Goal: Information Seeking & Learning: Learn about a topic

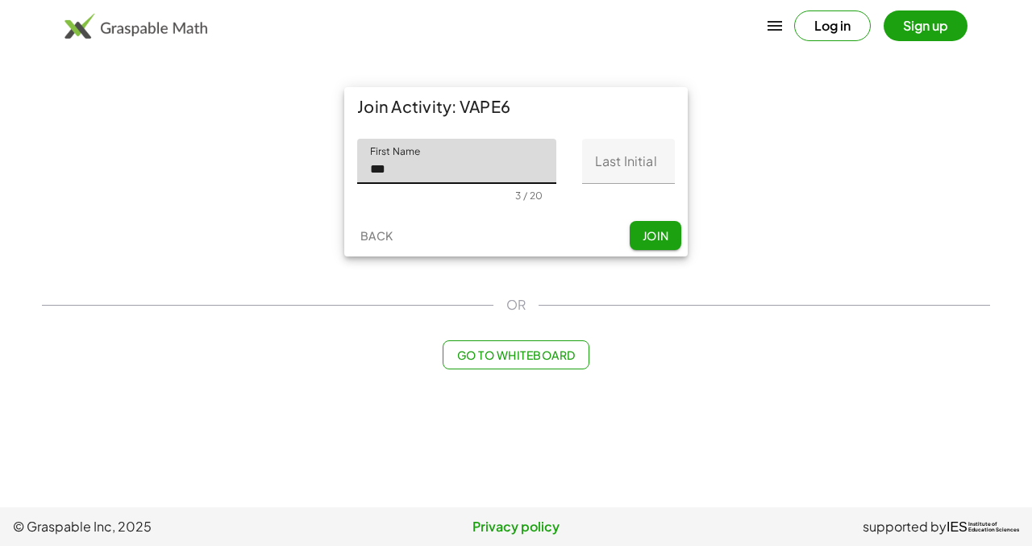
type input "***"
click at [640, 135] on div "First Name First Name *** 3 / 20 Last Initial Last Initial 0 / 1" at bounding box center [516, 170] width 344 height 89
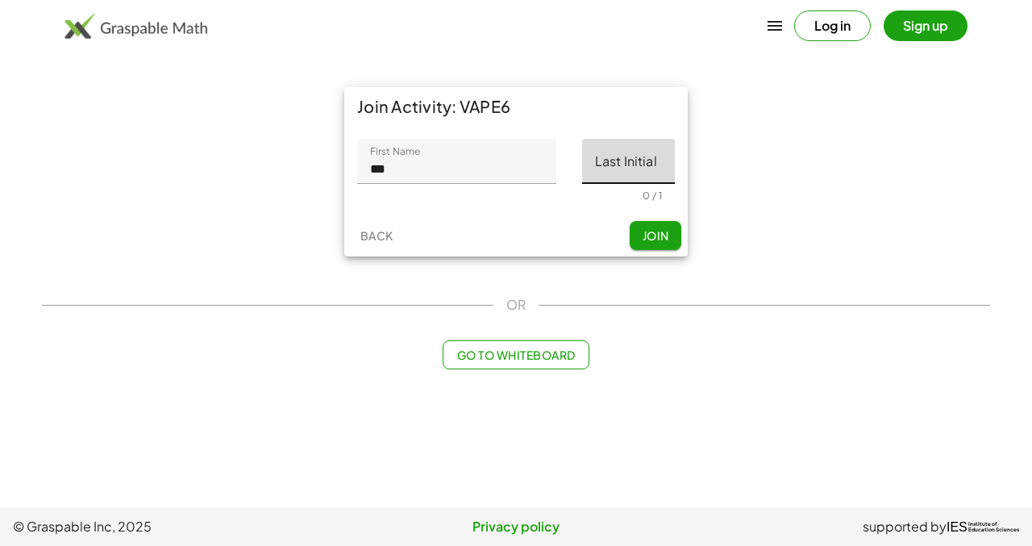
click at [636, 155] on input "Last Initial" at bounding box center [628, 161] width 93 height 45
type input "*"
click at [648, 248] on button "Join" at bounding box center [656, 235] width 52 height 29
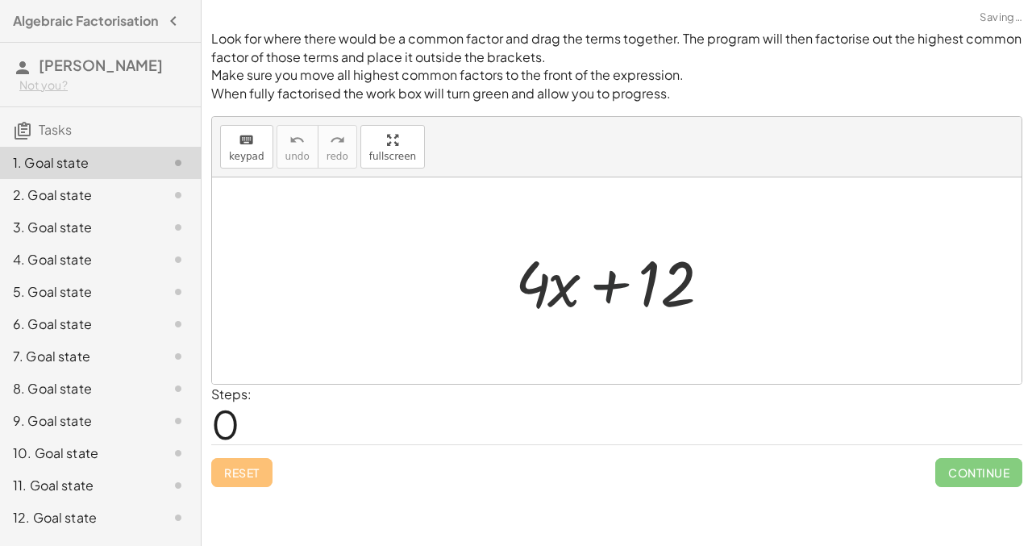
click at [622, 267] on div at bounding box center [622, 281] width 231 height 83
click at [619, 268] on div at bounding box center [622, 281] width 231 height 83
click at [610, 300] on div at bounding box center [622, 281] width 231 height 83
click at [561, 292] on div at bounding box center [622, 281] width 231 height 83
click at [539, 281] on div at bounding box center [622, 281] width 231 height 83
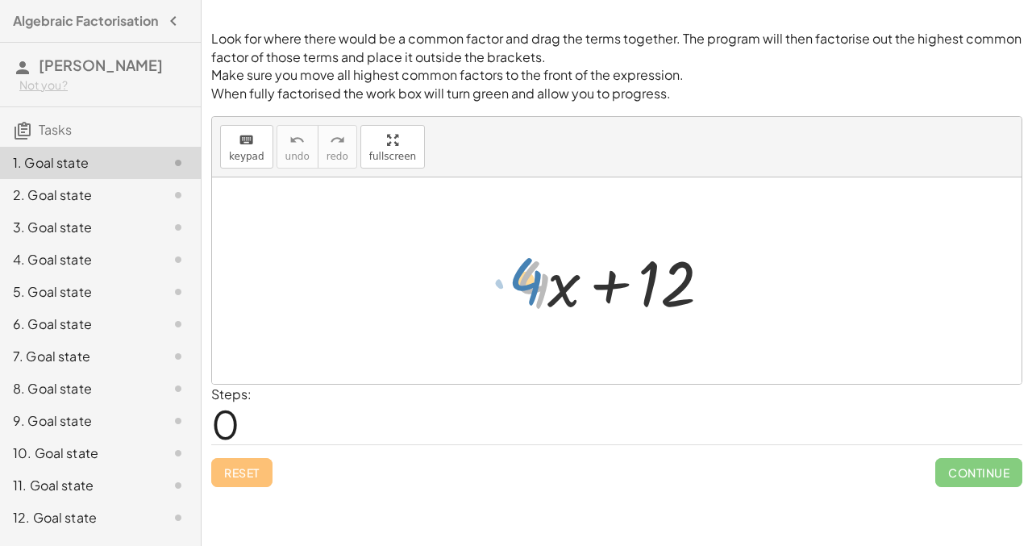
click at [532, 278] on div at bounding box center [622, 281] width 231 height 83
click at [259, 144] on div "keyboard" at bounding box center [246, 139] width 35 height 19
click at [246, 134] on icon "keyboard" at bounding box center [246, 140] width 15 height 19
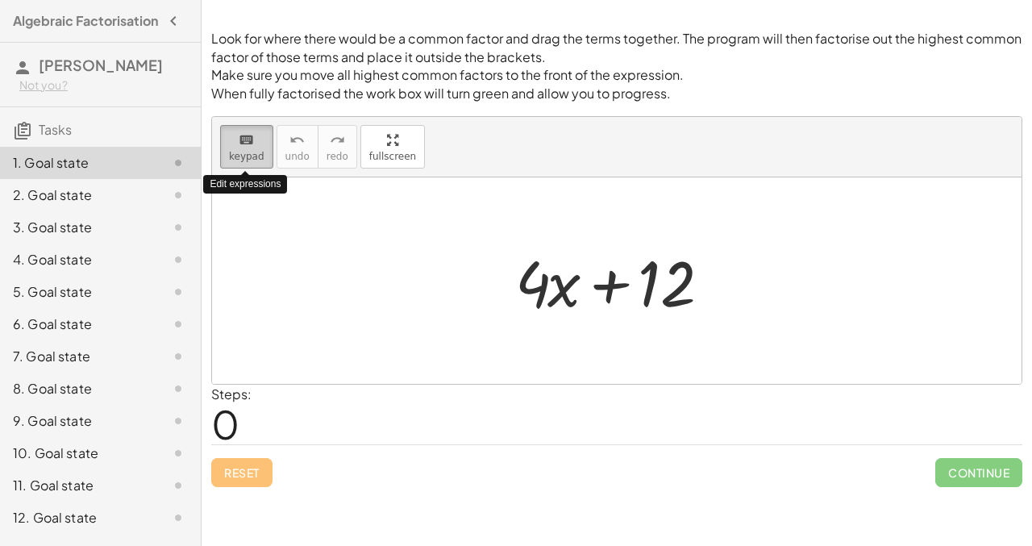
click at [255, 127] on button "keyboard keypad" at bounding box center [246, 147] width 53 height 44
click at [585, 299] on div at bounding box center [622, 281] width 231 height 83
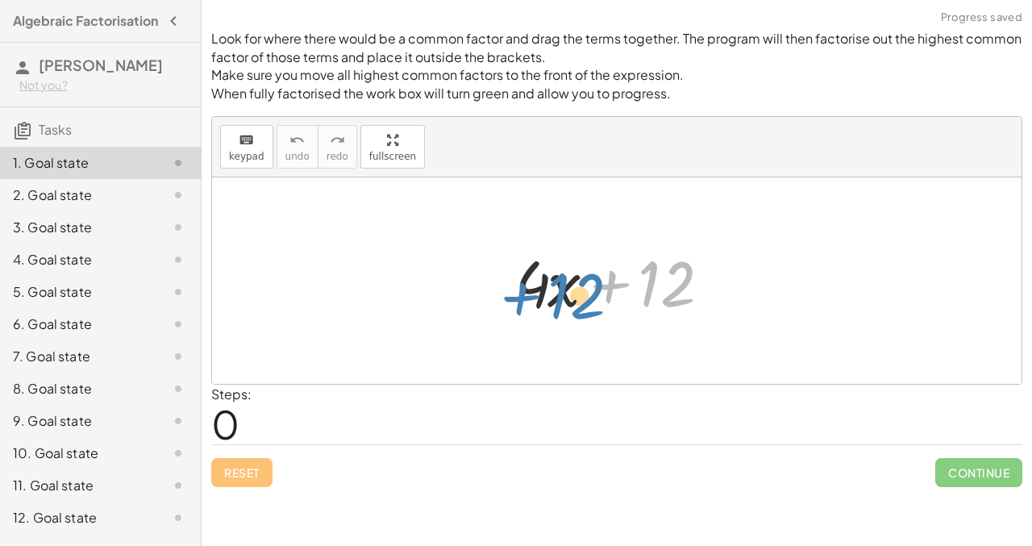
drag, startPoint x: 596, startPoint y: 281, endPoint x: 510, endPoint y: 292, distance: 87.0
click at [510, 292] on div at bounding box center [622, 281] width 231 height 83
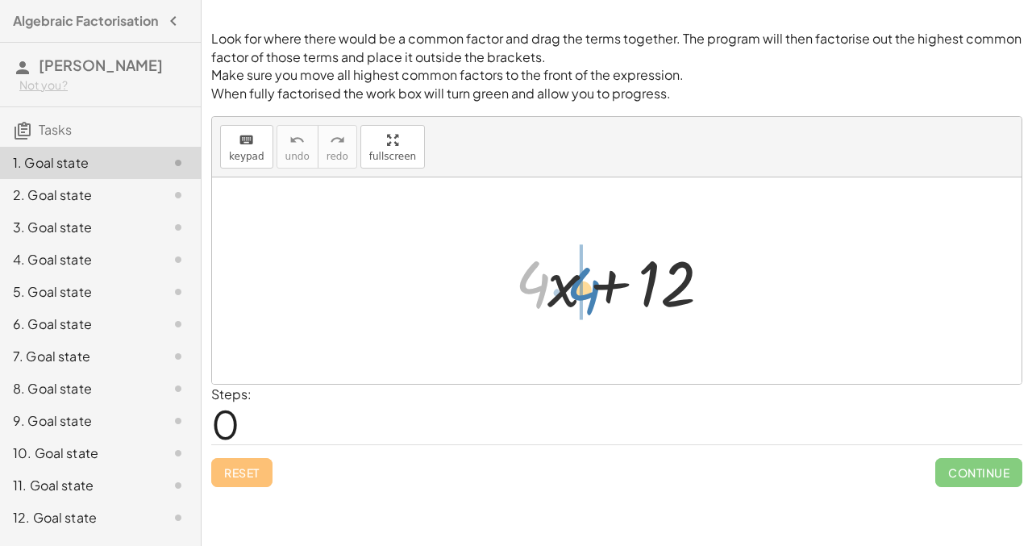
drag, startPoint x: 531, startPoint y: 295, endPoint x: 581, endPoint y: 302, distance: 50.4
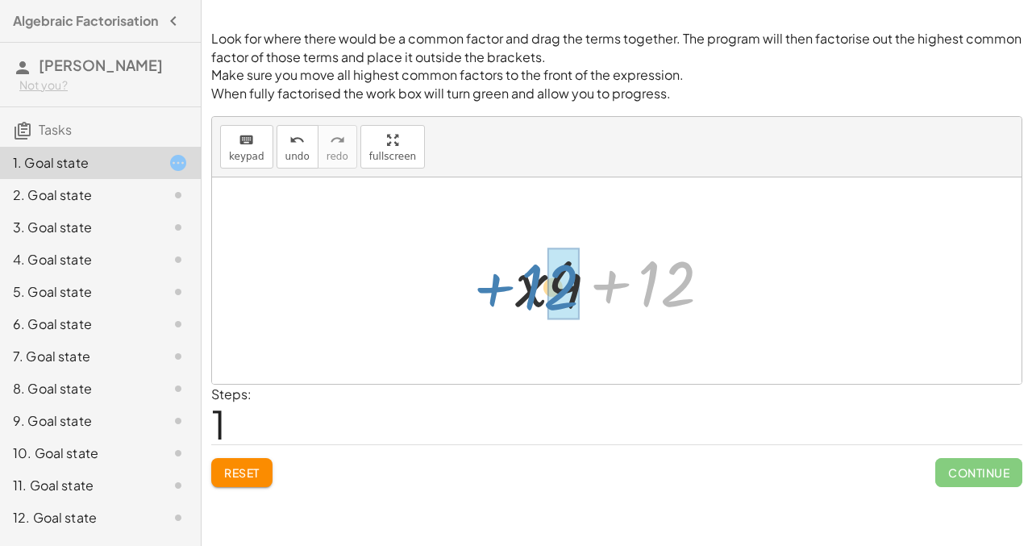
drag, startPoint x: 603, startPoint y: 286, endPoint x: 486, endPoint y: 289, distance: 116.2
click at [486, 289] on div "+ · 4 · x + 12 + 12 + · 4 · x + 12" at bounding box center [617, 280] width 810 height 206
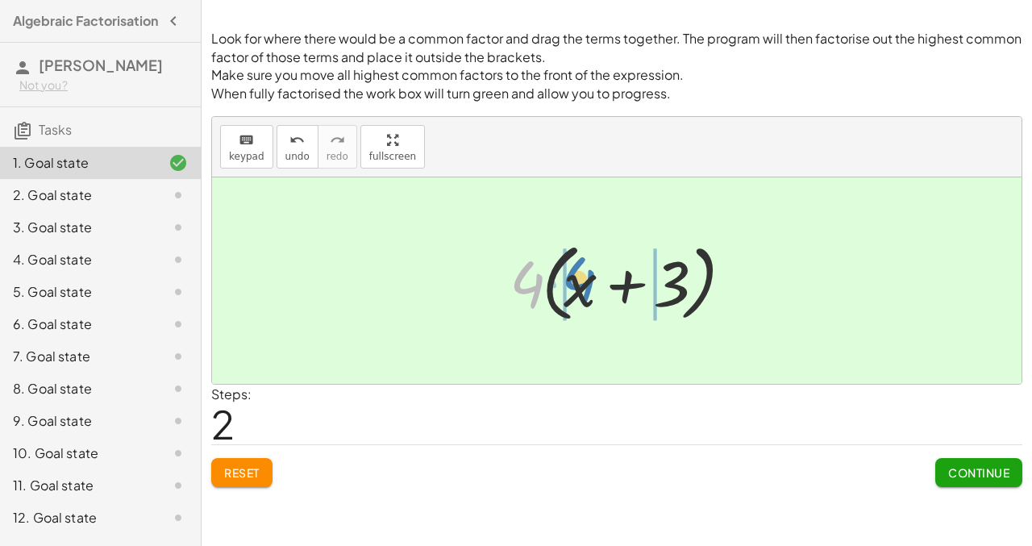
drag, startPoint x: 522, startPoint y: 294, endPoint x: 573, endPoint y: 289, distance: 51.9
click at [573, 289] on div at bounding box center [623, 281] width 242 height 93
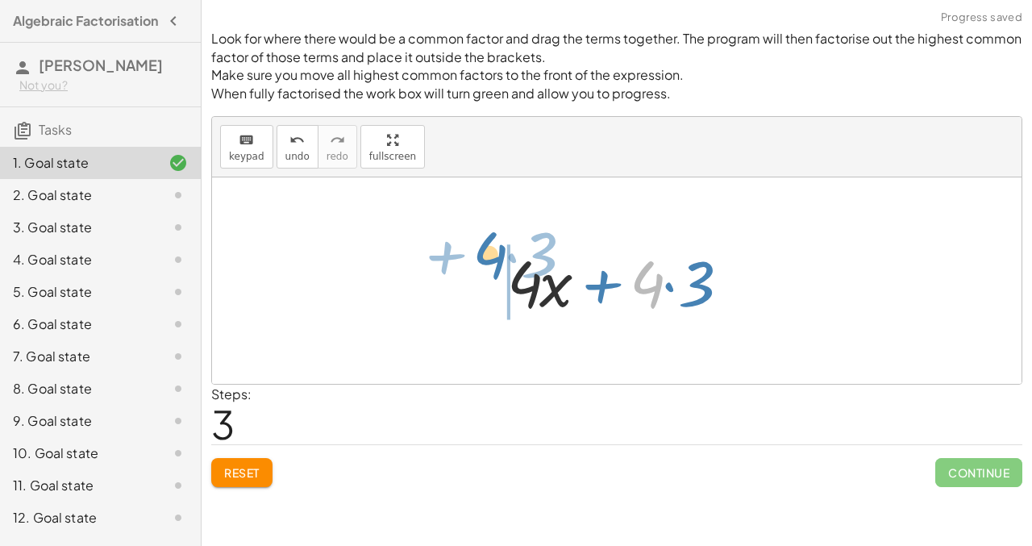
drag, startPoint x: 640, startPoint y: 286, endPoint x: 482, endPoint y: 262, distance: 159.0
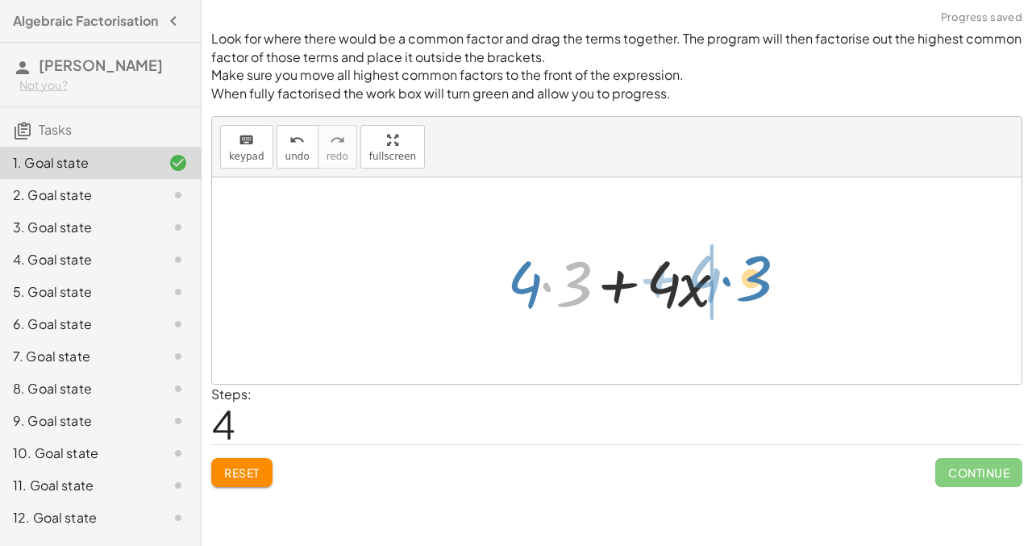
drag, startPoint x: 566, startPoint y: 287, endPoint x: 751, endPoint y: 283, distance: 184.7
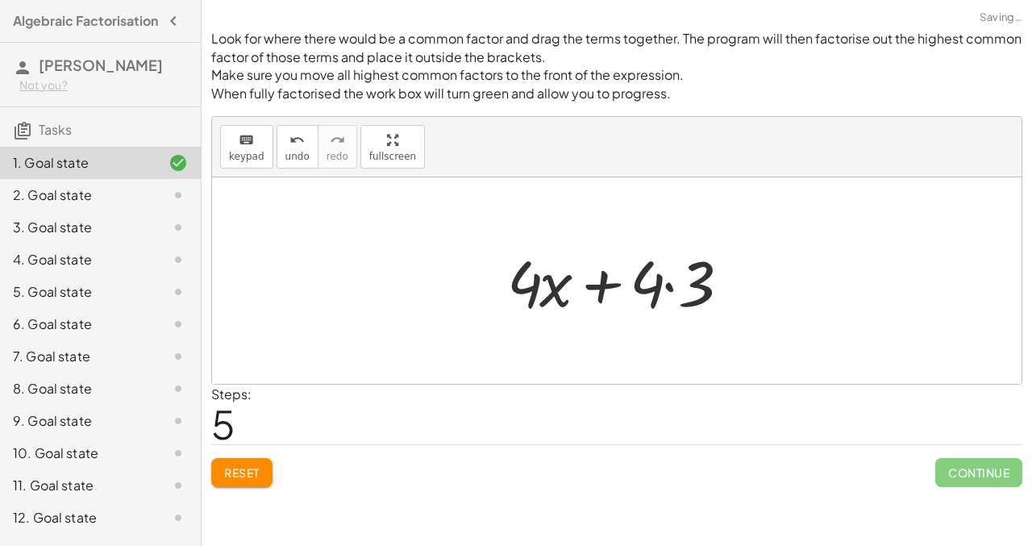
click at [636, 281] on div at bounding box center [623, 281] width 248 height 83
click at [256, 472] on span "Reset" at bounding box center [241, 472] width 35 height 15
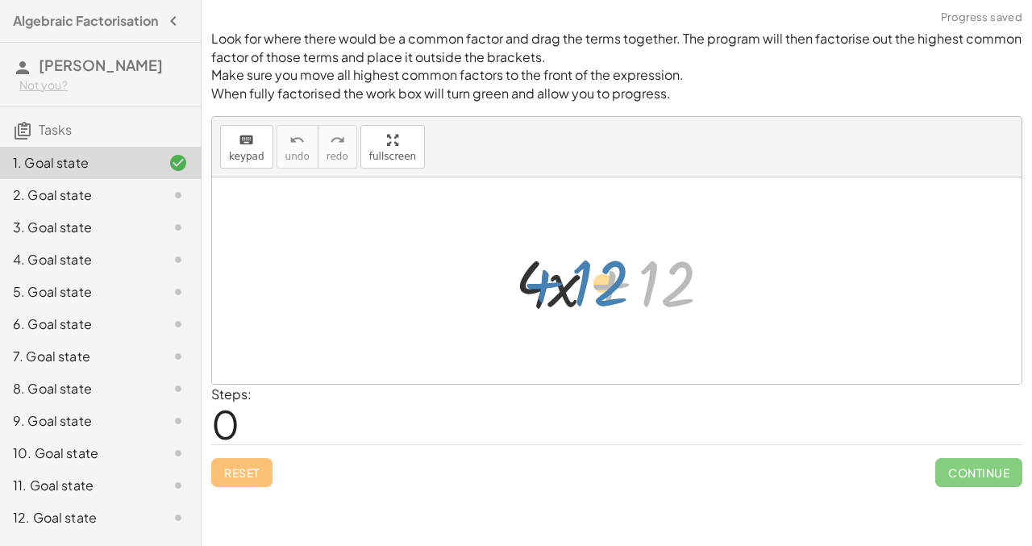
drag, startPoint x: 667, startPoint y: 269, endPoint x: 599, endPoint y: 267, distance: 67.8
click at [599, 268] on div at bounding box center [622, 281] width 231 height 83
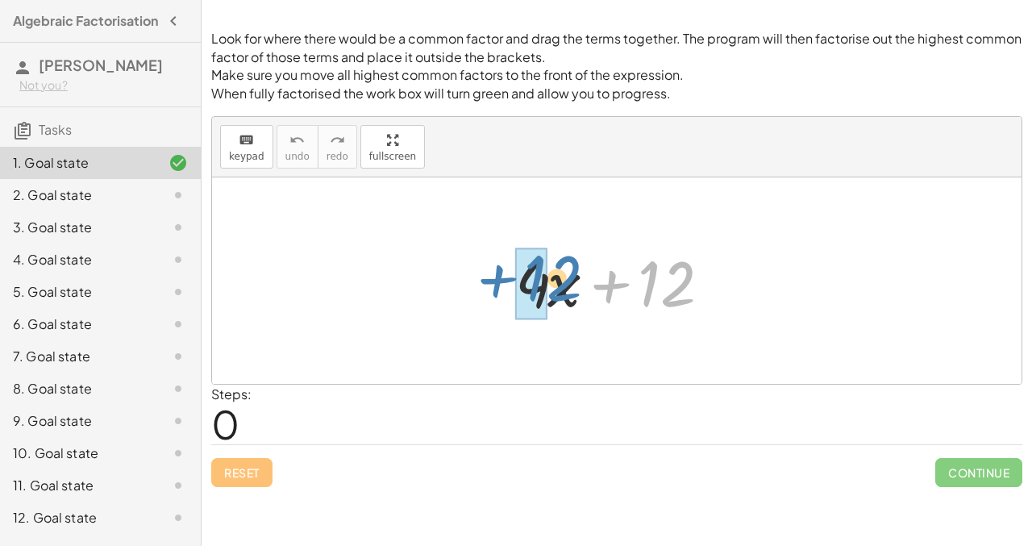
drag, startPoint x: 664, startPoint y: 273, endPoint x: 530, endPoint y: 273, distance: 133.9
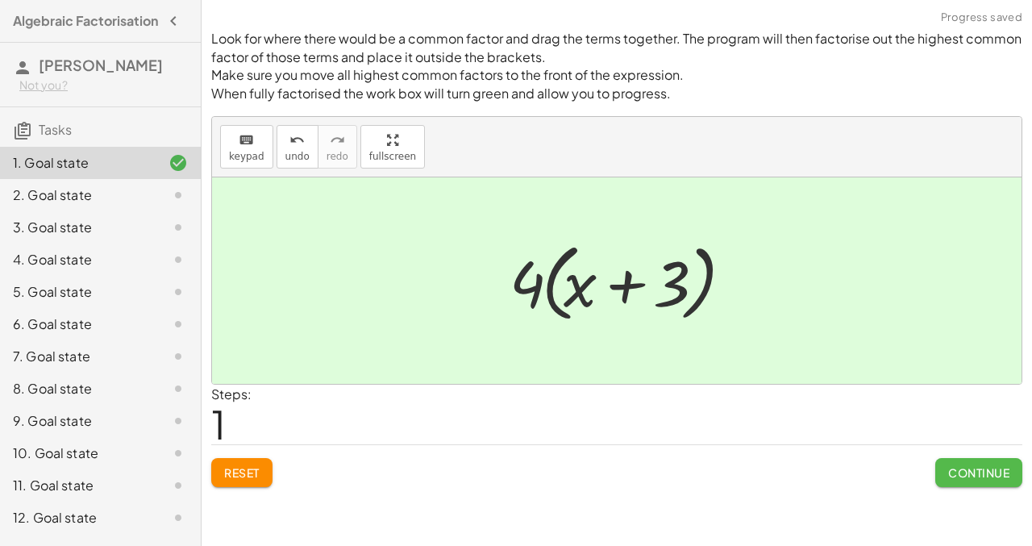
click at [989, 478] on span "Continue" at bounding box center [979, 472] width 61 height 15
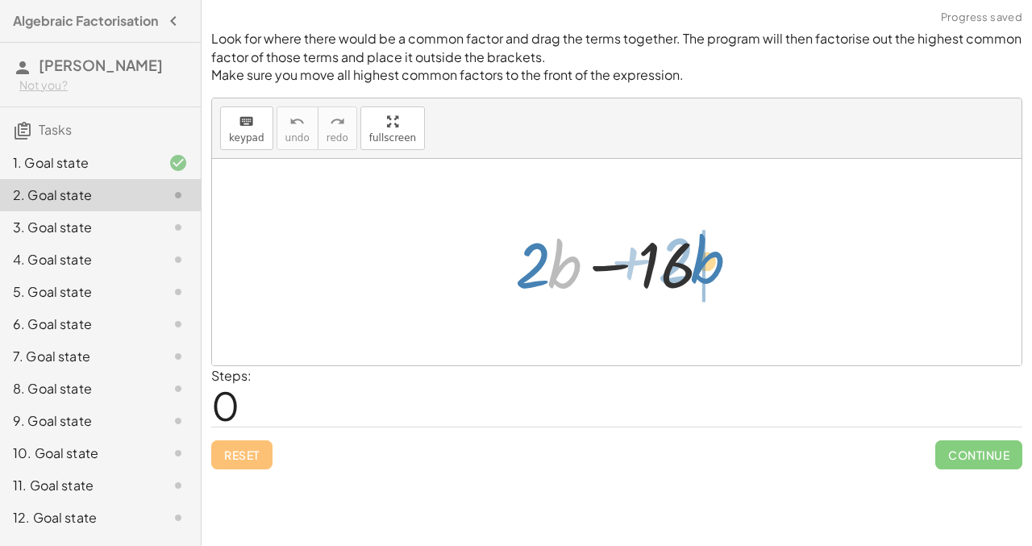
drag, startPoint x: 558, startPoint y: 262, endPoint x: 703, endPoint y: 255, distance: 144.6
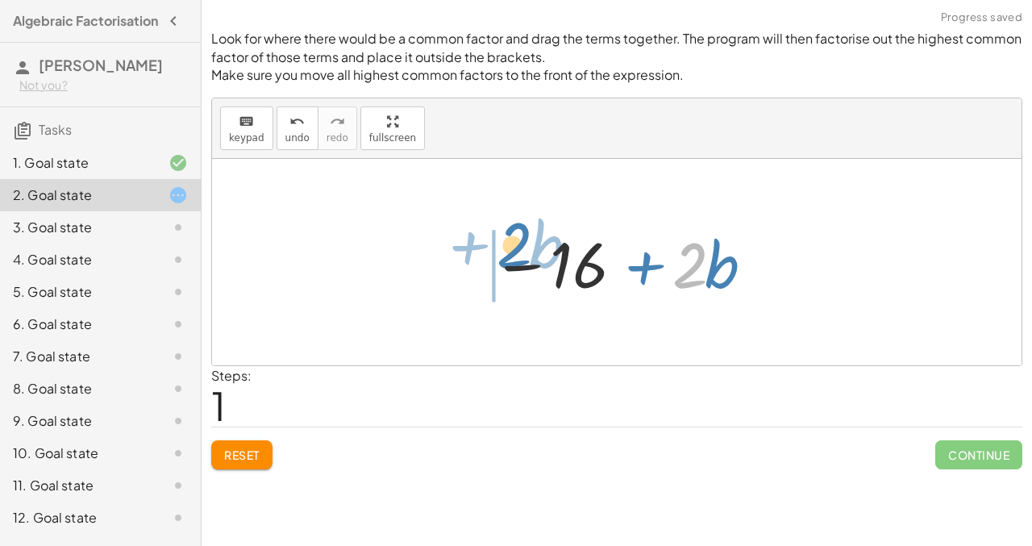
drag, startPoint x: 694, startPoint y: 252, endPoint x: 515, endPoint y: 234, distance: 180.0
click at [515, 234] on div at bounding box center [623, 262] width 278 height 83
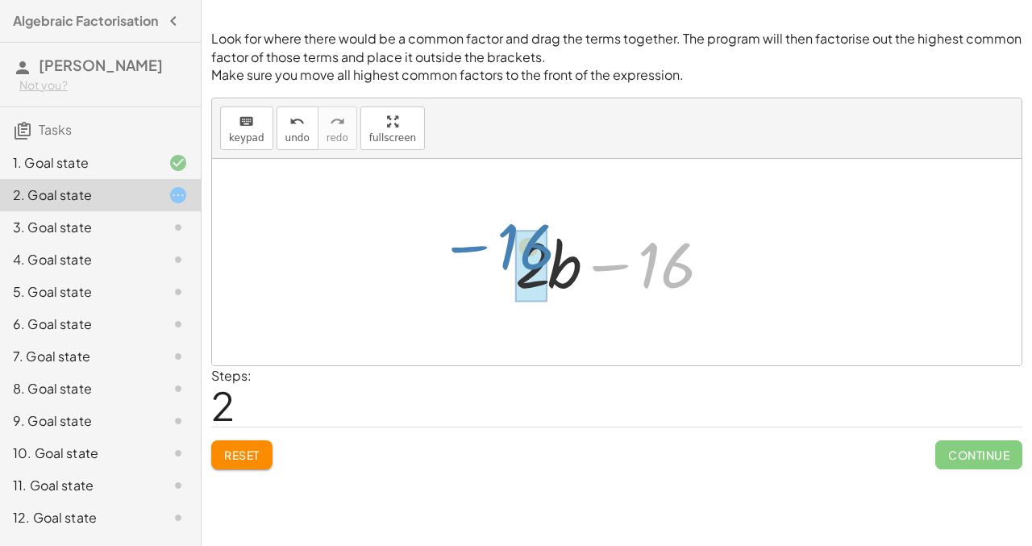
drag, startPoint x: 656, startPoint y: 258, endPoint x: 514, endPoint y: 240, distance: 143.2
click at [515, 240] on div at bounding box center [622, 262] width 231 height 83
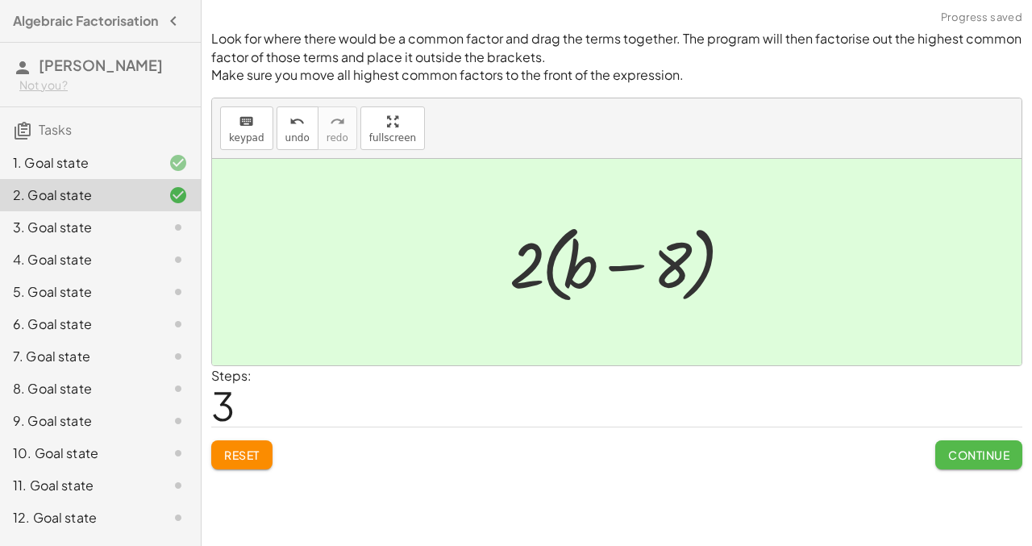
click at [941, 443] on button "Continue" at bounding box center [979, 454] width 87 height 29
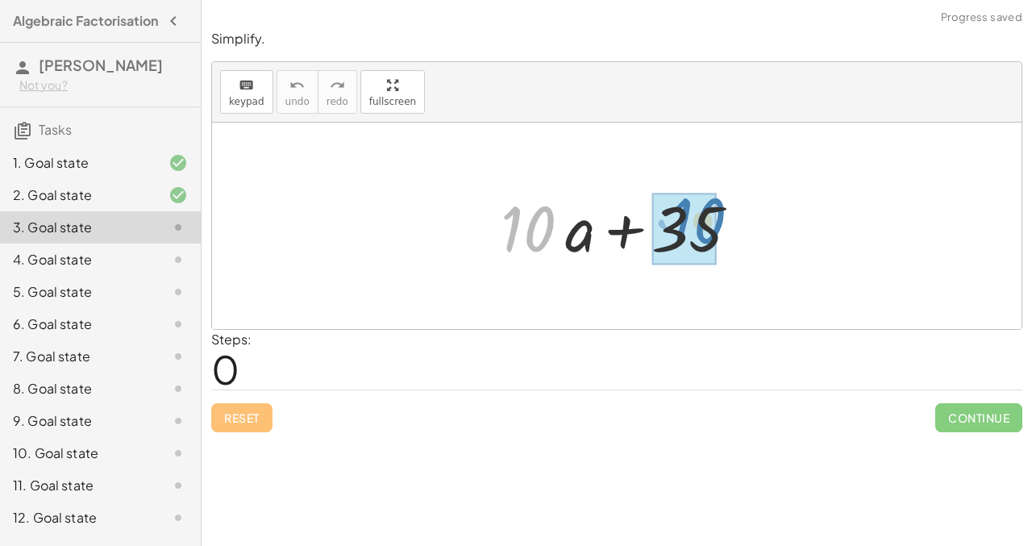
drag, startPoint x: 548, startPoint y: 228, endPoint x: 719, endPoint y: 220, distance: 171.2
click at [719, 220] on div at bounding box center [623, 226] width 260 height 83
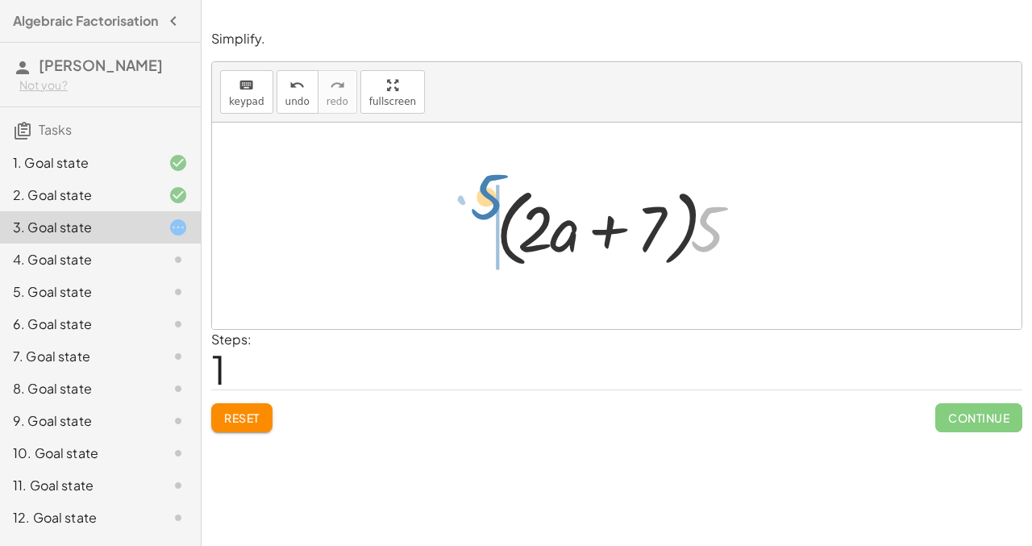
drag, startPoint x: 716, startPoint y: 230, endPoint x: 494, endPoint y: 206, distance: 223.8
click at [494, 206] on div at bounding box center [623, 226] width 271 height 93
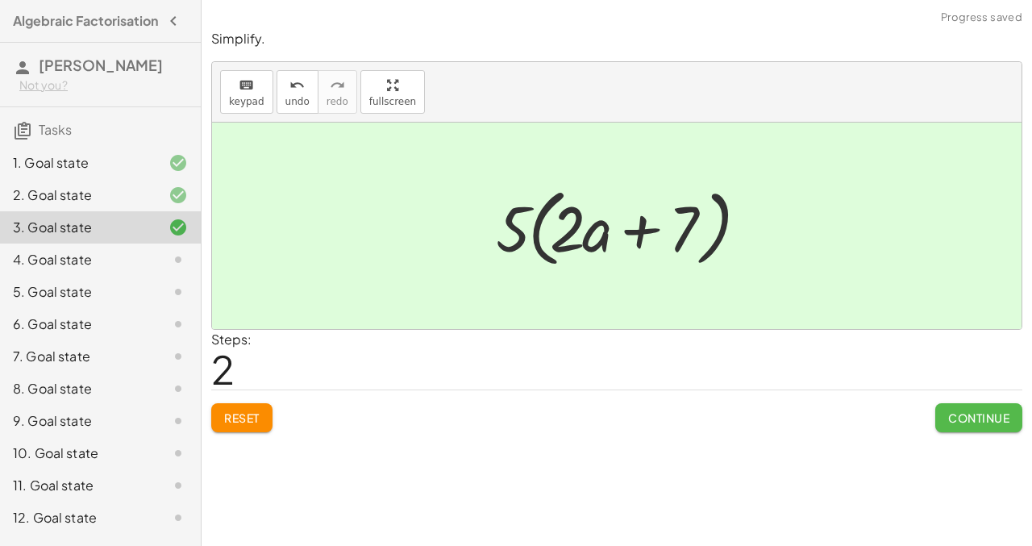
click at [986, 423] on span "Continue" at bounding box center [979, 418] width 61 height 15
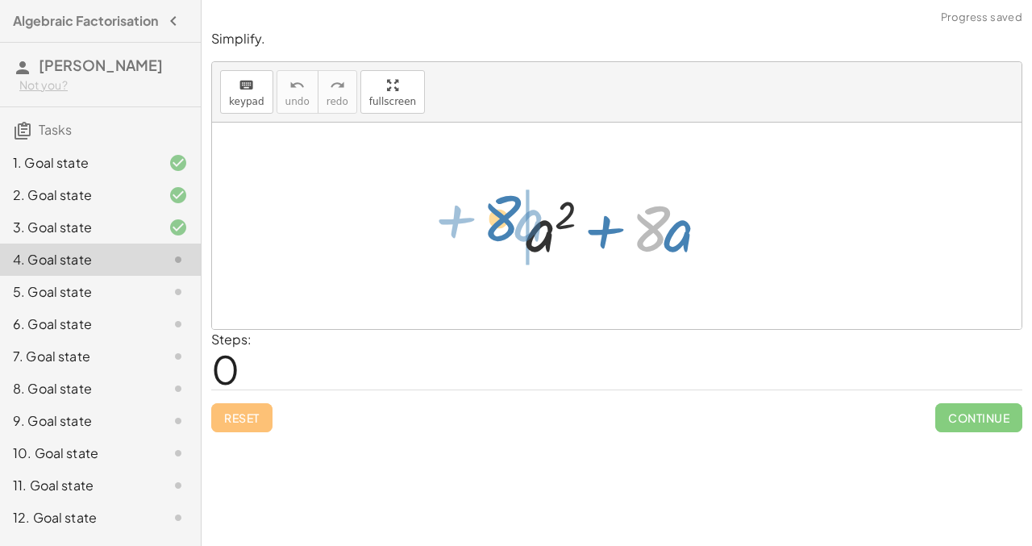
drag, startPoint x: 662, startPoint y: 240, endPoint x: 514, endPoint y: 228, distance: 148.8
click at [514, 228] on div "· 8 + · a + a 2 + · 8 · a" at bounding box center [617, 226] width 231 height 91
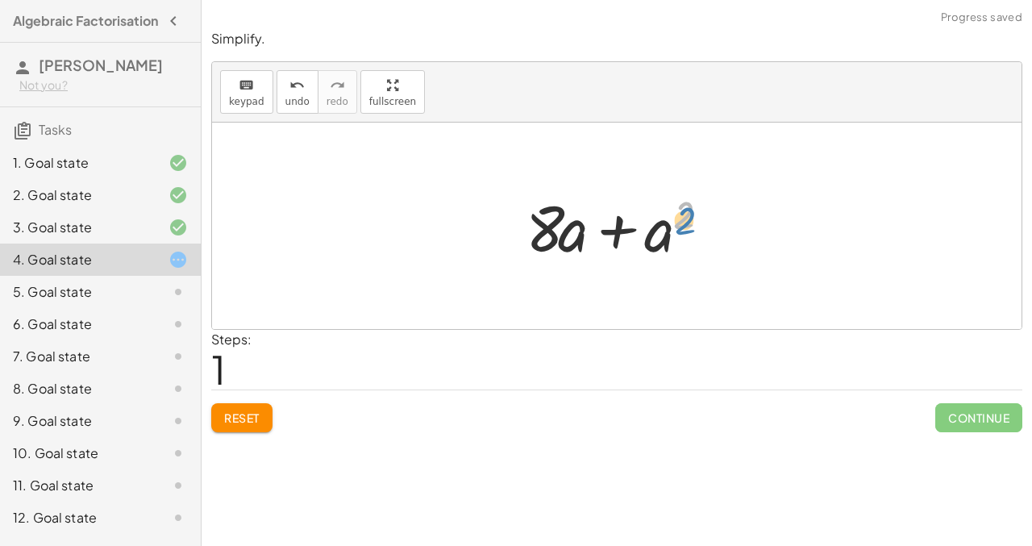
drag, startPoint x: 680, startPoint y: 227, endPoint x: 694, endPoint y: 234, distance: 15.2
click at [694, 234] on div at bounding box center [623, 226] width 211 height 83
drag, startPoint x: 570, startPoint y: 233, endPoint x: 519, endPoint y: 222, distance: 52.1
click at [519, 222] on div at bounding box center [623, 226] width 211 height 83
drag, startPoint x: 576, startPoint y: 230, endPoint x: 511, endPoint y: 221, distance: 65.1
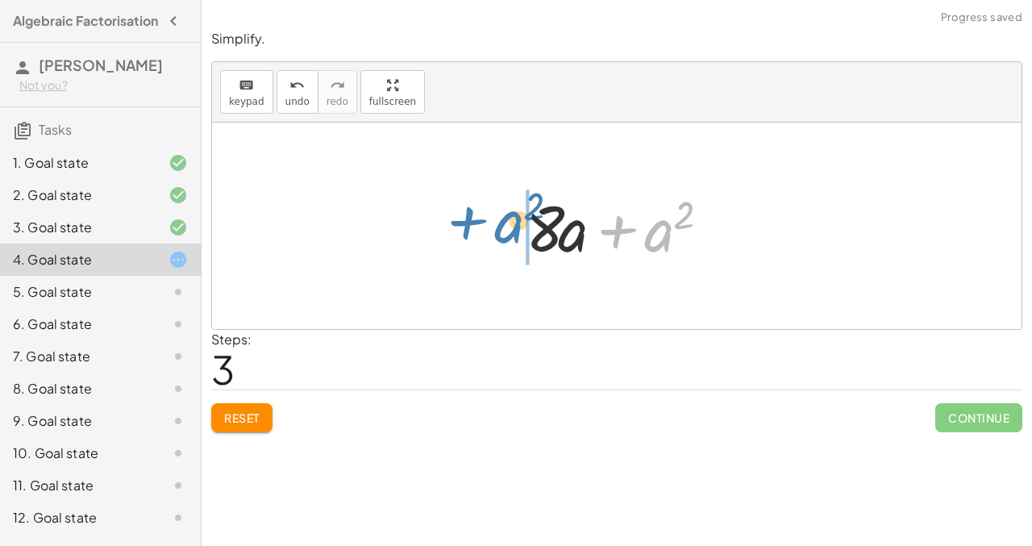
drag, startPoint x: 646, startPoint y: 236, endPoint x: 498, endPoint y: 225, distance: 148.0
click at [498, 226] on div "+ a 2 + · 8 · a + · 8 · a + a 2 + · a · 8 + a 2 + a 2 + a 2 + · 8 · a" at bounding box center [617, 226] width 810 height 206
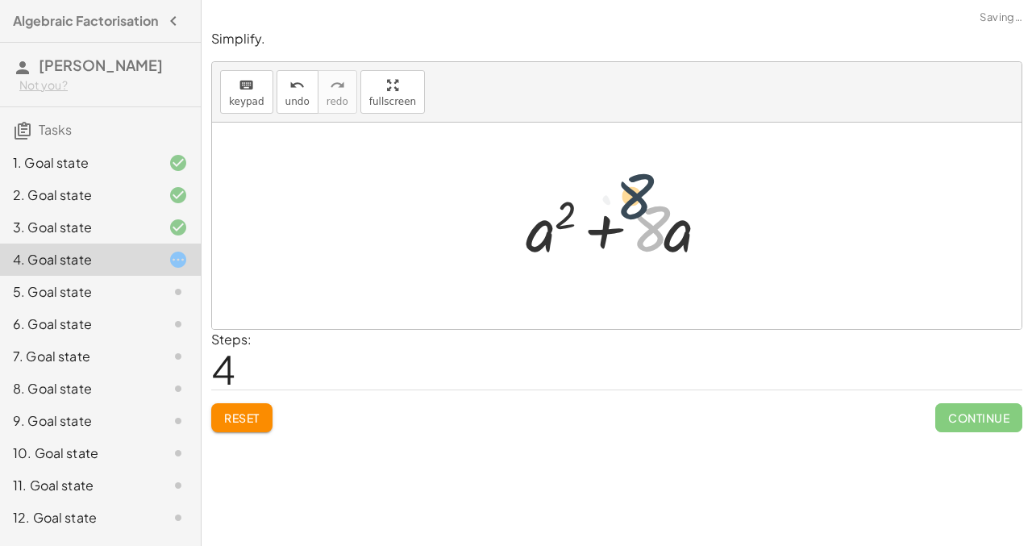
drag, startPoint x: 640, startPoint y: 221, endPoint x: 633, endPoint y: 213, distance: 10.9
click at [633, 213] on div at bounding box center [623, 226] width 211 height 83
drag, startPoint x: 571, startPoint y: 211, endPoint x: 716, endPoint y: 202, distance: 145.5
click at [716, 202] on div at bounding box center [623, 226] width 211 height 83
drag, startPoint x: 610, startPoint y: 224, endPoint x: 599, endPoint y: 226, distance: 10.6
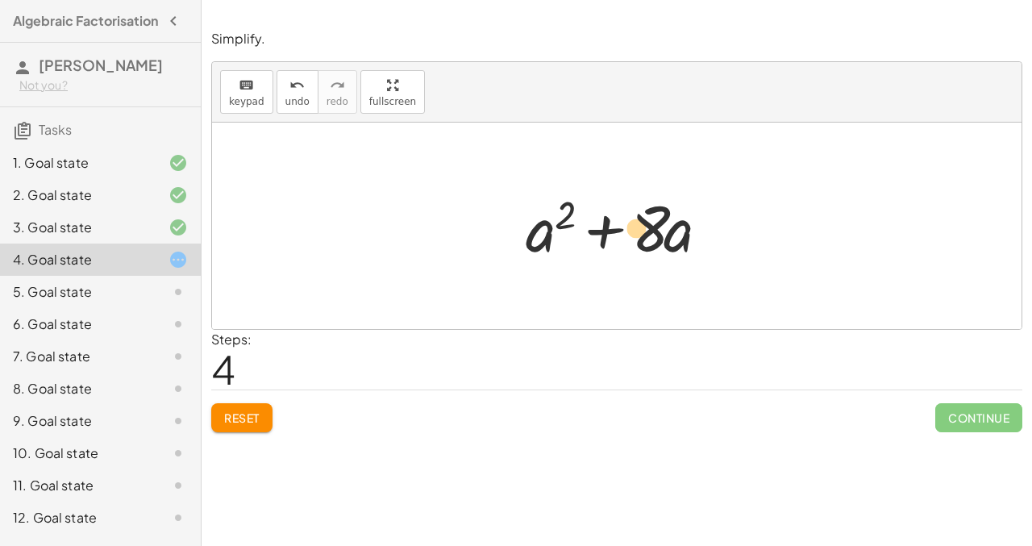
click at [600, 226] on div at bounding box center [623, 226] width 211 height 83
drag, startPoint x: 551, startPoint y: 221, endPoint x: 690, endPoint y: 217, distance: 139.6
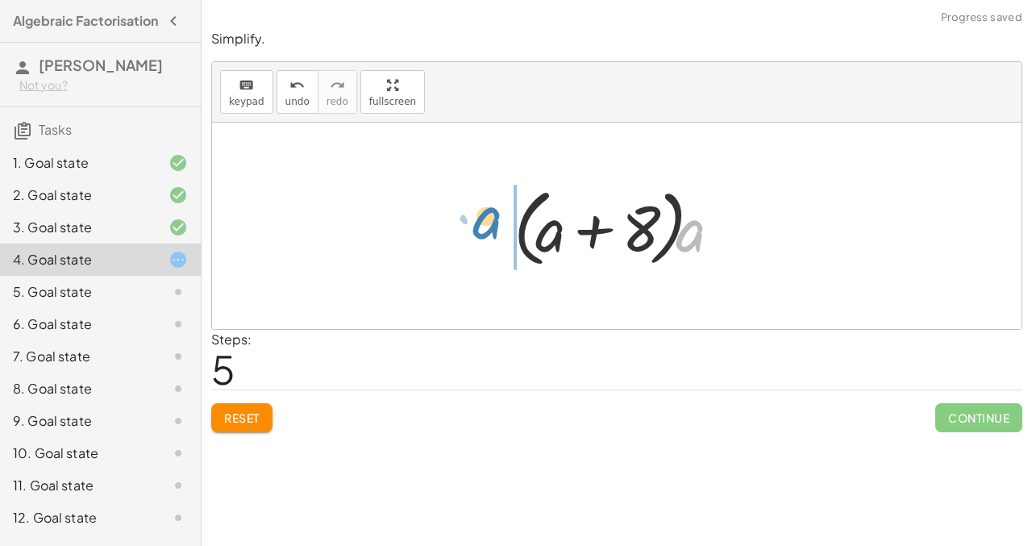
drag, startPoint x: 694, startPoint y: 232, endPoint x: 492, endPoint y: 221, distance: 202.8
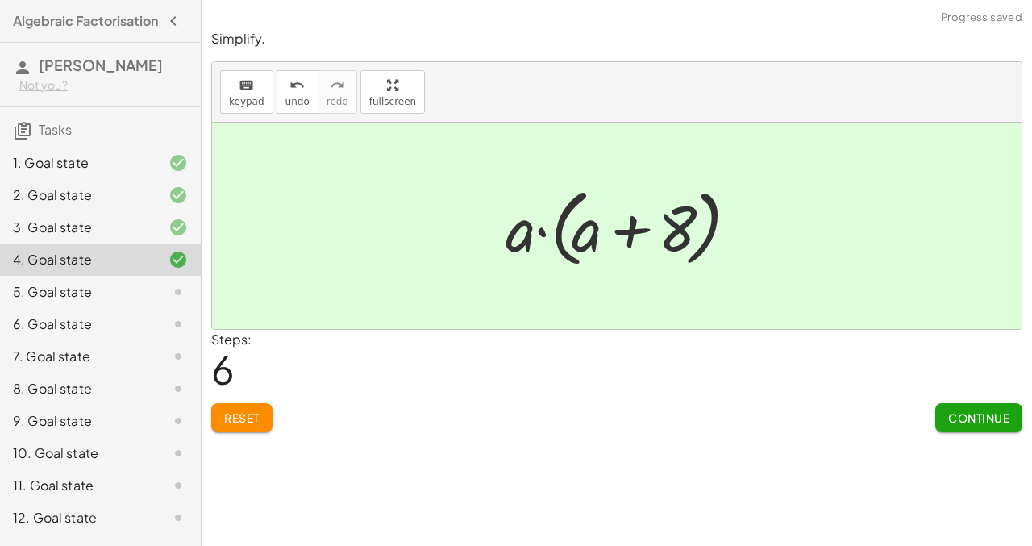
click at [976, 424] on span "Continue" at bounding box center [979, 418] width 61 height 15
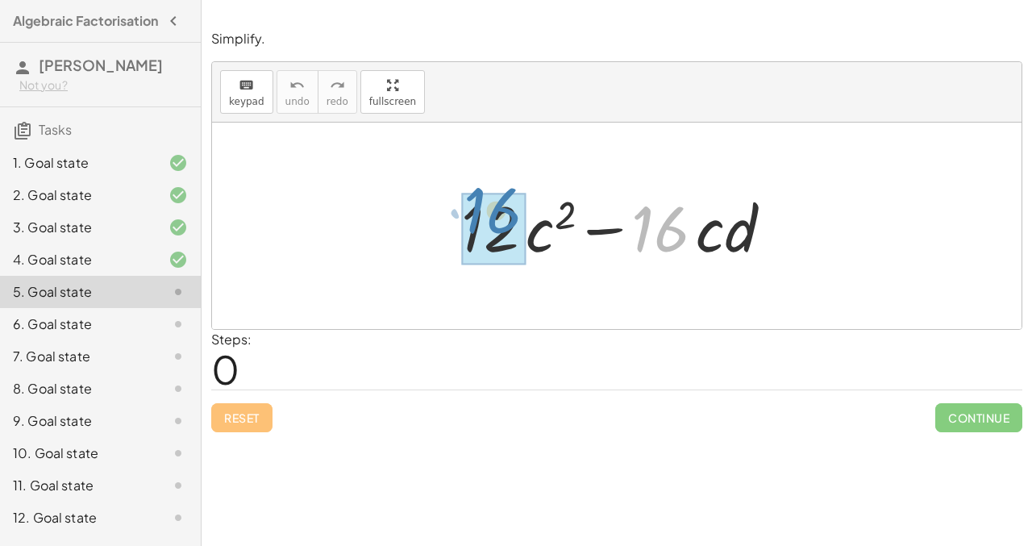
drag, startPoint x: 690, startPoint y: 230, endPoint x: 520, endPoint y: 211, distance: 170.4
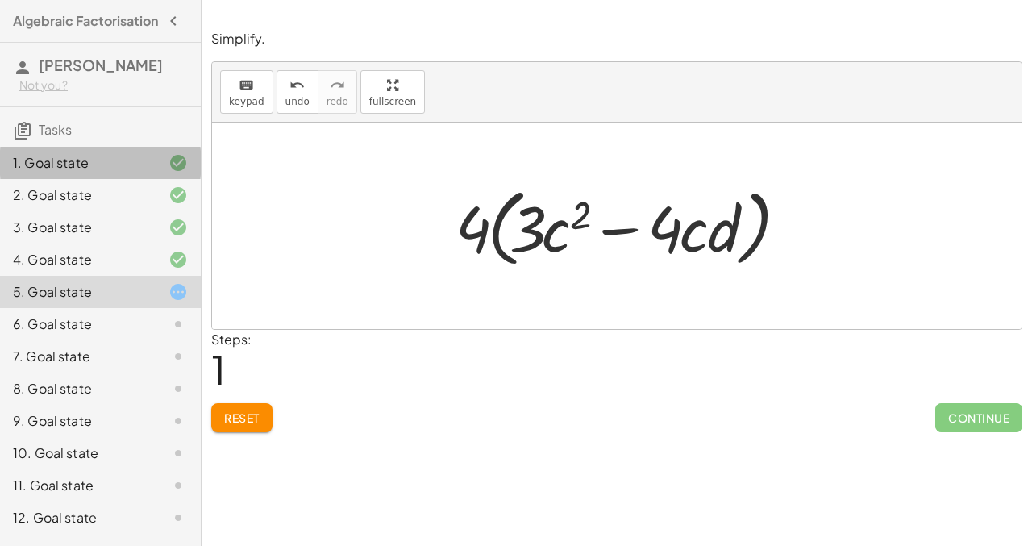
click at [123, 173] on div "1. Goal state" at bounding box center [78, 162] width 130 height 19
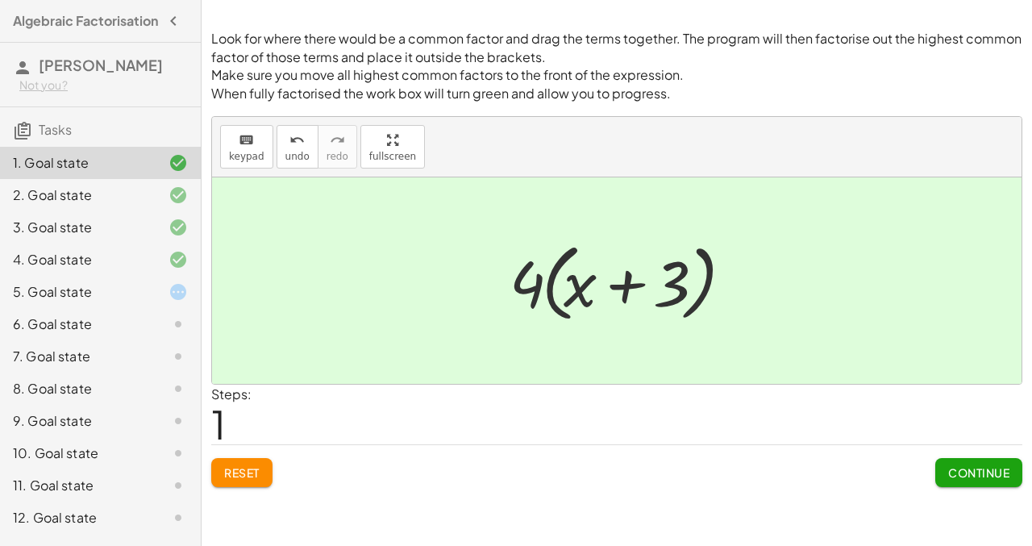
click at [168, 244] on div "2. Goal state" at bounding box center [100, 260] width 201 height 32
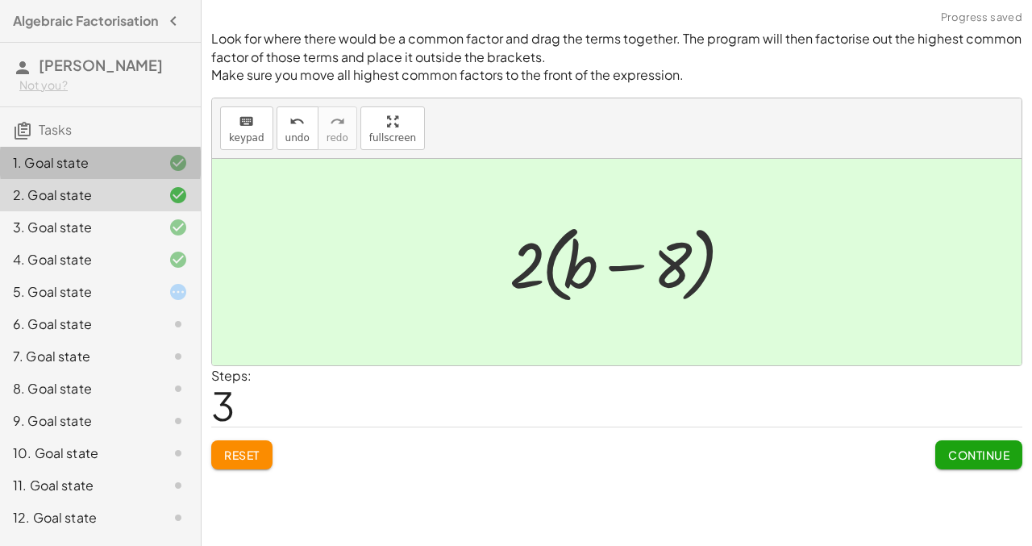
click at [161, 173] on div at bounding box center [165, 162] width 45 height 19
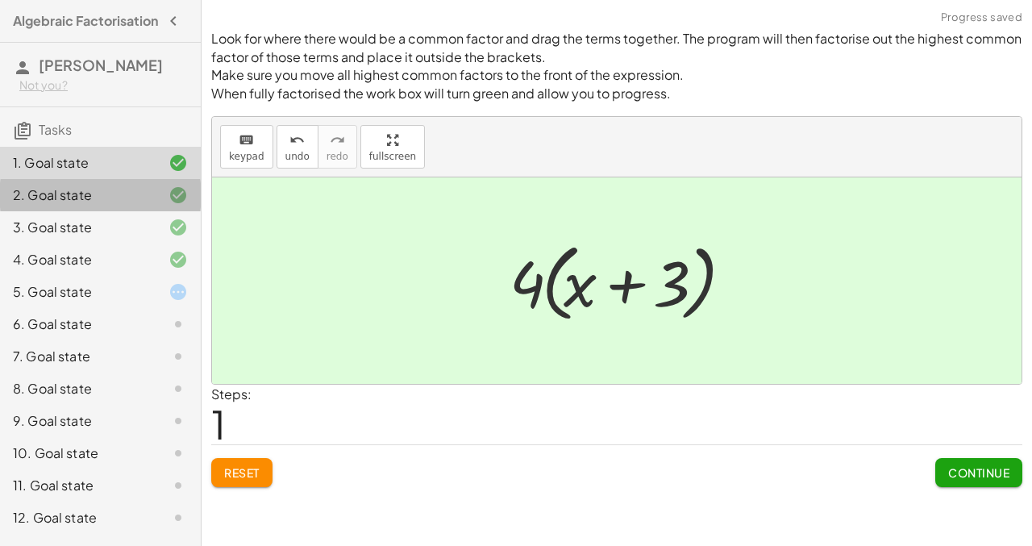
click at [169, 244] on div "2. Goal state" at bounding box center [100, 260] width 201 height 32
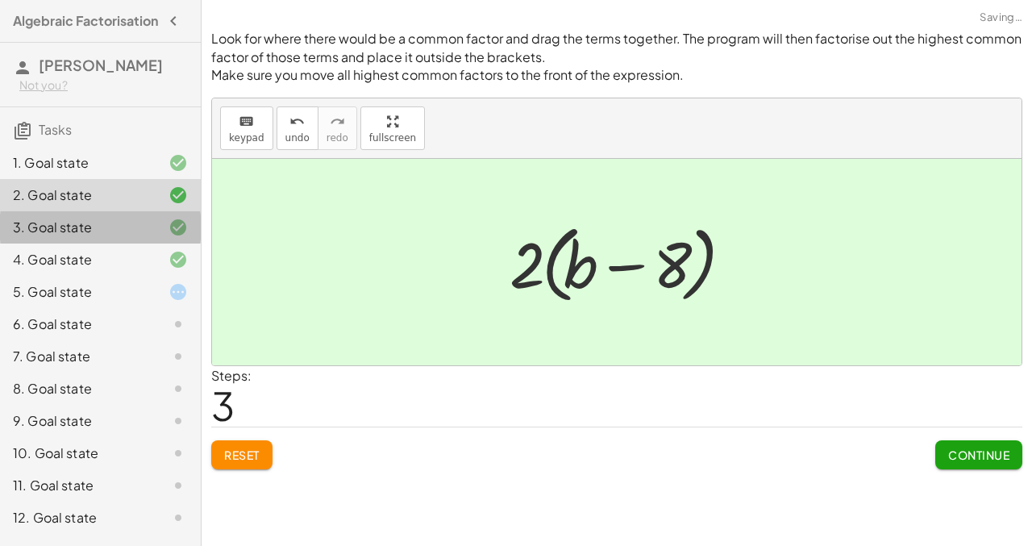
click at [177, 237] on icon at bounding box center [178, 227] width 19 height 19
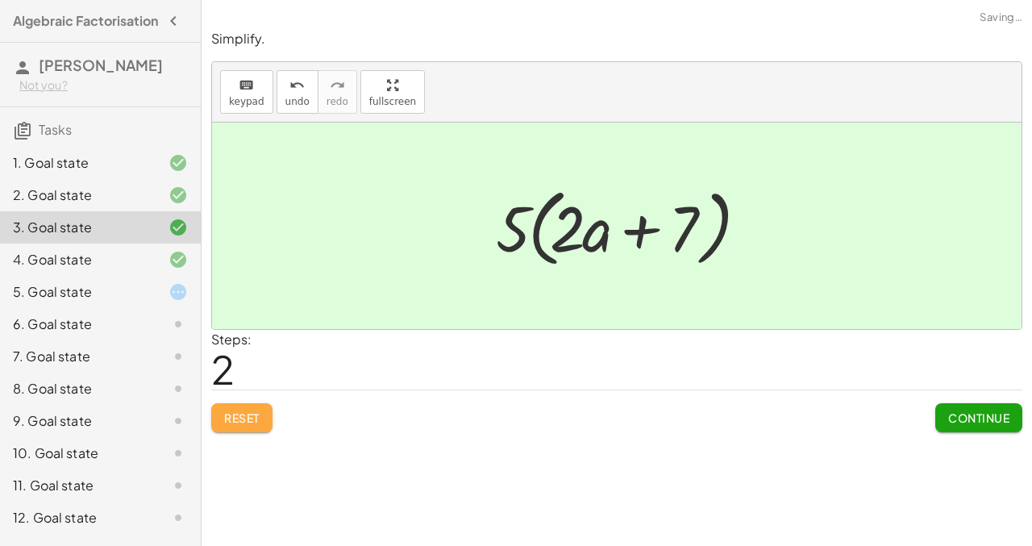
click at [243, 427] on button "Reset" at bounding box center [241, 417] width 61 height 29
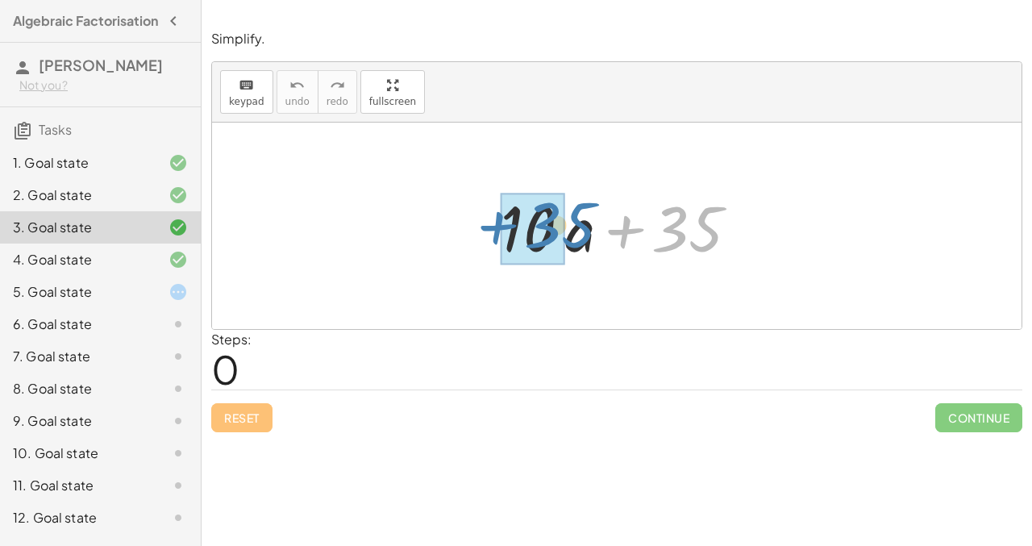
drag, startPoint x: 684, startPoint y: 235, endPoint x: 553, endPoint y: 231, distance: 130.7
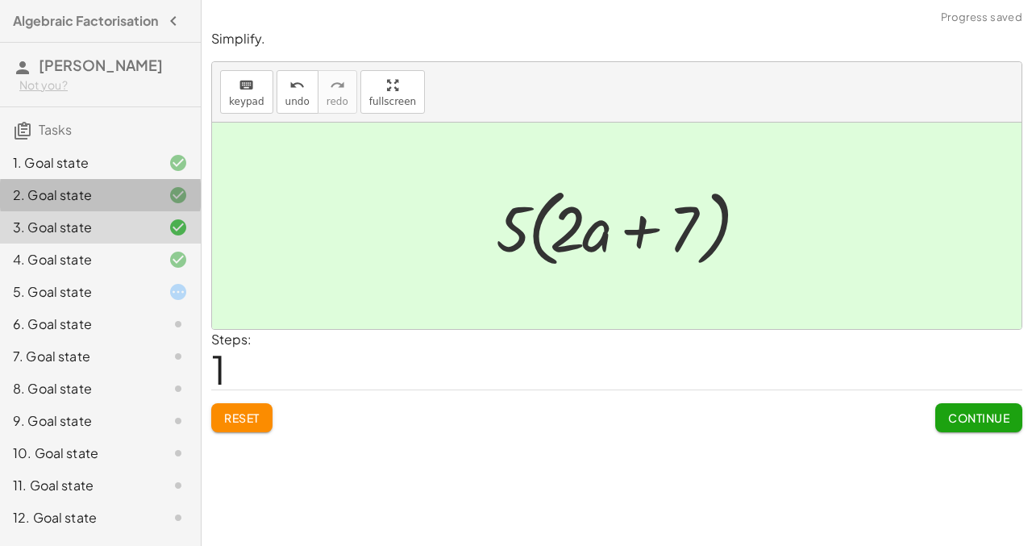
click at [113, 205] on div "2. Goal state" at bounding box center [78, 195] width 130 height 19
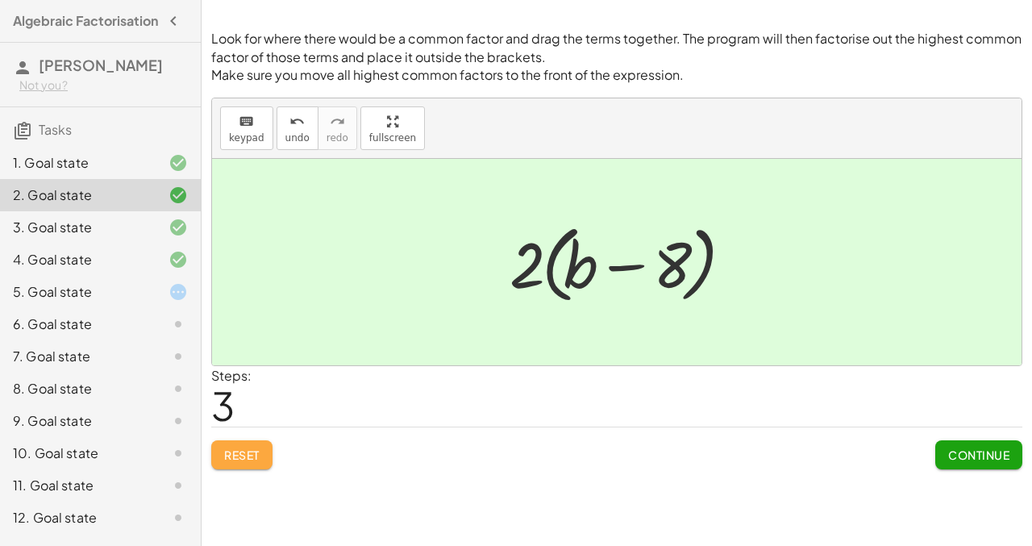
click at [253, 453] on span "Reset" at bounding box center [241, 455] width 35 height 15
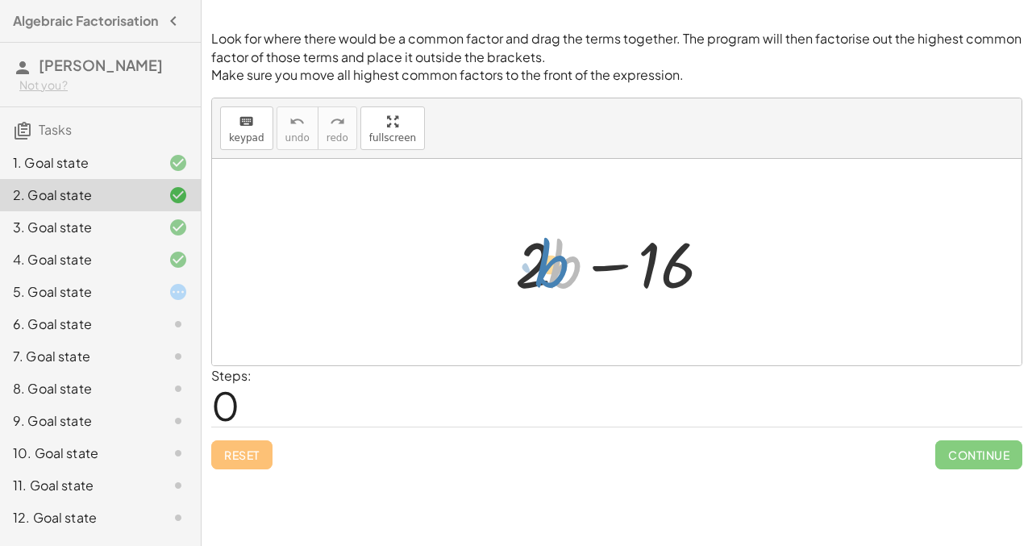
drag, startPoint x: 552, startPoint y: 262, endPoint x: 532, endPoint y: 262, distance: 20.2
click at [532, 262] on div at bounding box center [622, 262] width 231 height 83
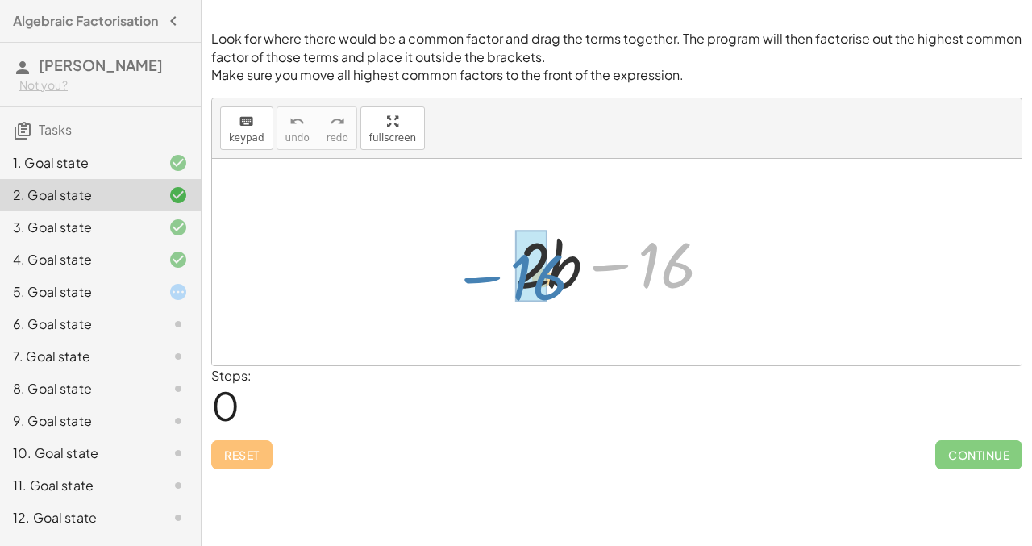
drag, startPoint x: 660, startPoint y: 266, endPoint x: 532, endPoint y: 277, distance: 128.7
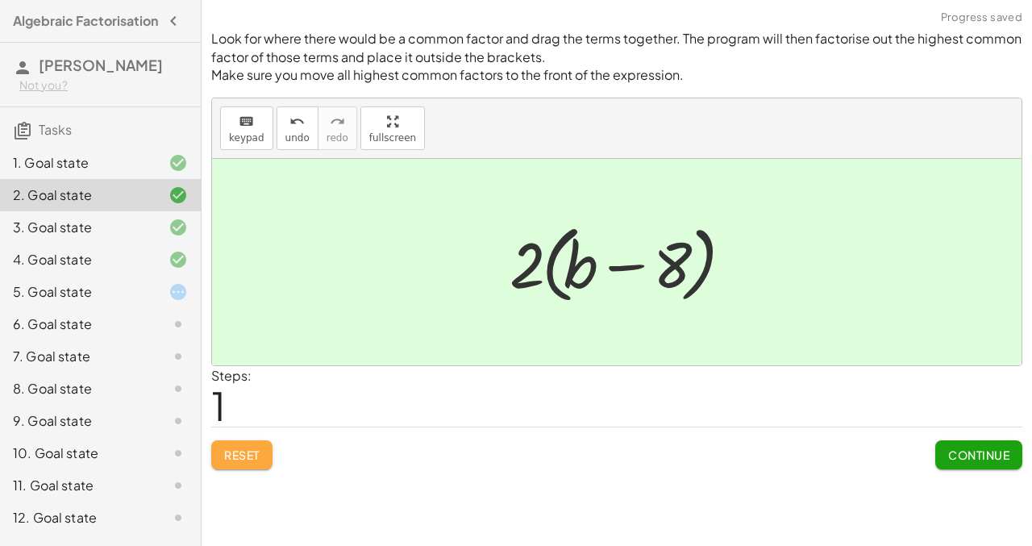
click at [226, 451] on span "Reset" at bounding box center [241, 455] width 35 height 15
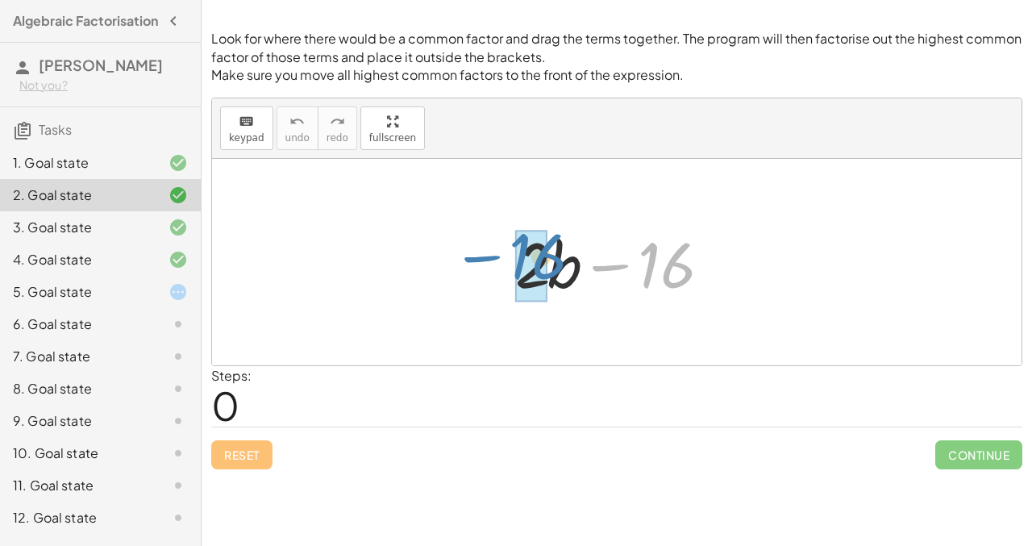
drag, startPoint x: 665, startPoint y: 273, endPoint x: 536, endPoint y: 263, distance: 129.4
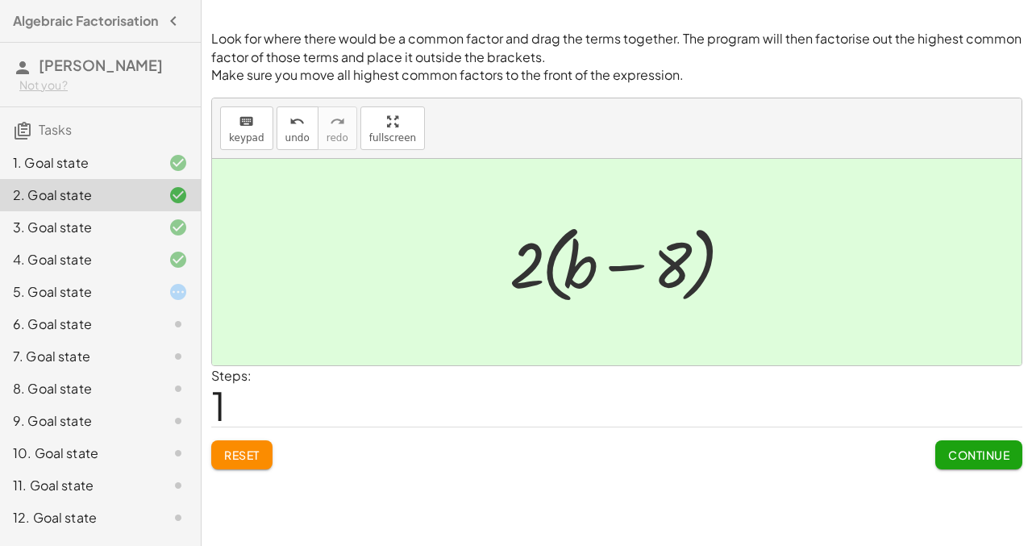
click at [82, 237] on div "3. Goal state" at bounding box center [78, 227] width 130 height 19
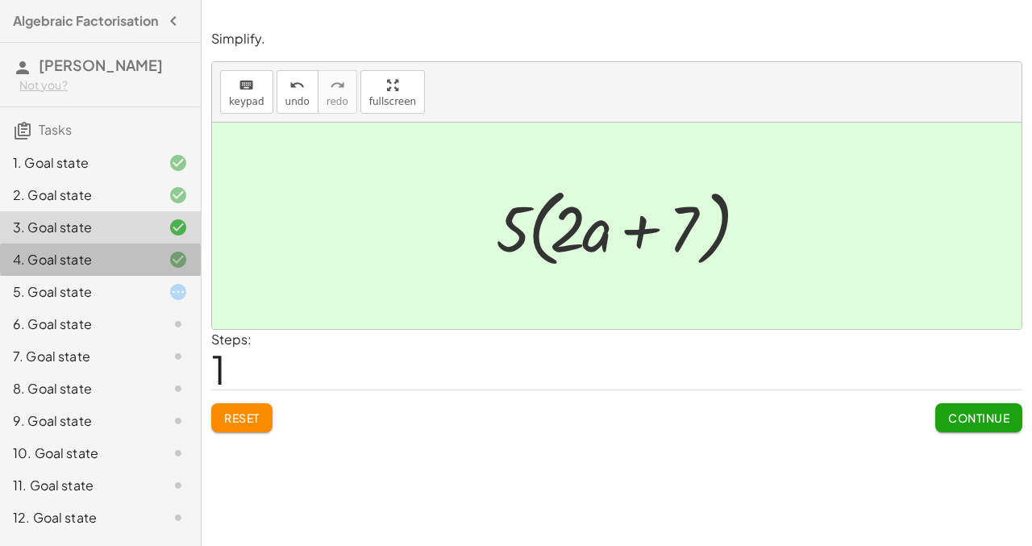
click at [118, 308] on div "4. Goal state" at bounding box center [100, 324] width 201 height 32
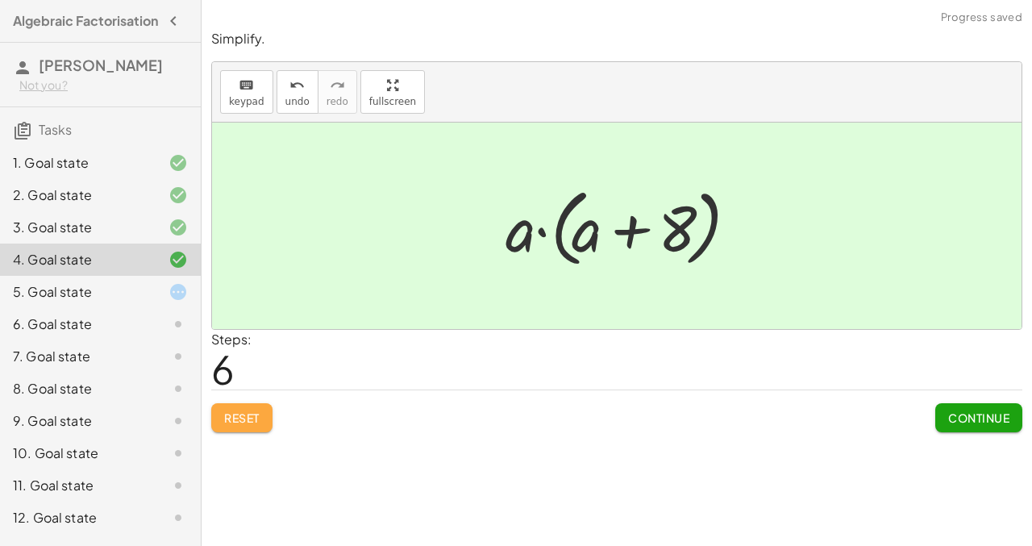
click at [225, 414] on span "Reset" at bounding box center [241, 418] width 35 height 15
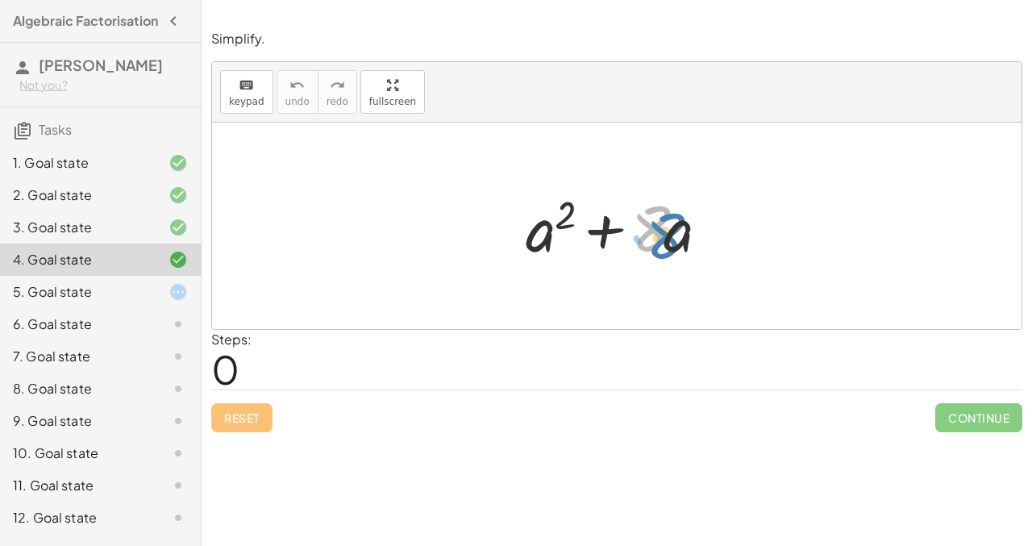
drag, startPoint x: 657, startPoint y: 219, endPoint x: 665, endPoint y: 224, distance: 9.4
click at [665, 224] on div at bounding box center [623, 226] width 211 height 83
drag, startPoint x: 671, startPoint y: 236, endPoint x: 671, endPoint y: 224, distance: 12.1
click at [671, 224] on div at bounding box center [623, 226] width 211 height 83
drag, startPoint x: 551, startPoint y: 236, endPoint x: 693, endPoint y: 226, distance: 142.3
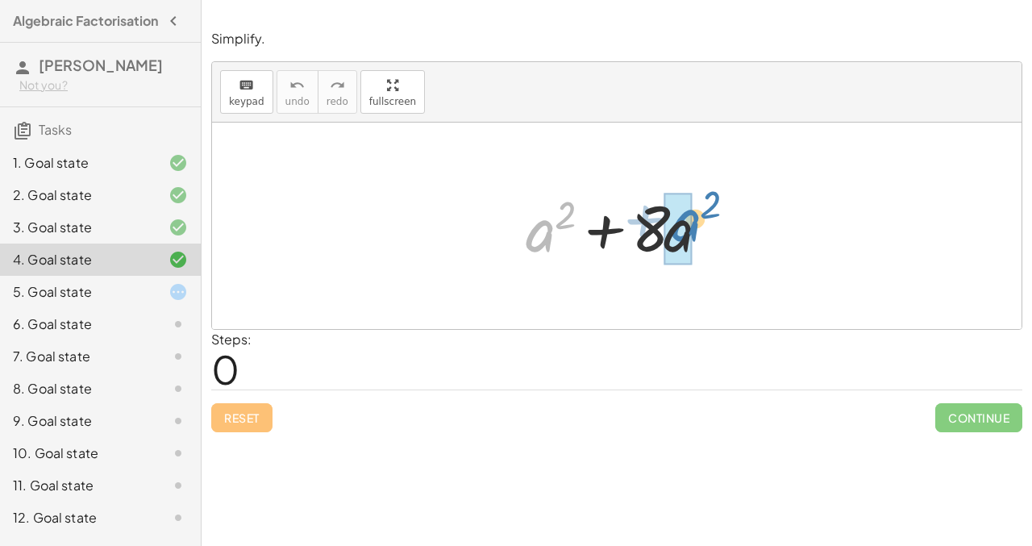
click at [693, 226] on div at bounding box center [623, 226] width 211 height 83
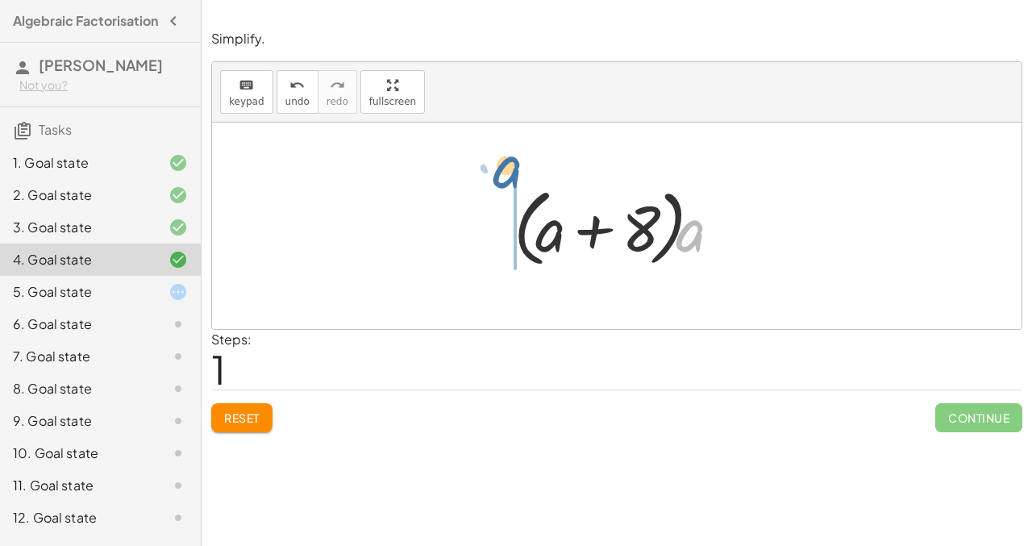
drag, startPoint x: 696, startPoint y: 243, endPoint x: 502, endPoint y: 209, distance: 196.5
click at [502, 209] on div "+ a 2 + · 8 · a + · a · a + · 8 · a · a + + 8 · a a · ( )" at bounding box center [617, 226] width 255 height 101
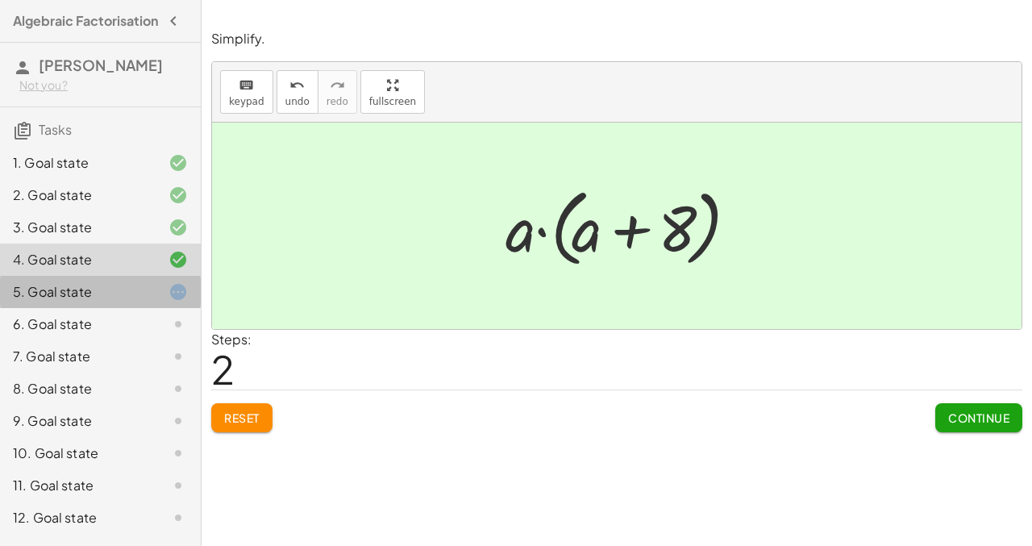
click at [110, 302] on div "5. Goal state" at bounding box center [78, 291] width 130 height 19
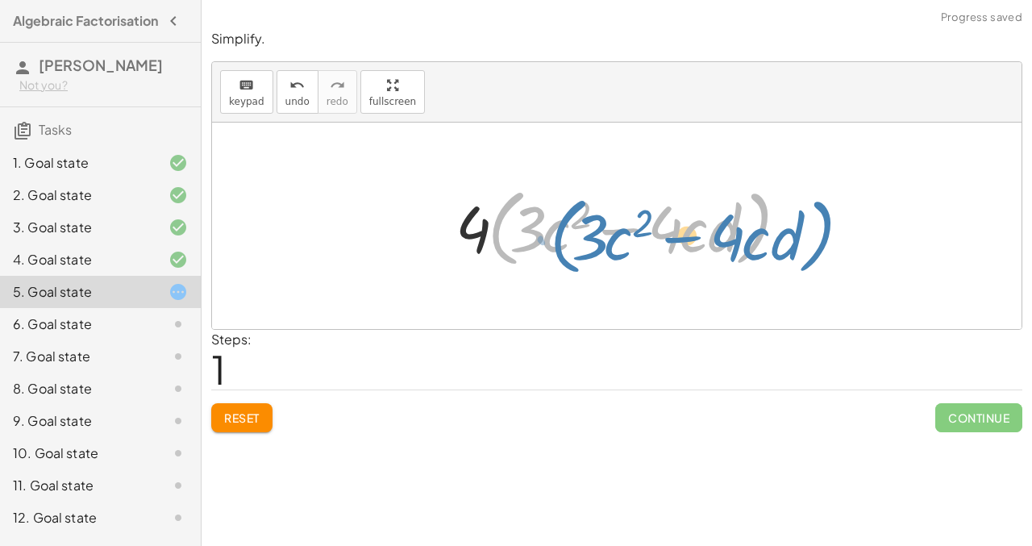
drag, startPoint x: 753, startPoint y: 226, endPoint x: 829, endPoint y: 237, distance: 77.5
click at [829, 237] on div "+ · 12 · c 2 − · 16 · c · d + · 4 · 3 · c 2 − · 4 · 4 · c · d · ( + · 3 · c 2 −…" at bounding box center [617, 226] width 810 height 206
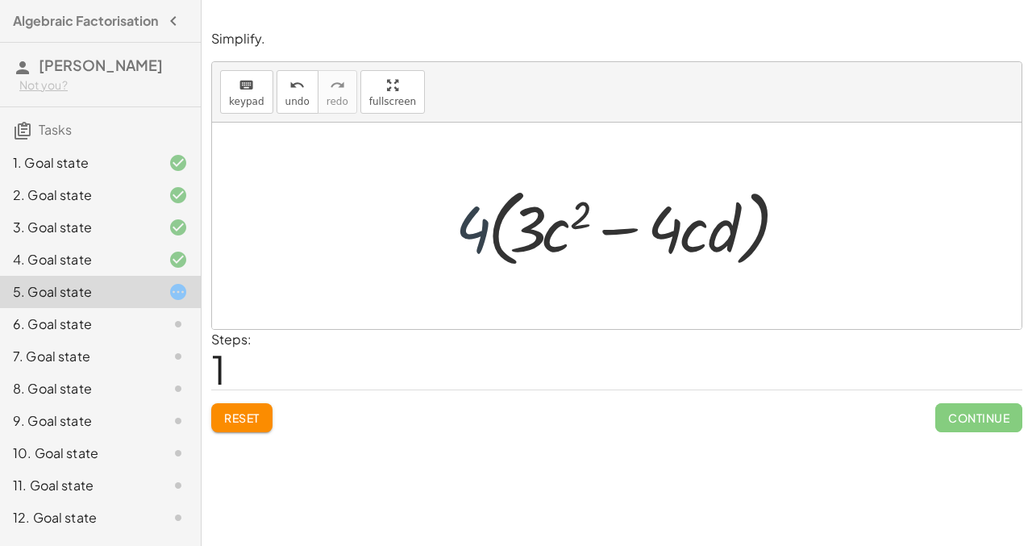
click at [465, 216] on div at bounding box center [623, 226] width 351 height 93
drag, startPoint x: 465, startPoint y: 216, endPoint x: 436, endPoint y: 204, distance: 31.5
click at [436, 204] on div "+ · 12 · c 2 − · 16 · c · d + · 4 · 3 · c 2 − · 4 · 4 · c · d · 4 + · c 2 − · ·…" at bounding box center [617, 226] width 371 height 101
drag, startPoint x: 535, startPoint y: 222, endPoint x: 686, endPoint y: 200, distance: 152.4
click at [686, 200] on div at bounding box center [623, 226] width 351 height 93
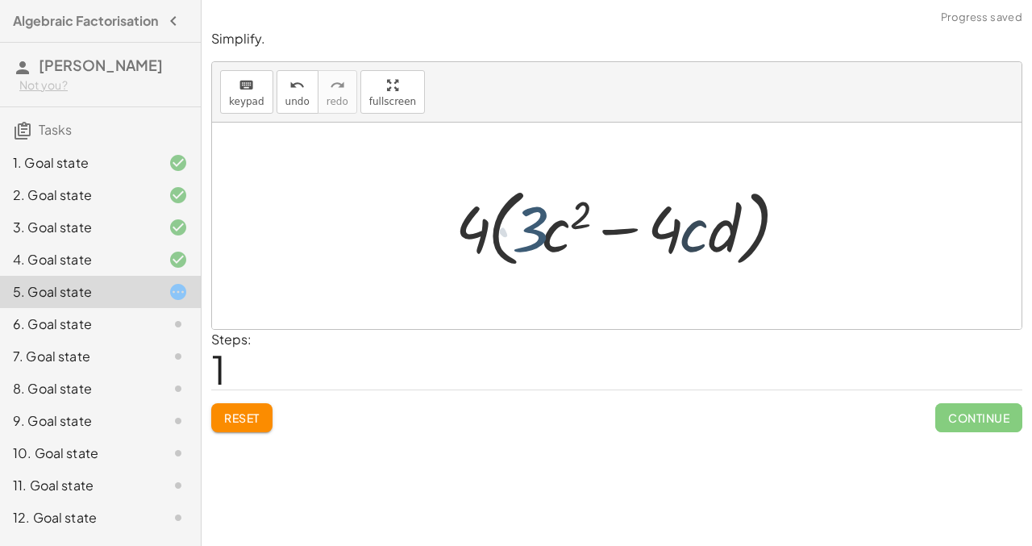
click at [687, 198] on div at bounding box center [623, 226] width 351 height 93
drag, startPoint x: 557, startPoint y: 229, endPoint x: 694, endPoint y: 215, distance: 137.0
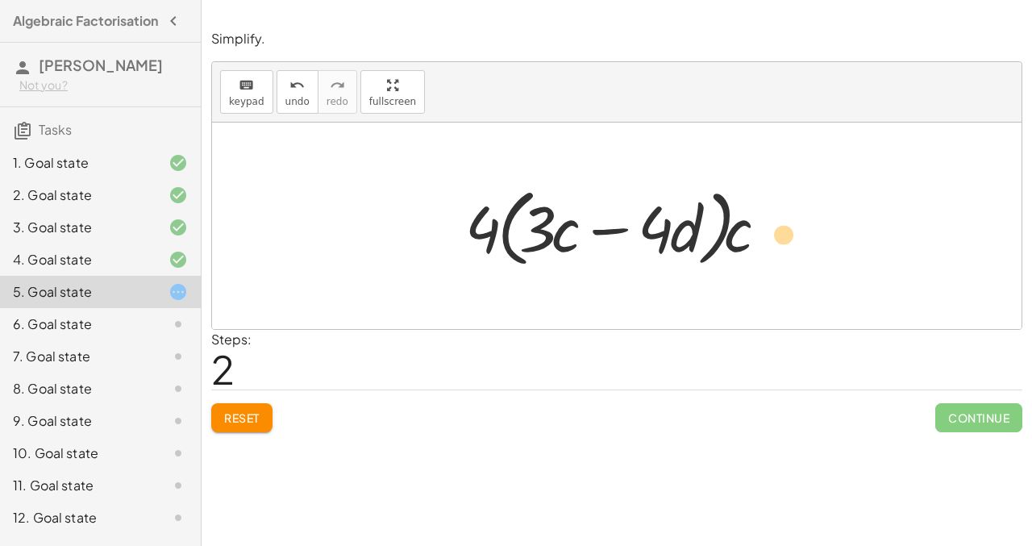
drag, startPoint x: 740, startPoint y: 230, endPoint x: 785, endPoint y: 236, distance: 44.8
click at [785, 236] on div at bounding box center [622, 226] width 331 height 93
drag, startPoint x: 484, startPoint y: 229, endPoint x: 446, endPoint y: 224, distance: 38.2
click at [521, 220] on div at bounding box center [622, 226] width 331 height 93
drag, startPoint x: 656, startPoint y: 219, endPoint x: 670, endPoint y: 223, distance: 14.9
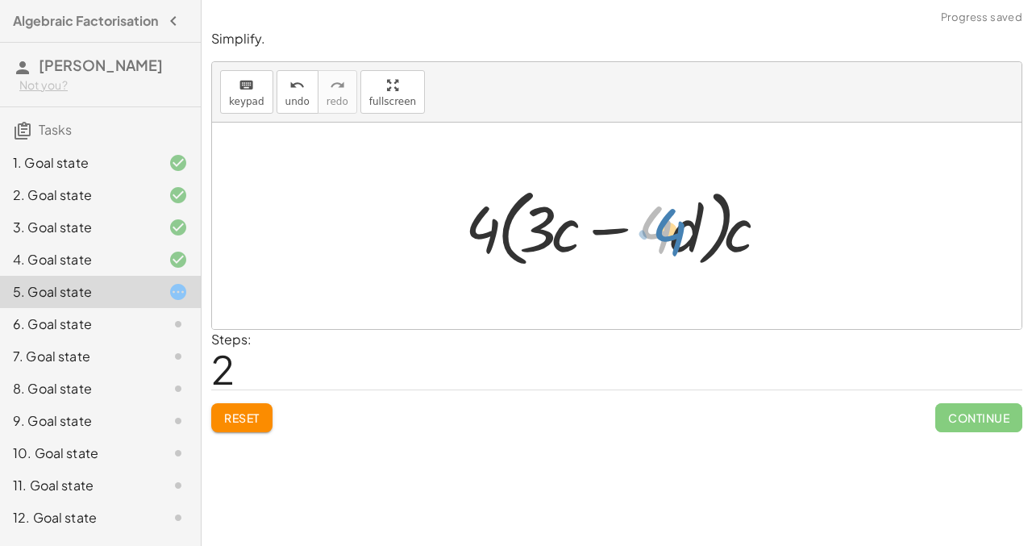
click at [671, 223] on div at bounding box center [622, 226] width 331 height 93
click at [571, 230] on div at bounding box center [622, 226] width 331 height 93
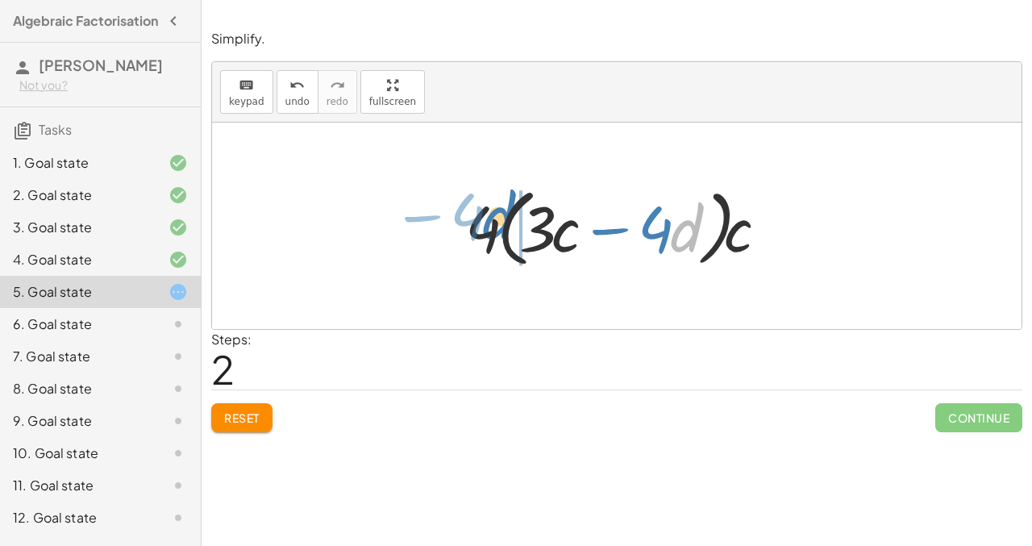
drag, startPoint x: 678, startPoint y: 229, endPoint x: 490, endPoint y: 215, distance: 188.4
click at [490, 215] on div at bounding box center [622, 226] width 331 height 93
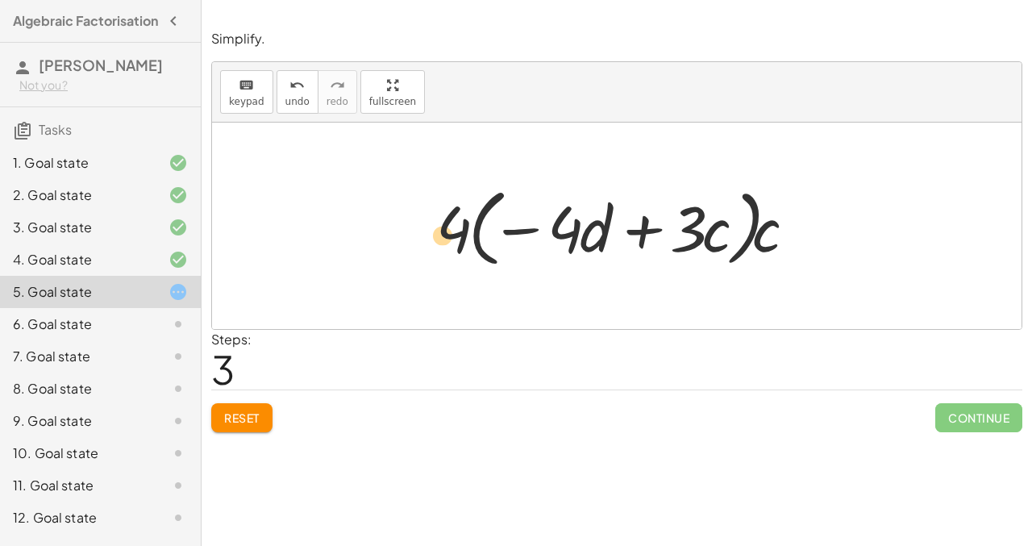
drag, startPoint x: 456, startPoint y: 226, endPoint x: 414, endPoint y: 225, distance: 41.9
drag, startPoint x: 780, startPoint y: 236, endPoint x: 803, endPoint y: 231, distance: 23.1
click at [803, 231] on div at bounding box center [623, 226] width 390 height 93
drag, startPoint x: 521, startPoint y: 230, endPoint x: 640, endPoint y: 230, distance: 118.6
click at [640, 230] on div at bounding box center [623, 226] width 390 height 93
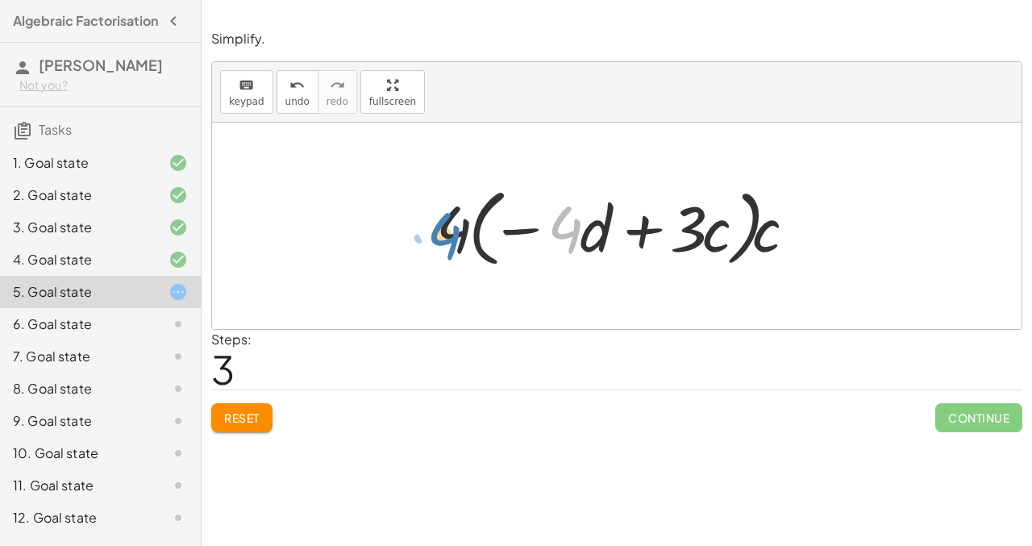
drag, startPoint x: 561, startPoint y: 232, endPoint x: 444, endPoint y: 237, distance: 116.2
click at [444, 238] on div at bounding box center [623, 226] width 390 height 93
click at [262, 402] on div "Reset Continue" at bounding box center [616, 411] width 811 height 43
click at [260, 411] on span "Reset" at bounding box center [241, 418] width 35 height 15
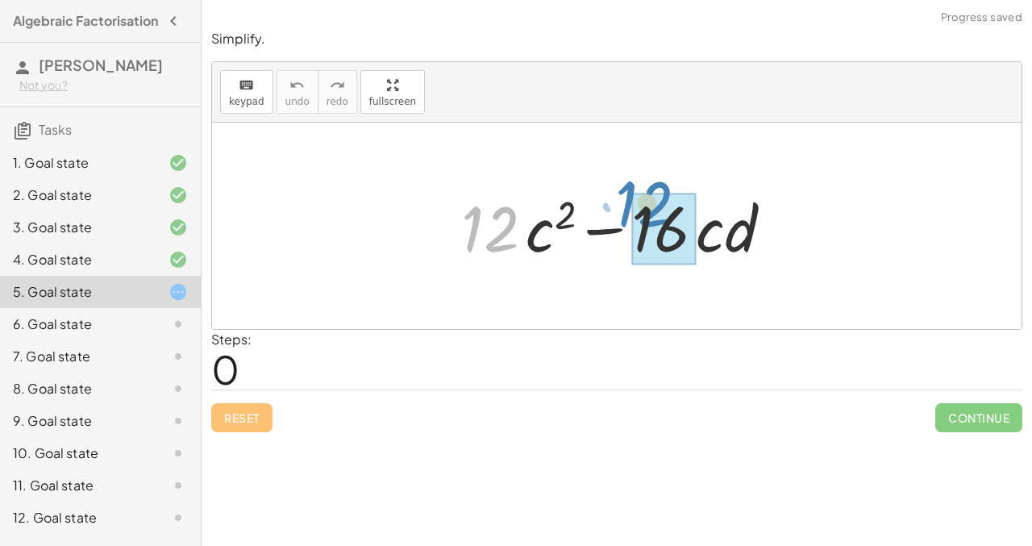
drag, startPoint x: 497, startPoint y: 226, endPoint x: 654, endPoint y: 199, distance: 159.5
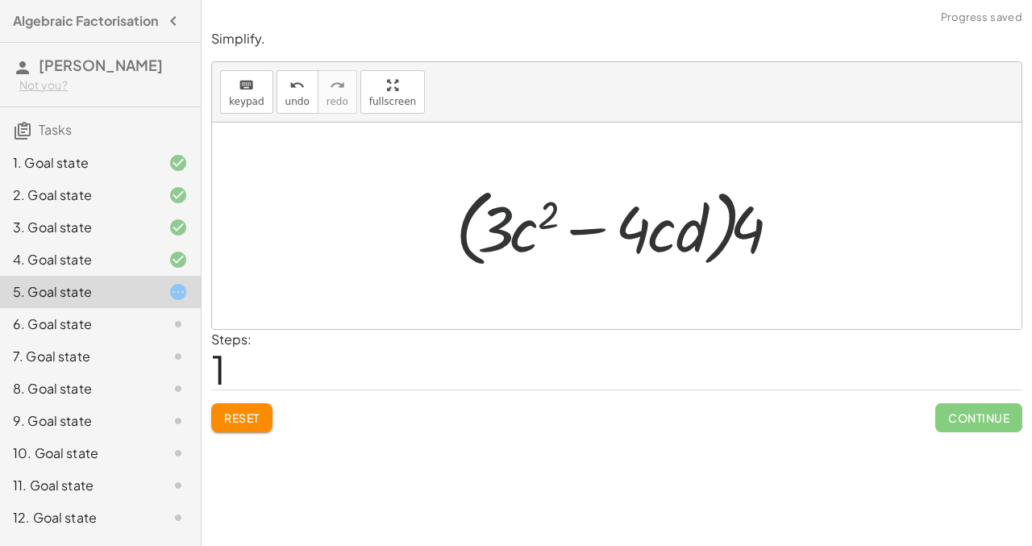
drag, startPoint x: 505, startPoint y: 226, endPoint x: 508, endPoint y: 215, distance: 11.7
click at [507, 215] on div at bounding box center [623, 226] width 351 height 93
click at [518, 215] on div at bounding box center [623, 226] width 351 height 93
drag, startPoint x: 551, startPoint y: 213, endPoint x: 533, endPoint y: 208, distance: 18.4
click at [533, 209] on div at bounding box center [623, 226] width 351 height 93
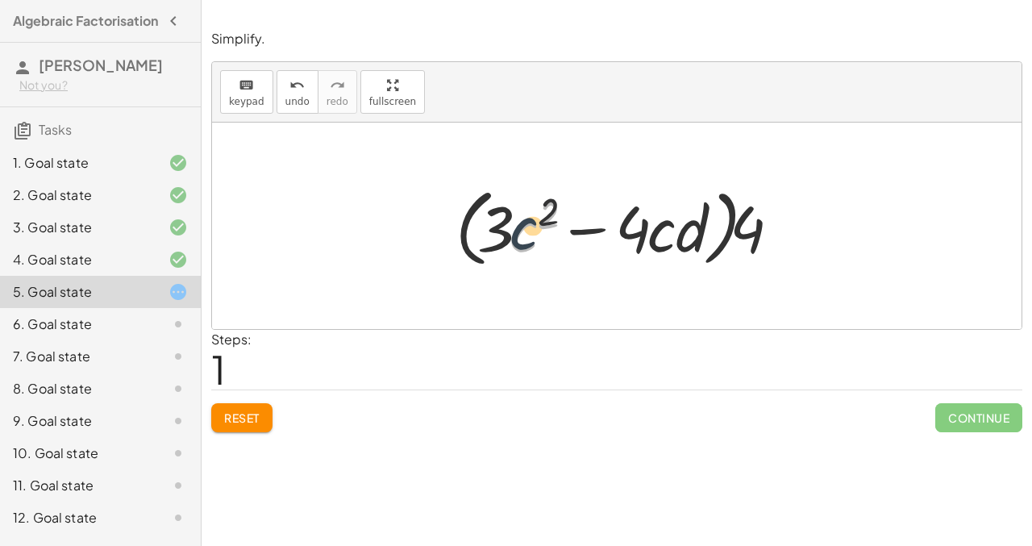
click at [524, 215] on div at bounding box center [623, 226] width 351 height 93
drag, startPoint x: 491, startPoint y: 218, endPoint x: 503, endPoint y: 222, distance: 12.8
click at [503, 222] on div at bounding box center [623, 226] width 351 height 93
drag, startPoint x: 528, startPoint y: 234, endPoint x: 660, endPoint y: 223, distance: 131.9
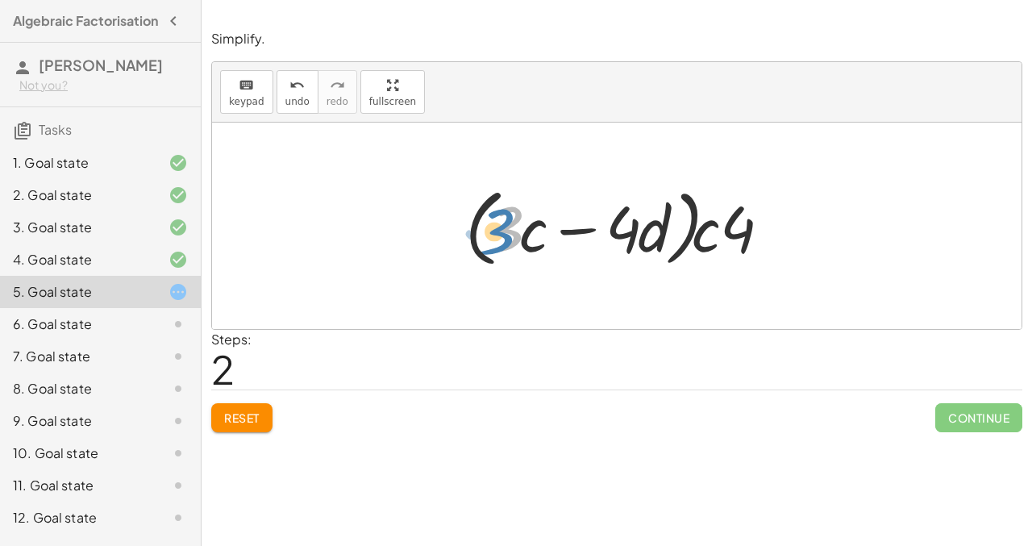
drag, startPoint x: 502, startPoint y: 227, endPoint x: 494, endPoint y: 229, distance: 9.0
click at [494, 229] on div at bounding box center [622, 226] width 331 height 93
click at [528, 236] on div at bounding box center [622, 226] width 331 height 93
click at [571, 228] on div at bounding box center [622, 226] width 331 height 93
click at [619, 232] on div at bounding box center [622, 226] width 331 height 93
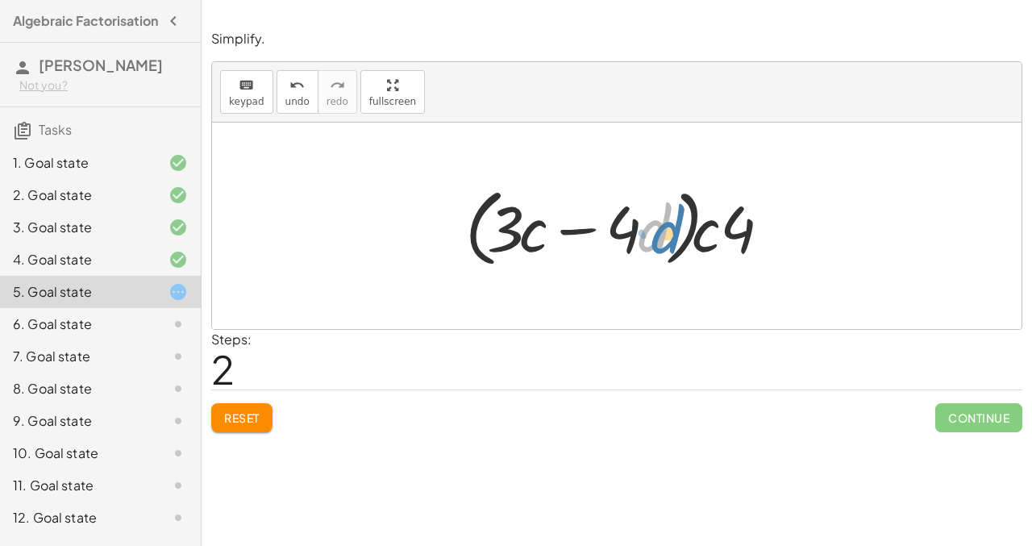
click at [672, 229] on div at bounding box center [622, 226] width 331 height 93
click at [718, 226] on div at bounding box center [622, 226] width 331 height 93
drag, startPoint x: 736, startPoint y: 231, endPoint x: 770, endPoint y: 231, distance: 33.9
click at [770, 231] on div at bounding box center [622, 226] width 331 height 93
drag, startPoint x: 511, startPoint y: 225, endPoint x: 518, endPoint y: 219, distance: 9.2
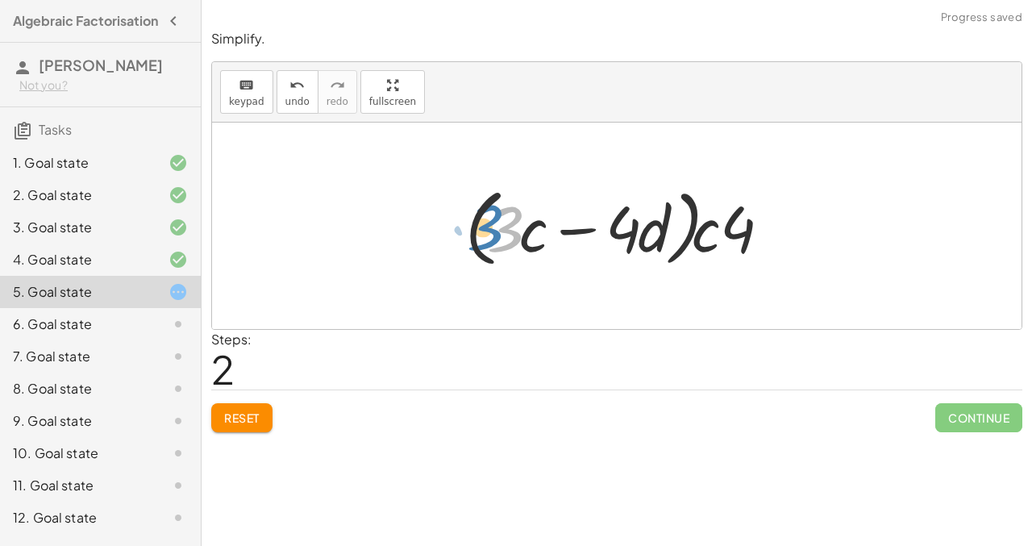
click at [518, 219] on div at bounding box center [622, 226] width 331 height 93
click at [537, 225] on div at bounding box center [622, 226] width 331 height 93
drag, startPoint x: 740, startPoint y: 225, endPoint x: 427, endPoint y: 216, distance: 313.1
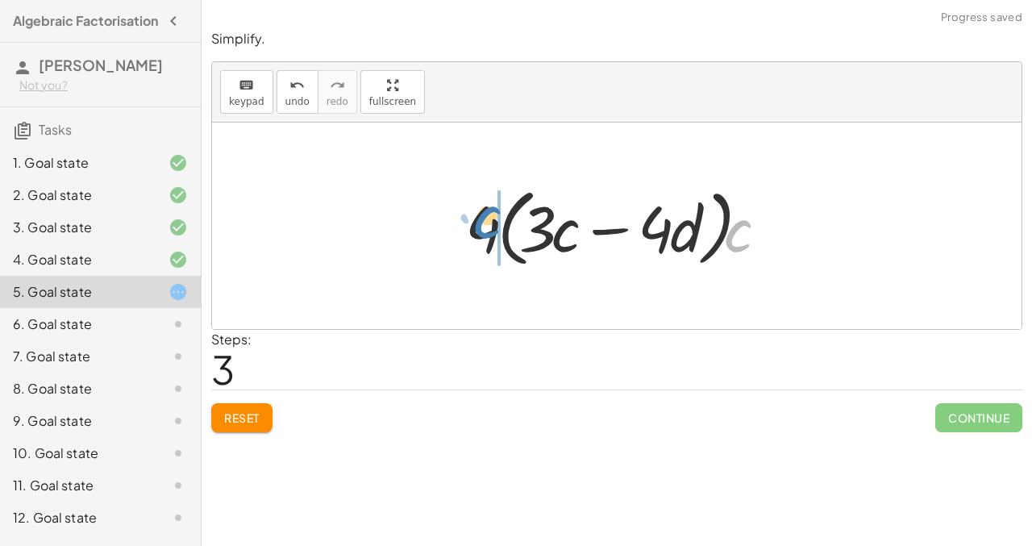
drag, startPoint x: 741, startPoint y: 242, endPoint x: 502, endPoint y: 228, distance: 239.9
click at [502, 228] on div at bounding box center [622, 226] width 331 height 93
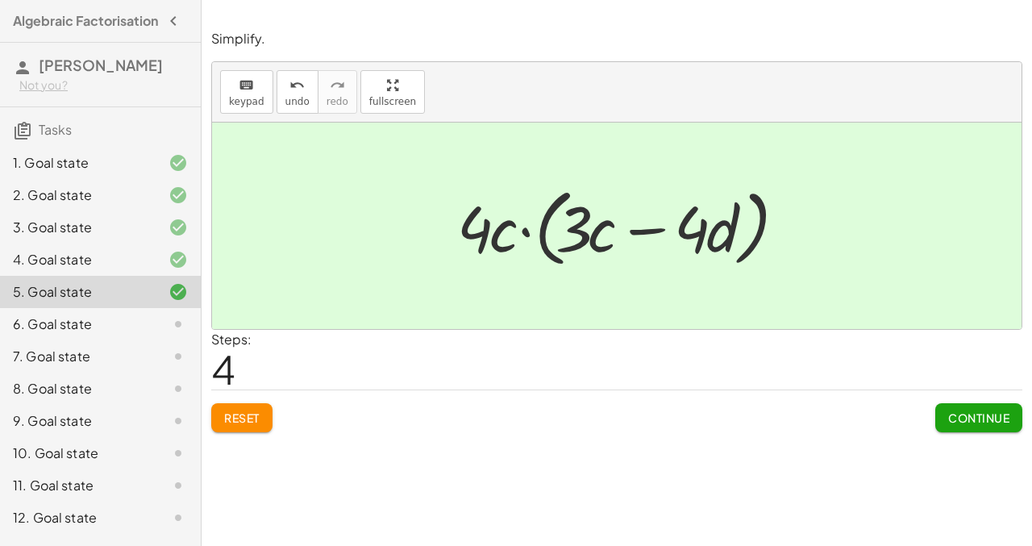
click at [115, 329] on div "6. Goal state" at bounding box center [78, 324] width 130 height 19
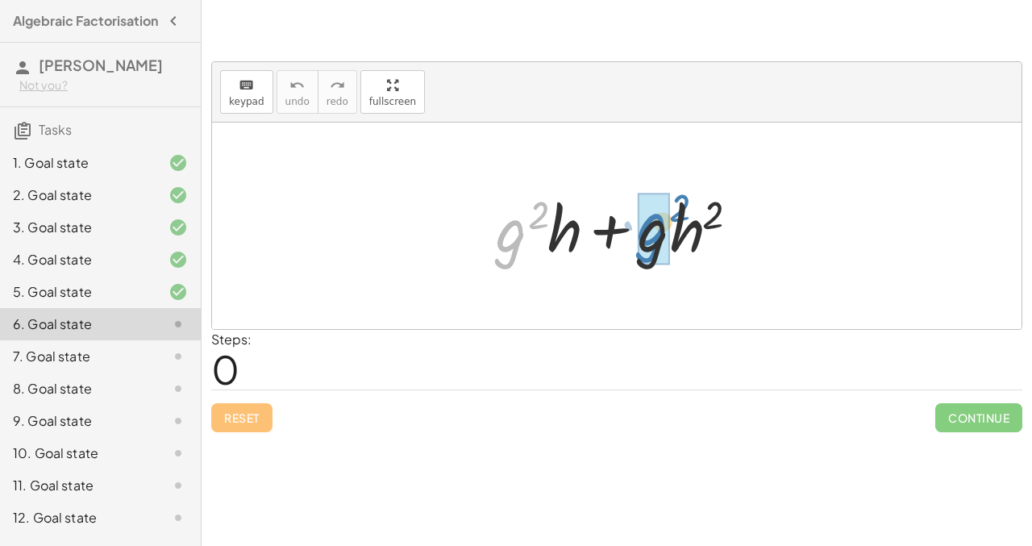
drag, startPoint x: 522, startPoint y: 227, endPoint x: 663, endPoint y: 219, distance: 141.3
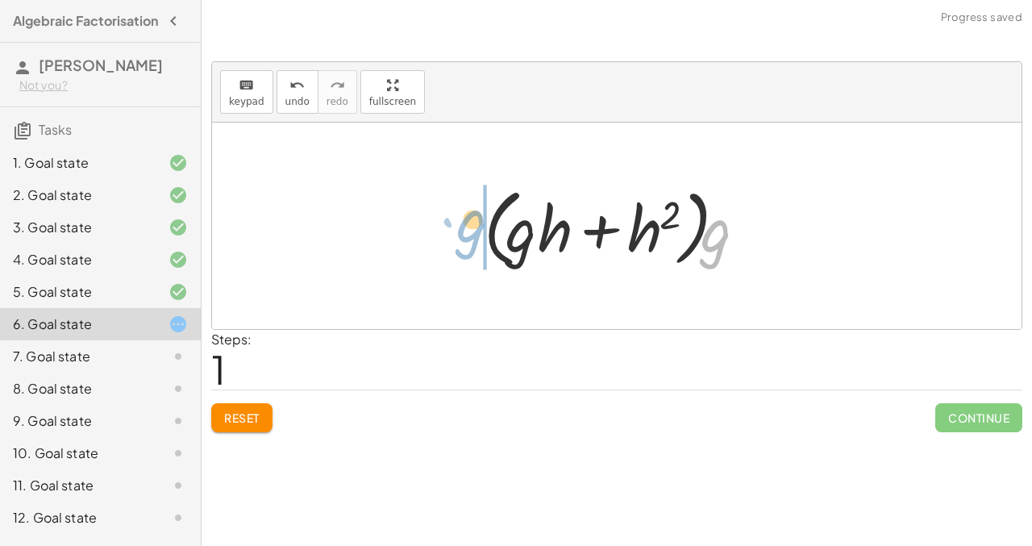
drag, startPoint x: 719, startPoint y: 246, endPoint x: 473, endPoint y: 237, distance: 247.0
click at [473, 237] on div "+ · g 2 · h + · g · h 2 + · g · g · h + · g · h 2 · g + · · h + h 2 g · g · ( )" at bounding box center [617, 226] width 314 height 101
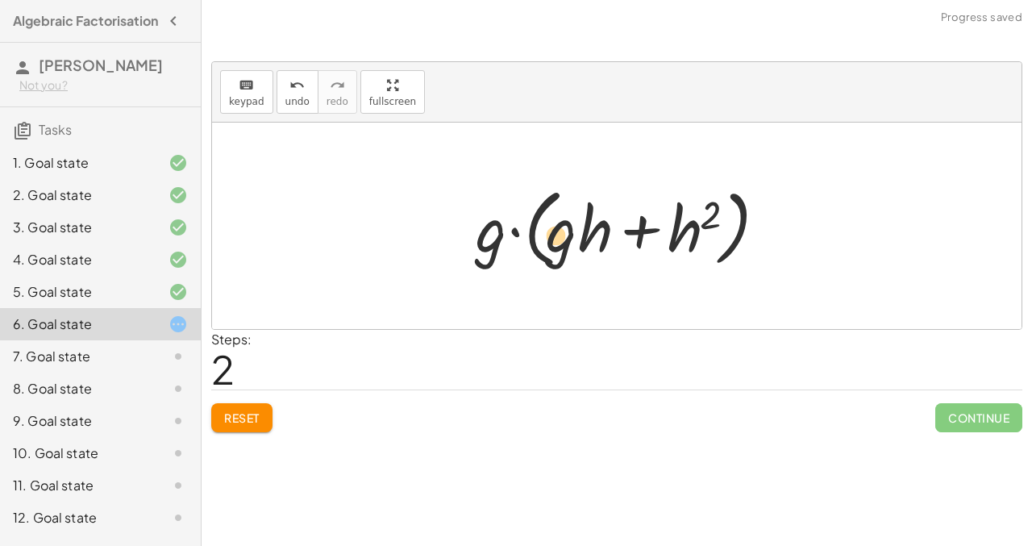
click at [557, 252] on div at bounding box center [623, 226] width 310 height 93
drag, startPoint x: 601, startPoint y: 236, endPoint x: 710, endPoint y: 233, distance: 108.9
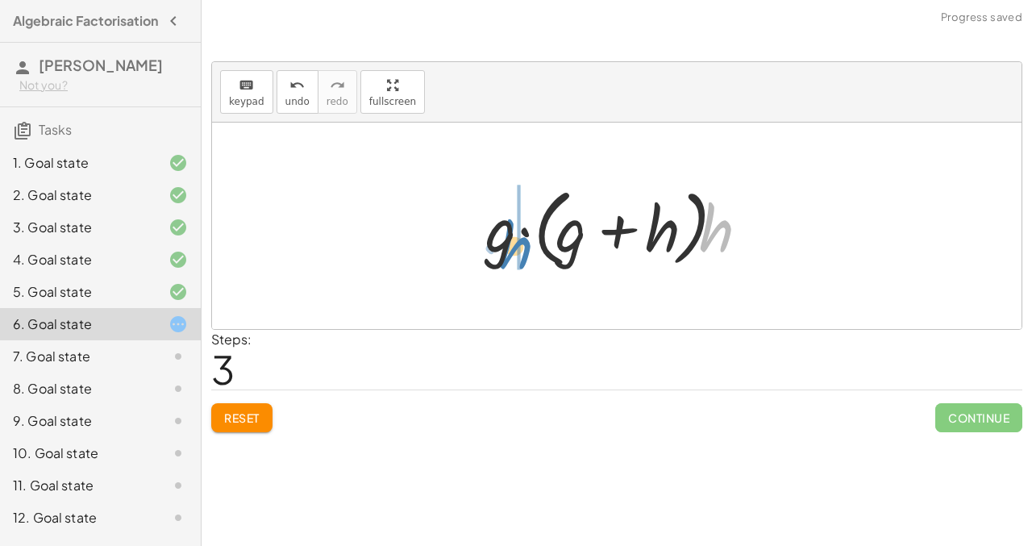
drag, startPoint x: 722, startPoint y: 229, endPoint x: 525, endPoint y: 244, distance: 197.4
click at [526, 244] on div at bounding box center [622, 226] width 290 height 93
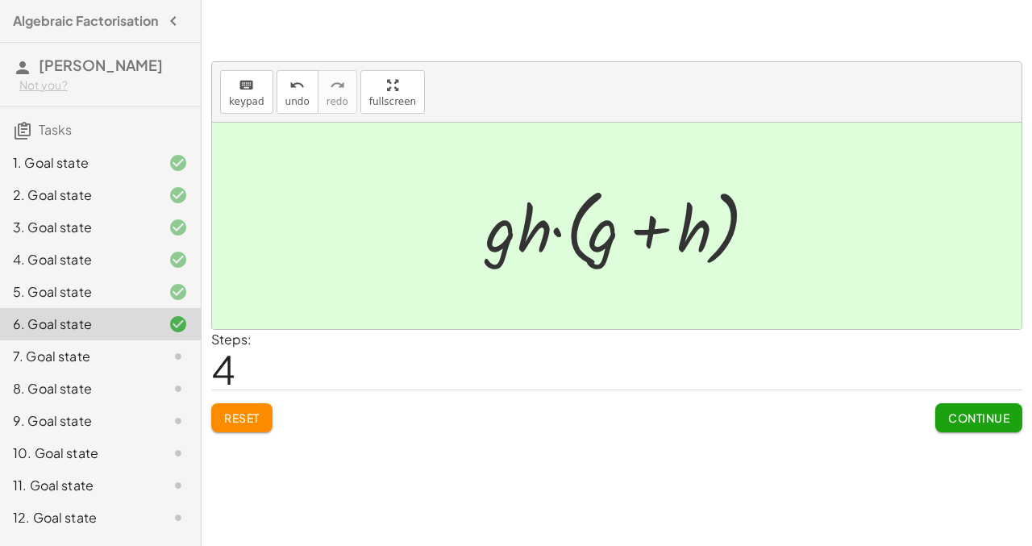
click at [235, 404] on button "Reset" at bounding box center [241, 417] width 61 height 29
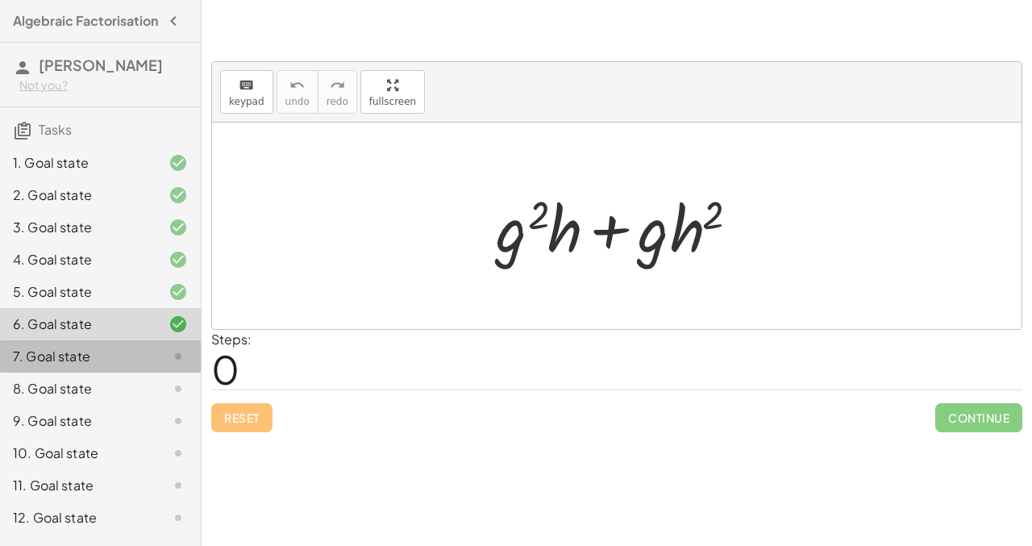
click at [156, 365] on div at bounding box center [165, 356] width 45 height 19
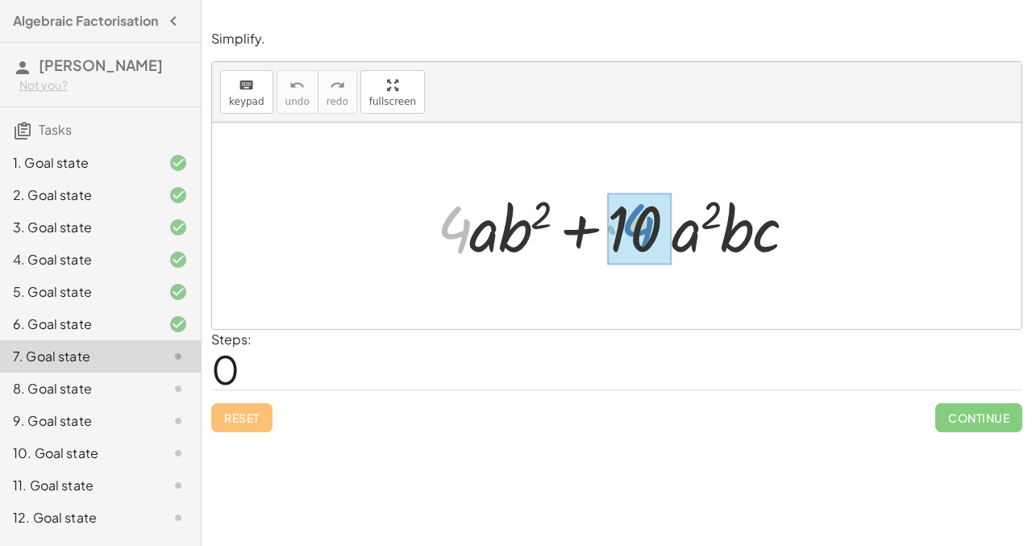
drag, startPoint x: 453, startPoint y: 231, endPoint x: 636, endPoint y: 228, distance: 183.1
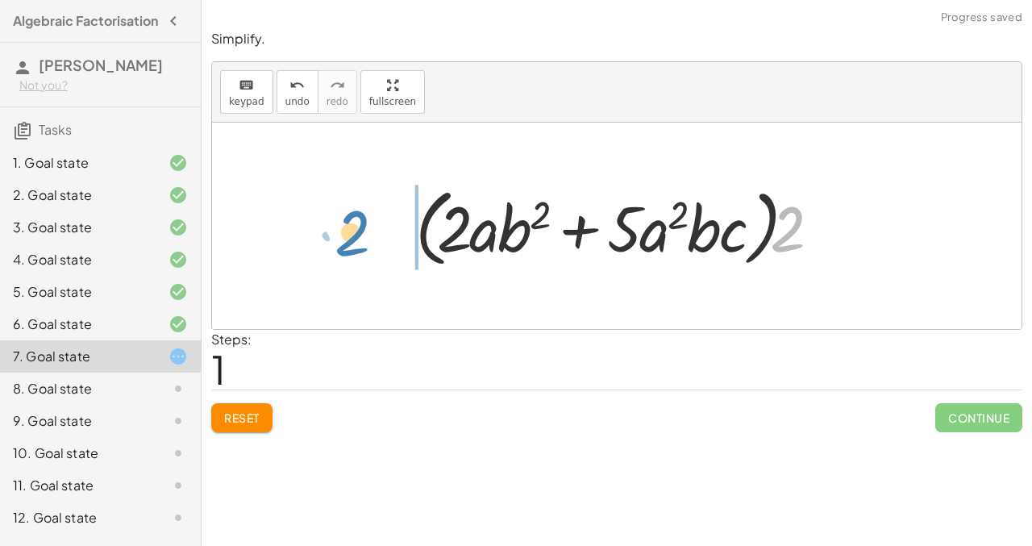
drag, startPoint x: 798, startPoint y: 232, endPoint x: 368, endPoint y: 236, distance: 430.7
click at [368, 236] on div "+ · 4 · a · b 2 + · 10 · a 2 · b · c + · 2 · 2 · a · b 2 + · 2 · 5 · a 2 · b · …" at bounding box center [617, 226] width 810 height 206
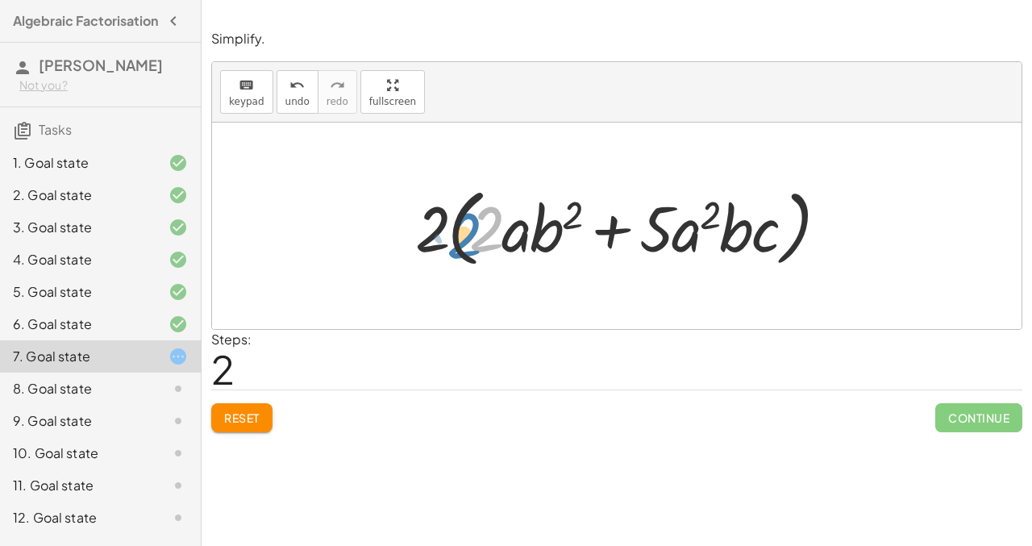
click at [479, 227] on div at bounding box center [623, 226] width 432 height 93
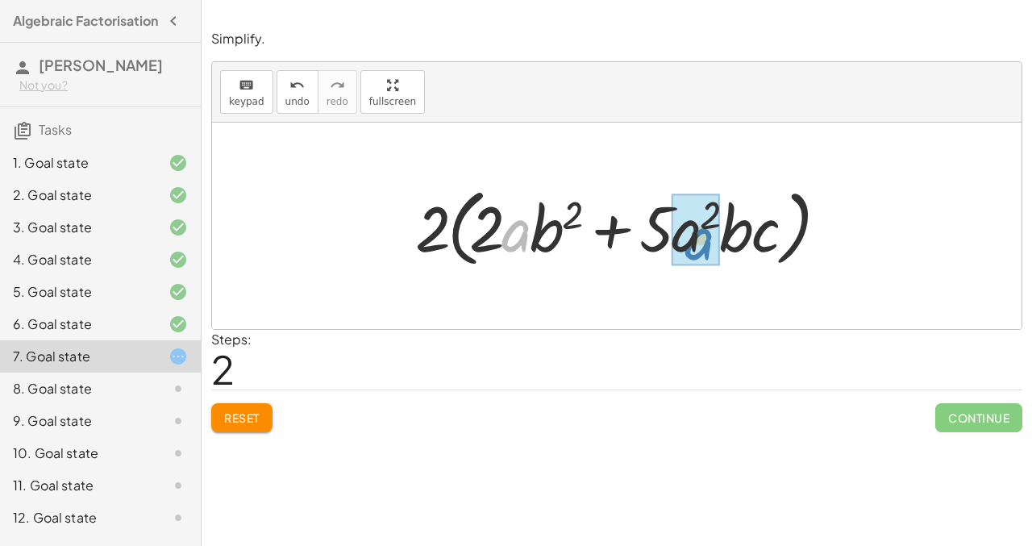
drag, startPoint x: 515, startPoint y: 234, endPoint x: 693, endPoint y: 241, distance: 178.4
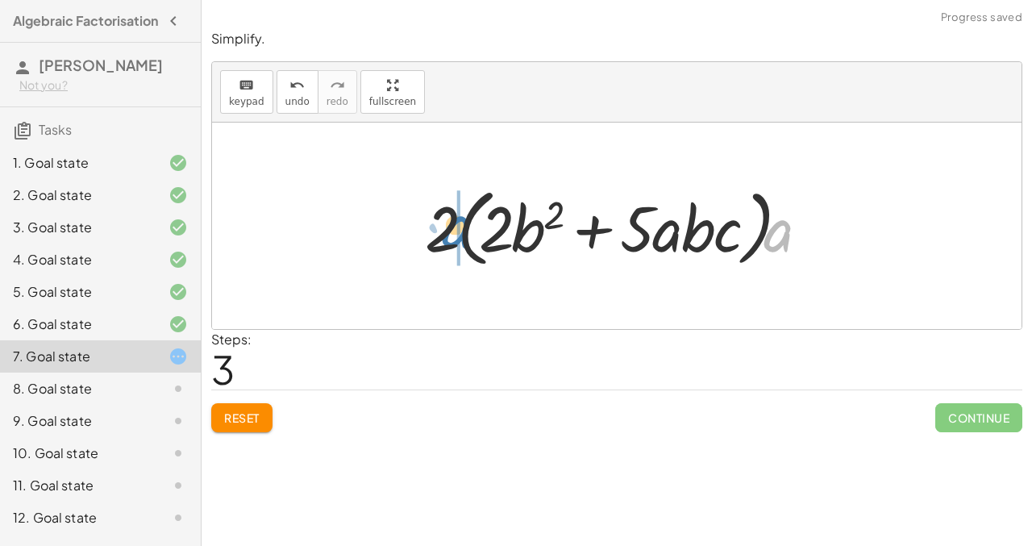
drag, startPoint x: 783, startPoint y: 238, endPoint x: 461, endPoint y: 233, distance: 321.9
click at [461, 233] on div at bounding box center [623, 226] width 412 height 93
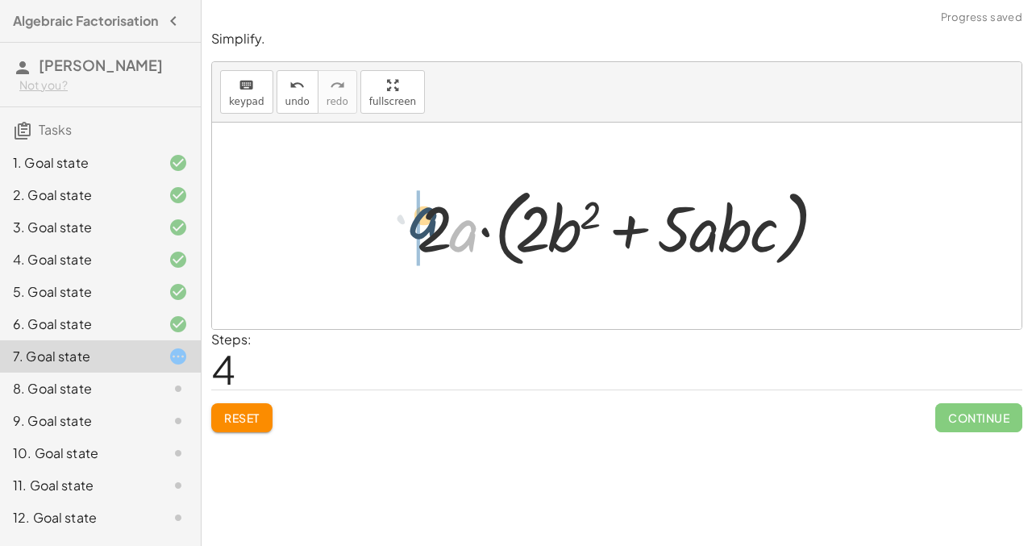
drag, startPoint x: 463, startPoint y: 235, endPoint x: 413, endPoint y: 231, distance: 50.2
click at [413, 231] on div at bounding box center [623, 226] width 428 height 93
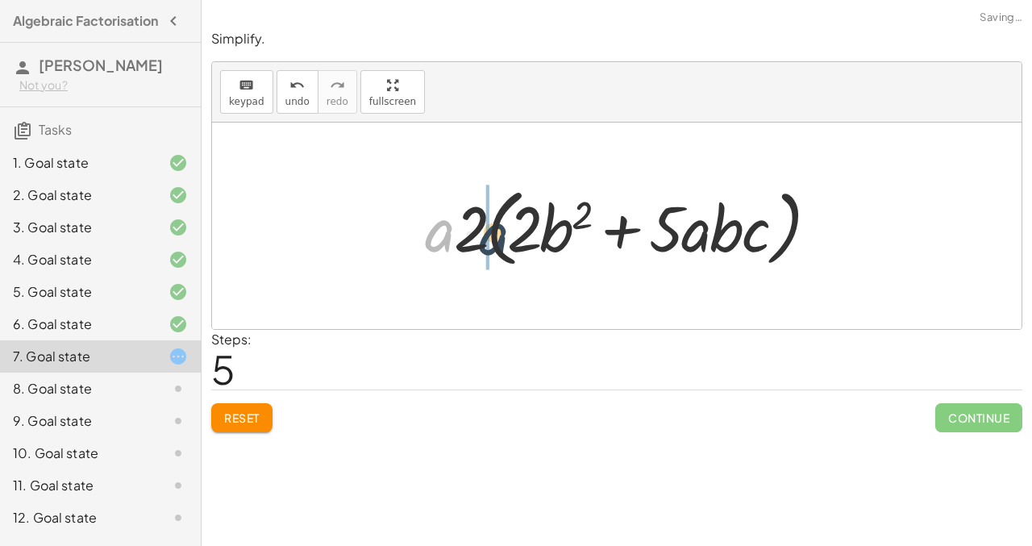
drag, startPoint x: 436, startPoint y: 233, endPoint x: 487, endPoint y: 237, distance: 51.8
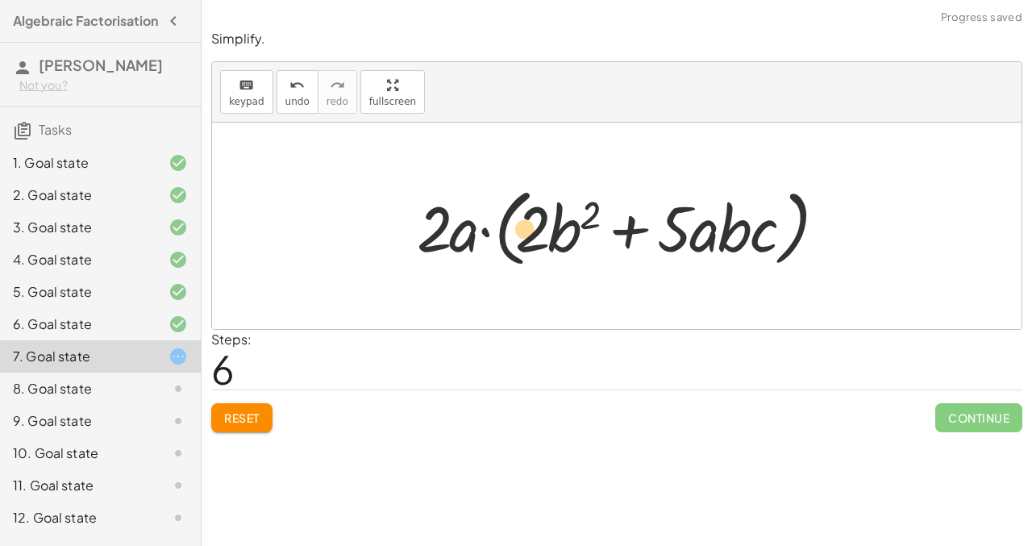
click at [523, 226] on div at bounding box center [623, 226] width 428 height 93
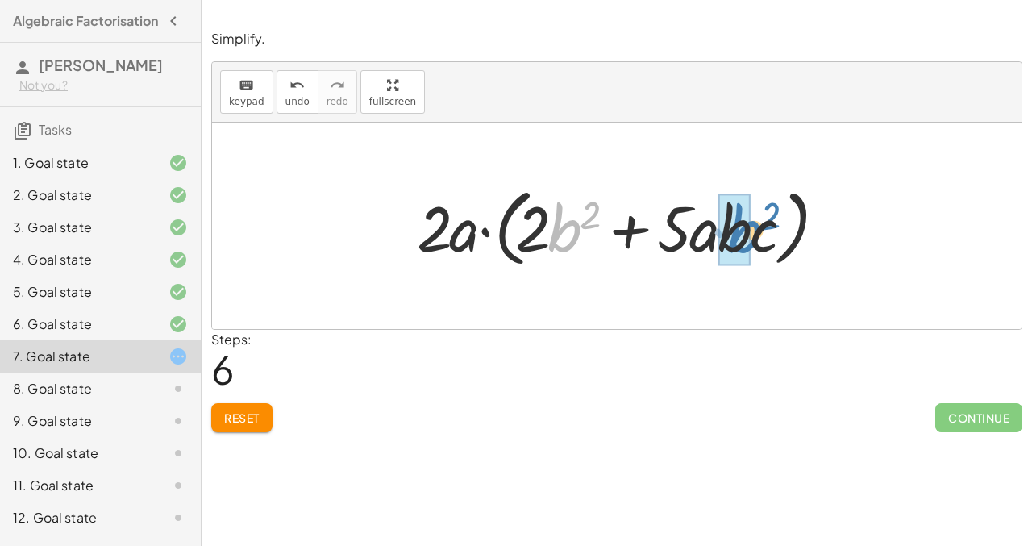
drag, startPoint x: 565, startPoint y: 228, endPoint x: 731, endPoint y: 229, distance: 166.2
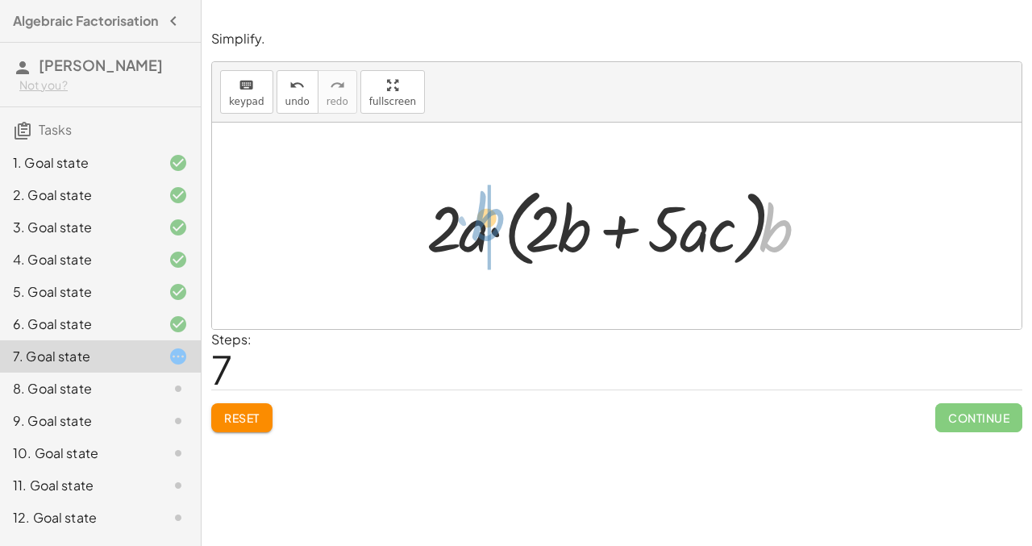
drag, startPoint x: 765, startPoint y: 227, endPoint x: 477, endPoint y: 215, distance: 288.2
click at [477, 215] on div at bounding box center [623, 226] width 409 height 93
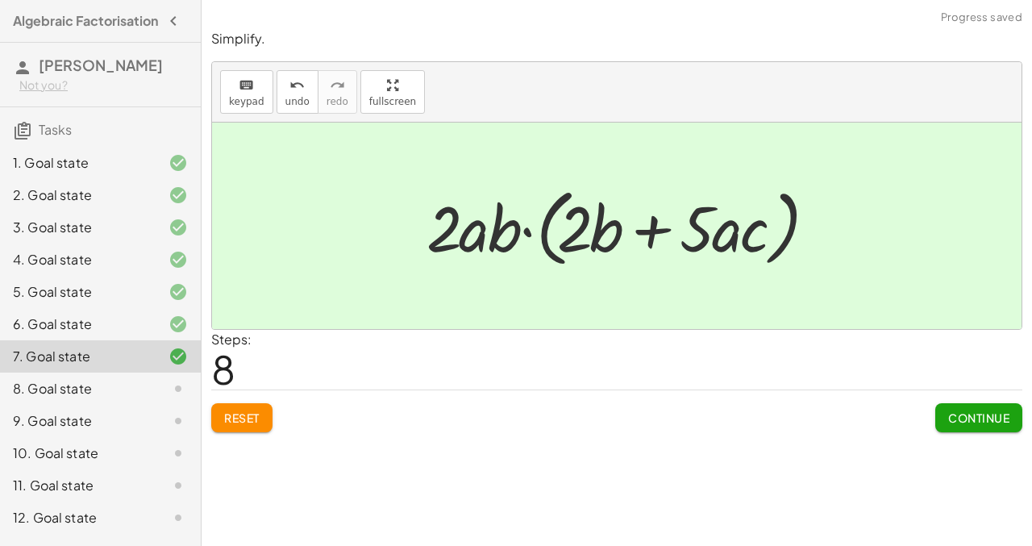
click at [156, 392] on div at bounding box center [165, 388] width 45 height 19
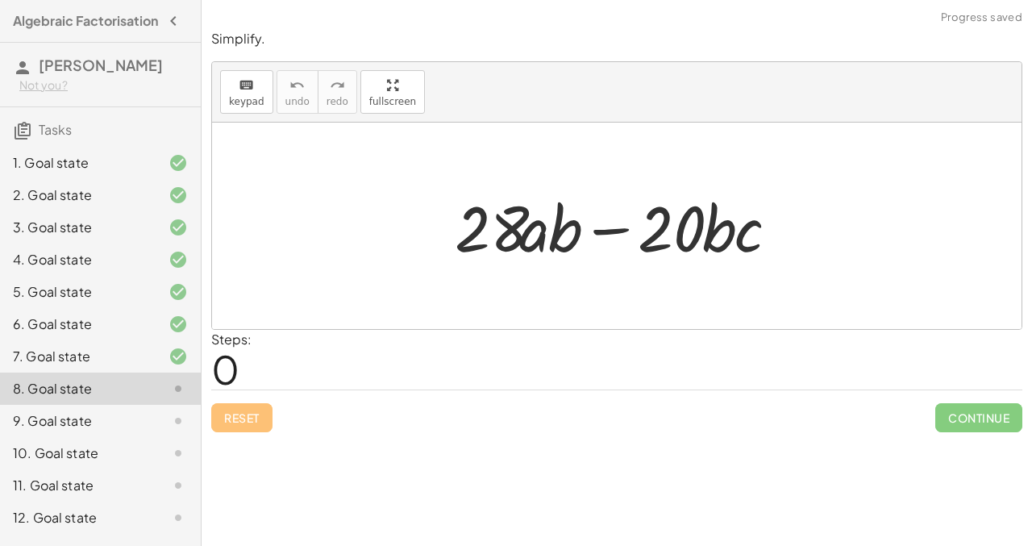
click at [175, 334] on icon at bounding box center [178, 324] width 19 height 19
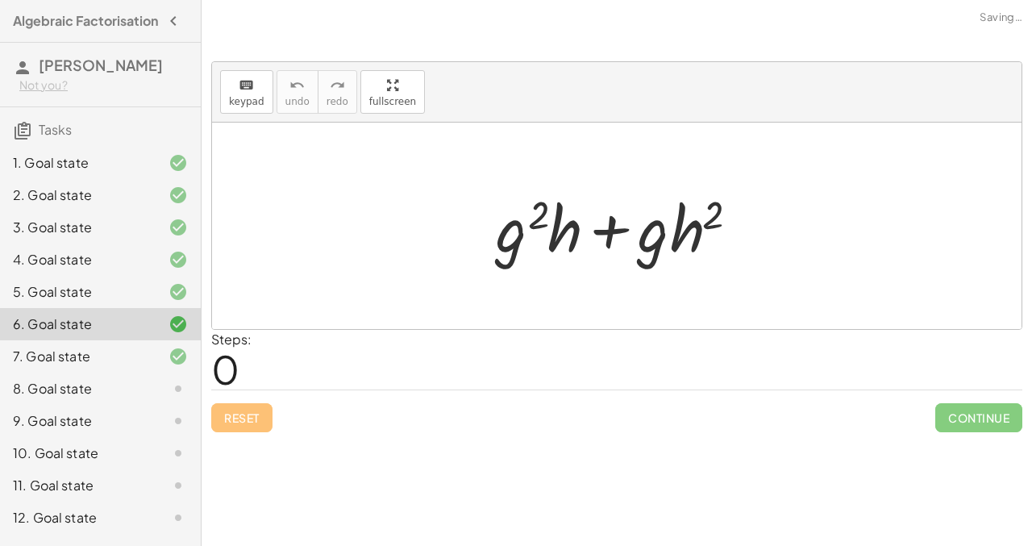
click at [171, 358] on icon at bounding box center [178, 356] width 19 height 19
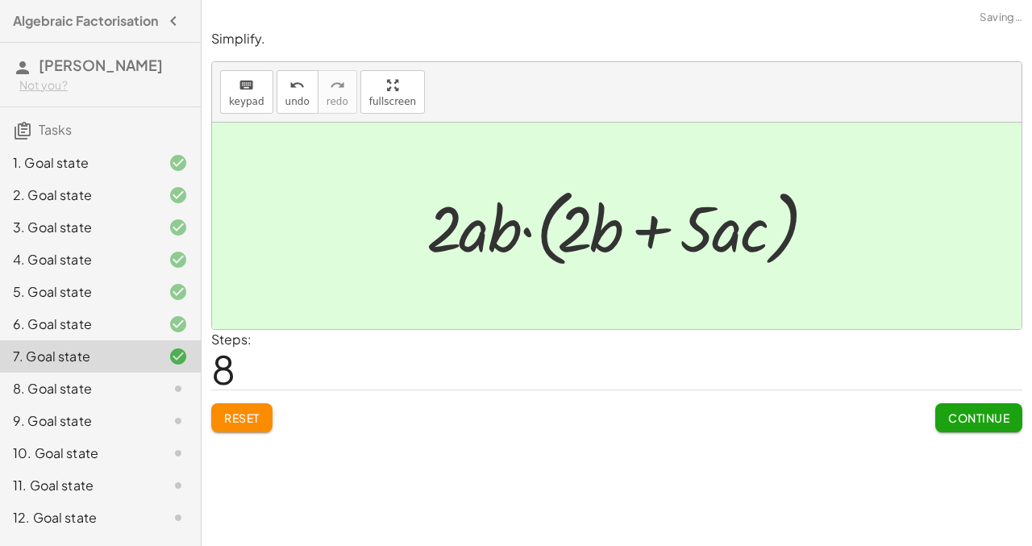
click at [231, 400] on div "Reset Continue" at bounding box center [616, 411] width 811 height 43
click at [239, 417] on span "Reset" at bounding box center [241, 418] width 35 height 15
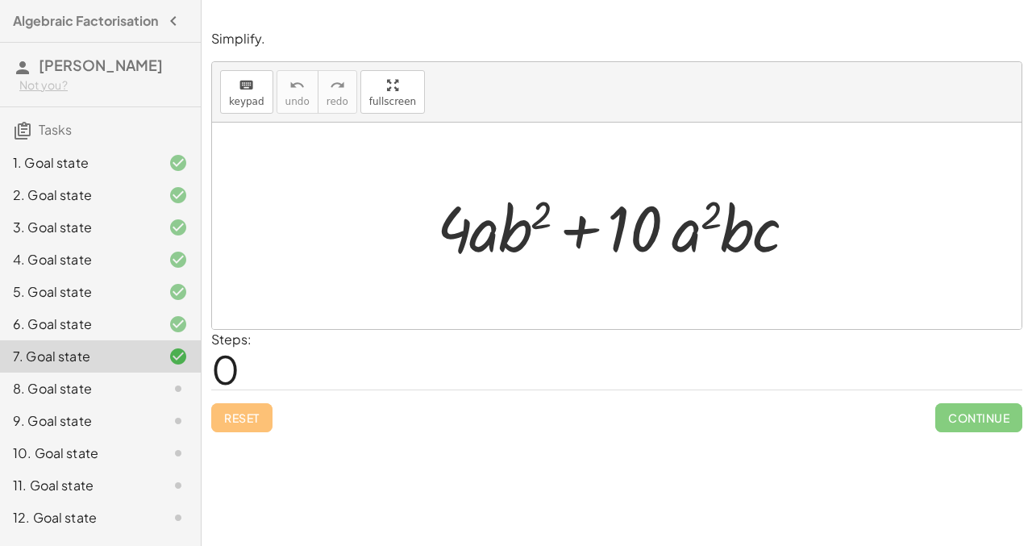
click at [153, 398] on div at bounding box center [165, 388] width 45 height 19
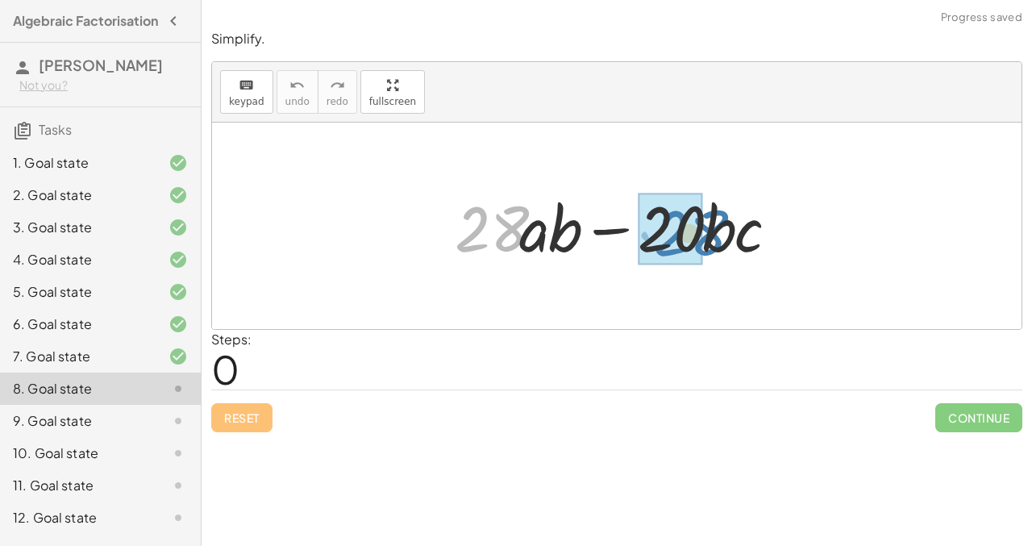
drag, startPoint x: 452, startPoint y: 240, endPoint x: 633, endPoint y: 240, distance: 180.7
click at [633, 240] on div at bounding box center [623, 226] width 353 height 83
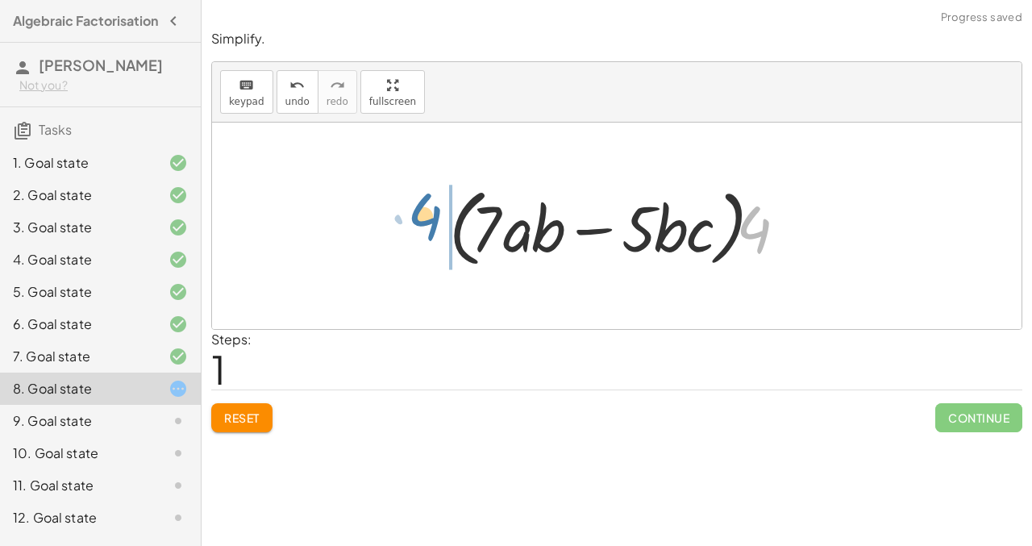
drag, startPoint x: 757, startPoint y: 229, endPoint x: 427, endPoint y: 215, distance: 329.4
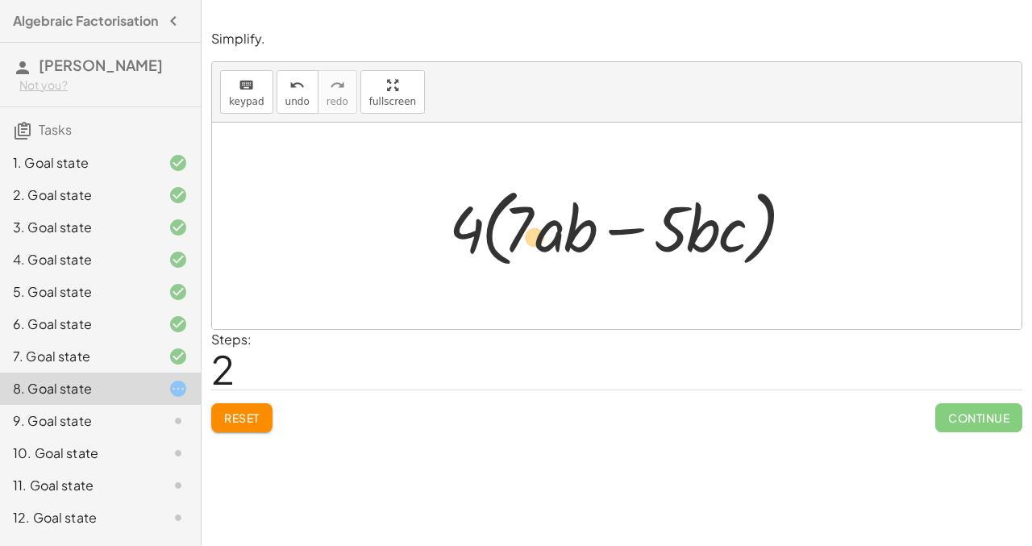
drag, startPoint x: 511, startPoint y: 236, endPoint x: 527, endPoint y: 243, distance: 17.0
click at [527, 243] on div at bounding box center [623, 226] width 364 height 93
drag, startPoint x: 548, startPoint y: 243, endPoint x: 564, endPoint y: 253, distance: 19.2
click at [564, 253] on div at bounding box center [623, 226] width 364 height 93
drag, startPoint x: 577, startPoint y: 236, endPoint x: 714, endPoint y: 240, distance: 136.4
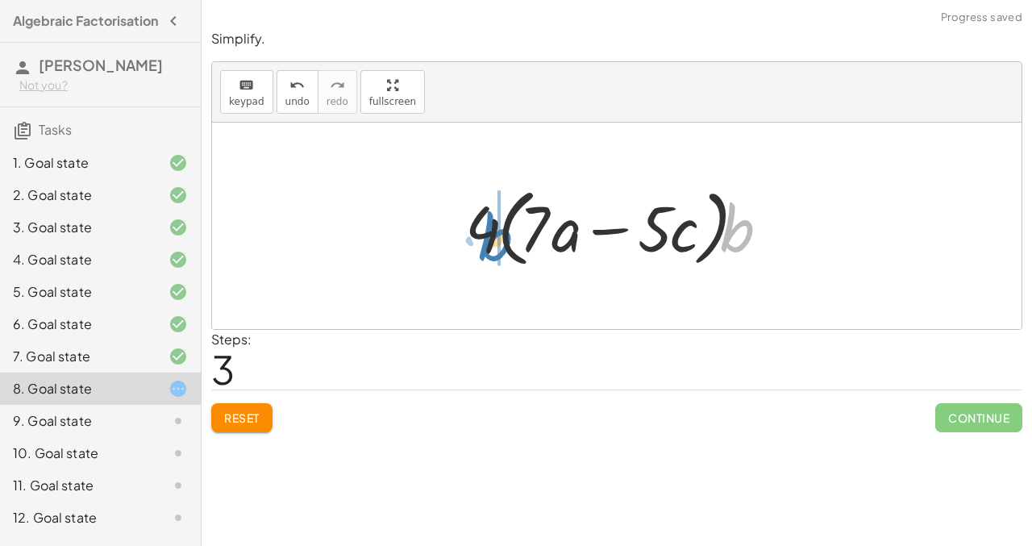
drag, startPoint x: 743, startPoint y: 240, endPoint x: 502, endPoint y: 248, distance: 240.5
click at [502, 248] on div at bounding box center [622, 226] width 331 height 93
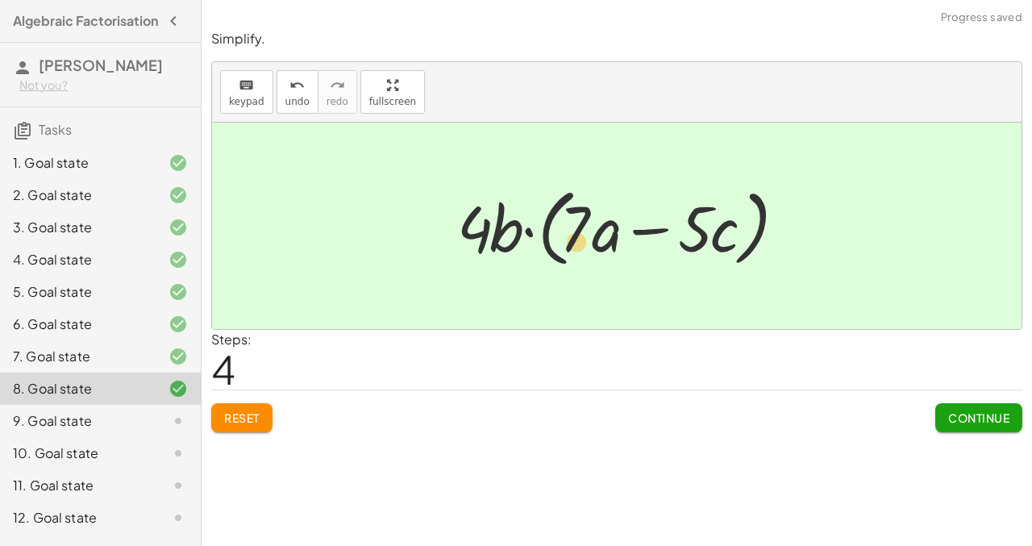
drag, startPoint x: 569, startPoint y: 239, endPoint x: 573, endPoint y: 250, distance: 11.7
click at [573, 250] on div at bounding box center [623, 226] width 348 height 93
click at [144, 366] on div at bounding box center [165, 356] width 45 height 19
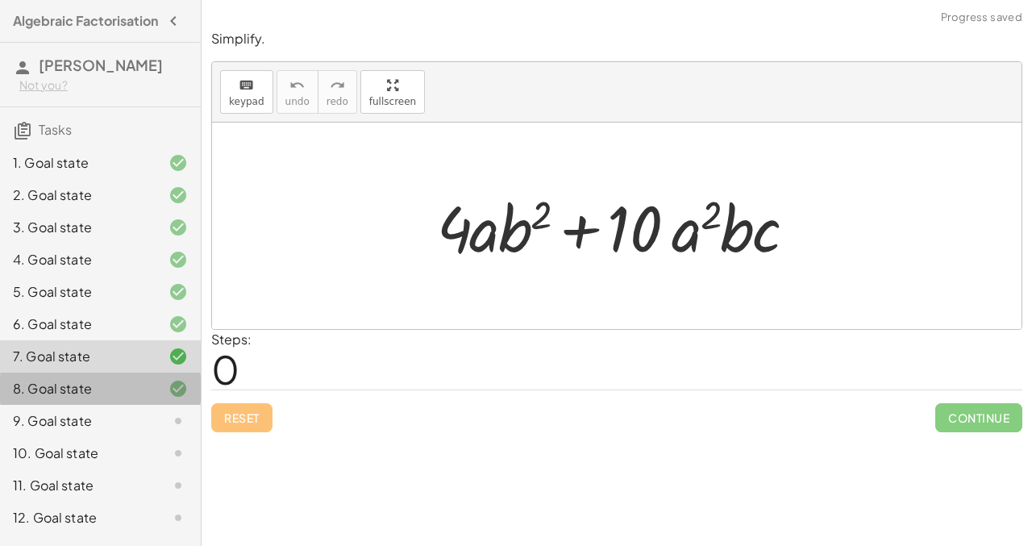
click at [142, 390] on div "8. Goal state" at bounding box center [78, 388] width 130 height 19
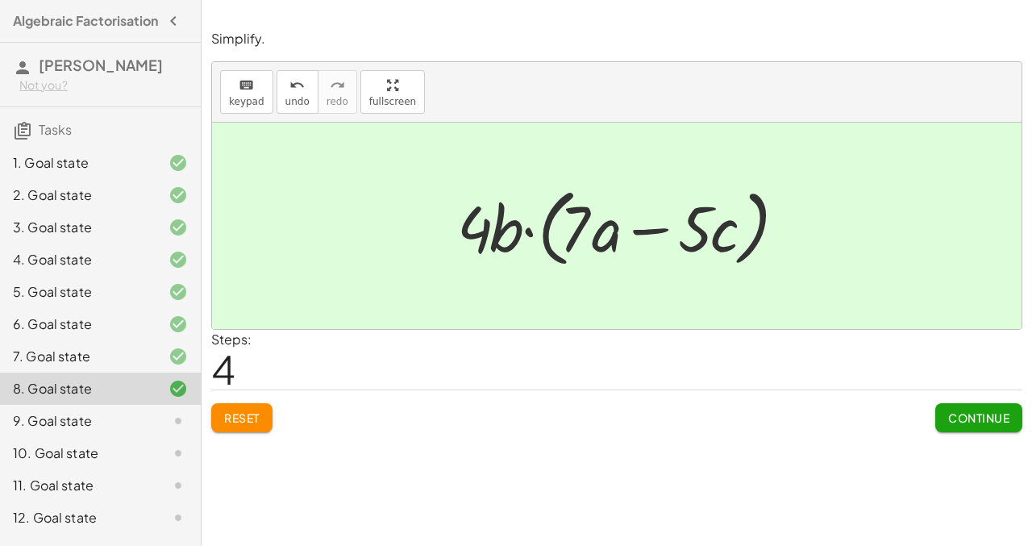
click at [272, 416] on button "Reset" at bounding box center [241, 417] width 61 height 29
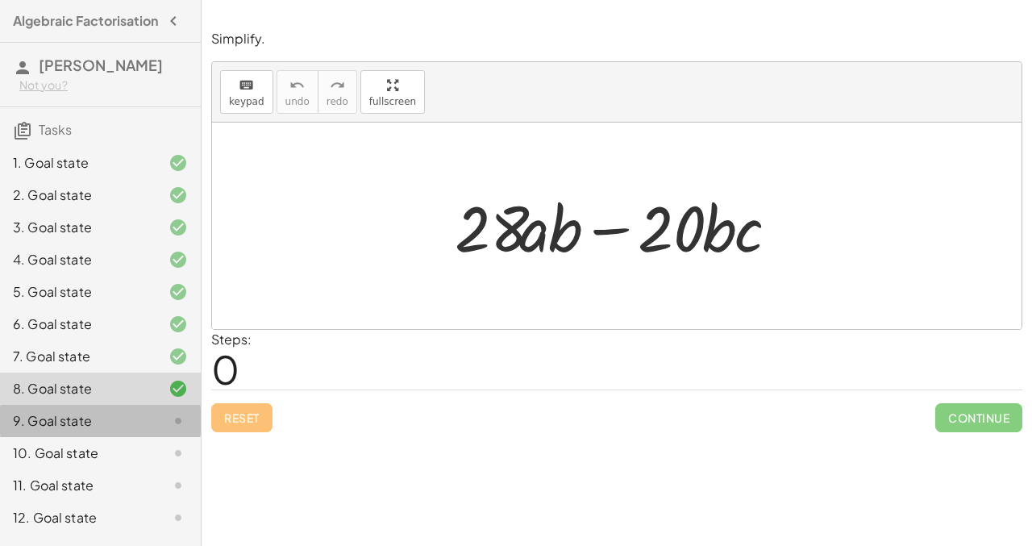
click at [56, 469] on div "9. Goal state" at bounding box center [100, 485] width 201 height 32
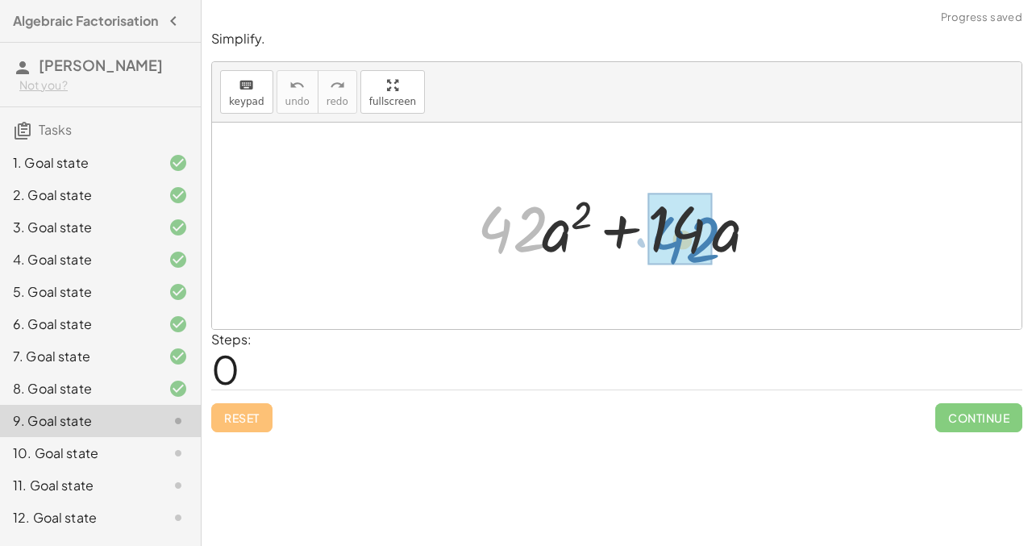
drag, startPoint x: 493, startPoint y: 218, endPoint x: 673, endPoint y: 228, distance: 180.2
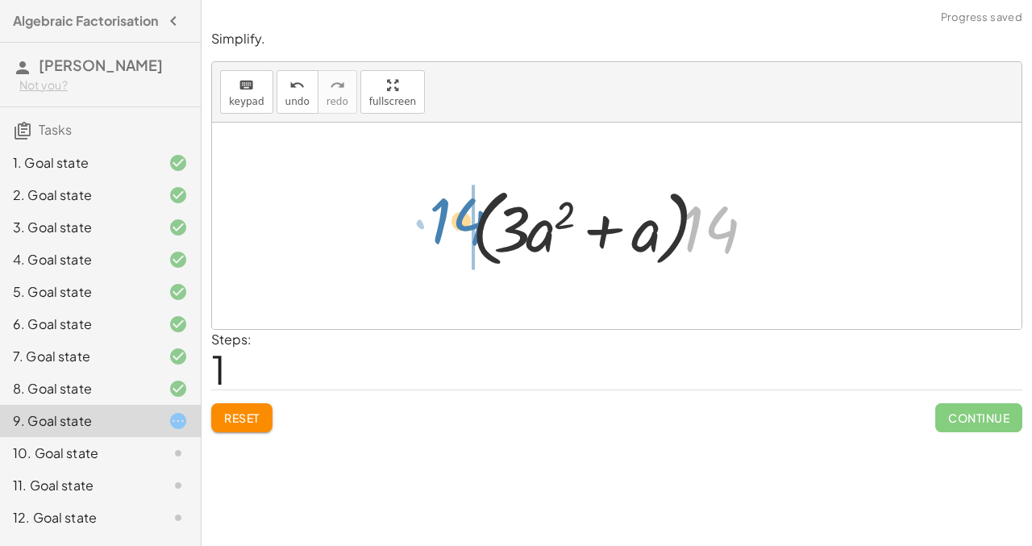
drag, startPoint x: 716, startPoint y: 229, endPoint x: 465, endPoint y: 219, distance: 251.0
click at [465, 219] on div at bounding box center [623, 226] width 319 height 93
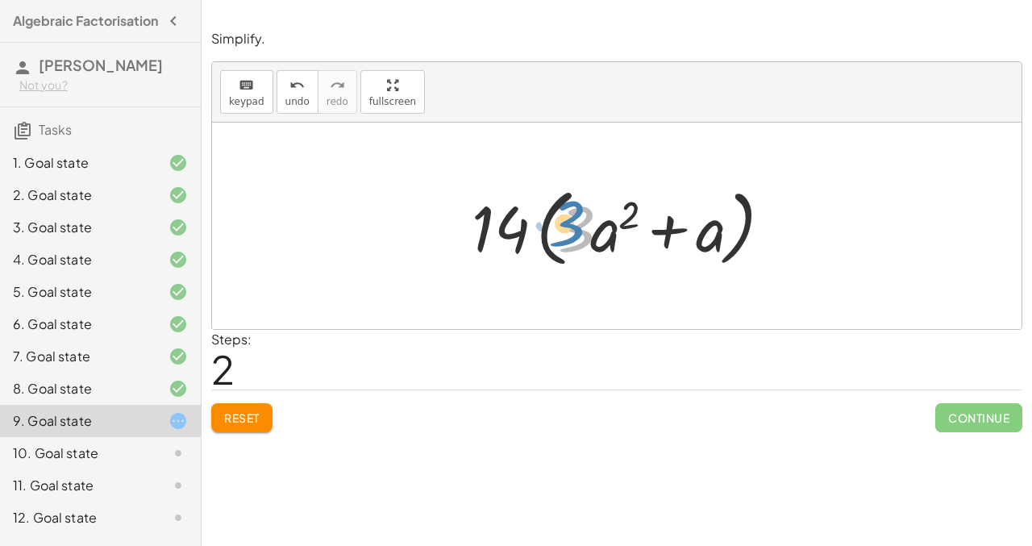
drag, startPoint x: 571, startPoint y: 233, endPoint x: 563, endPoint y: 227, distance: 9.8
click at [562, 227] on div at bounding box center [623, 226] width 319 height 93
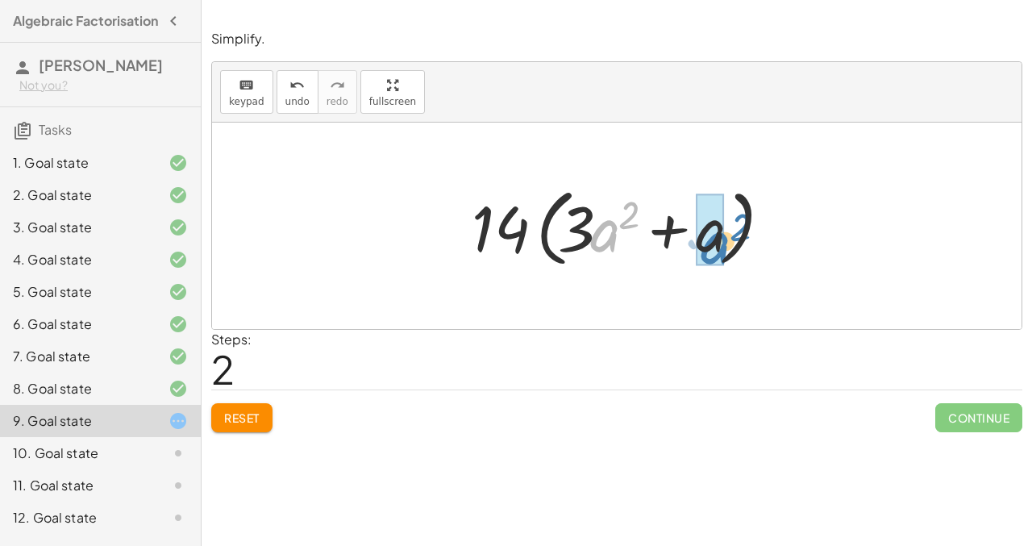
drag, startPoint x: 597, startPoint y: 241, endPoint x: 710, endPoint y: 253, distance: 113.6
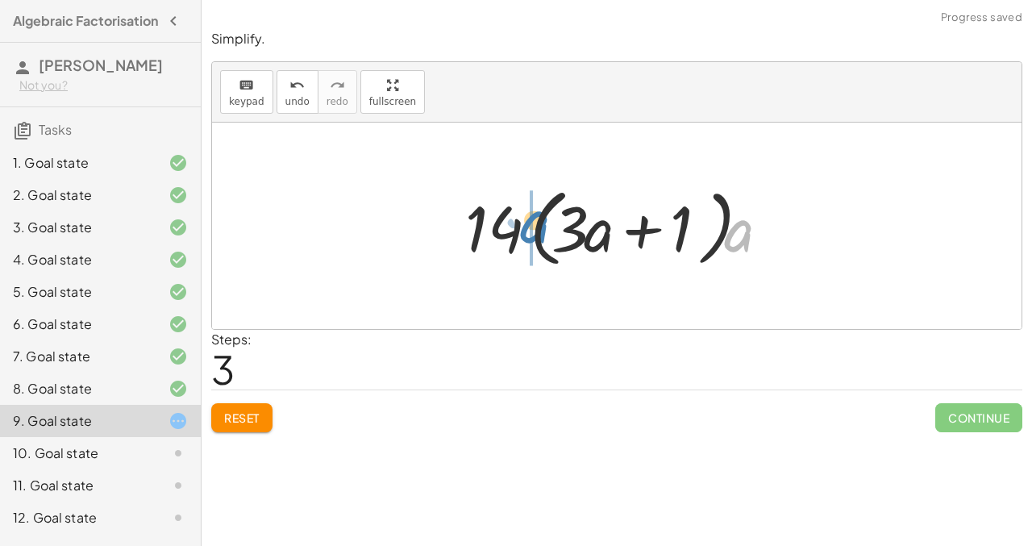
drag, startPoint x: 746, startPoint y: 238, endPoint x: 542, endPoint y: 230, distance: 204.2
click at [542, 230] on div at bounding box center [622, 226] width 331 height 93
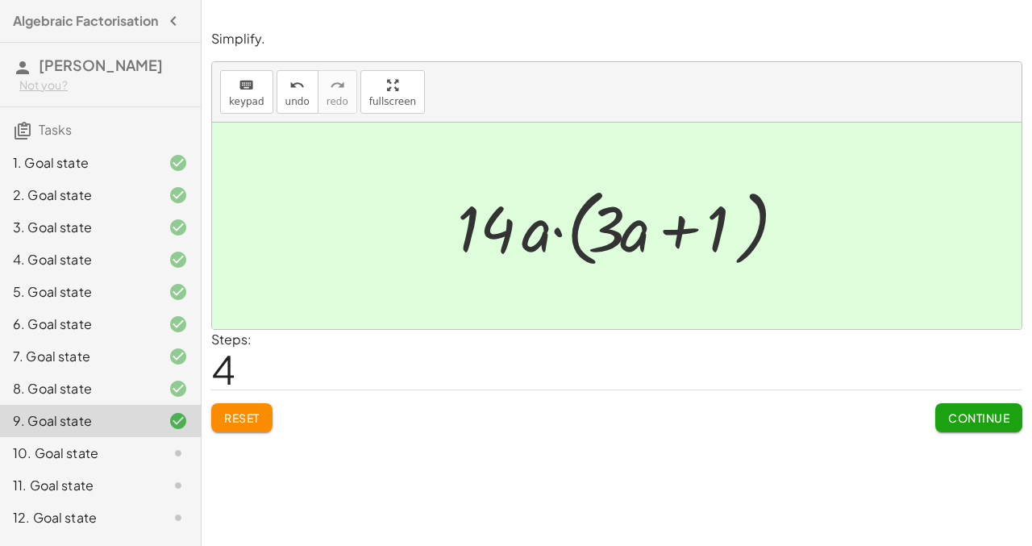
click at [237, 423] on span "Reset" at bounding box center [241, 418] width 35 height 15
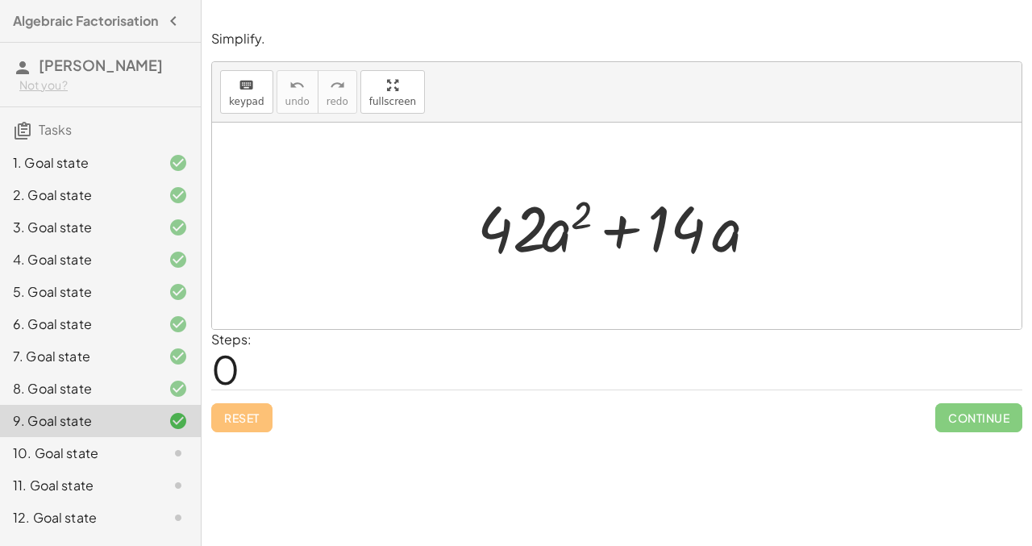
click at [140, 463] on div "10. Goal state" at bounding box center [78, 453] width 130 height 19
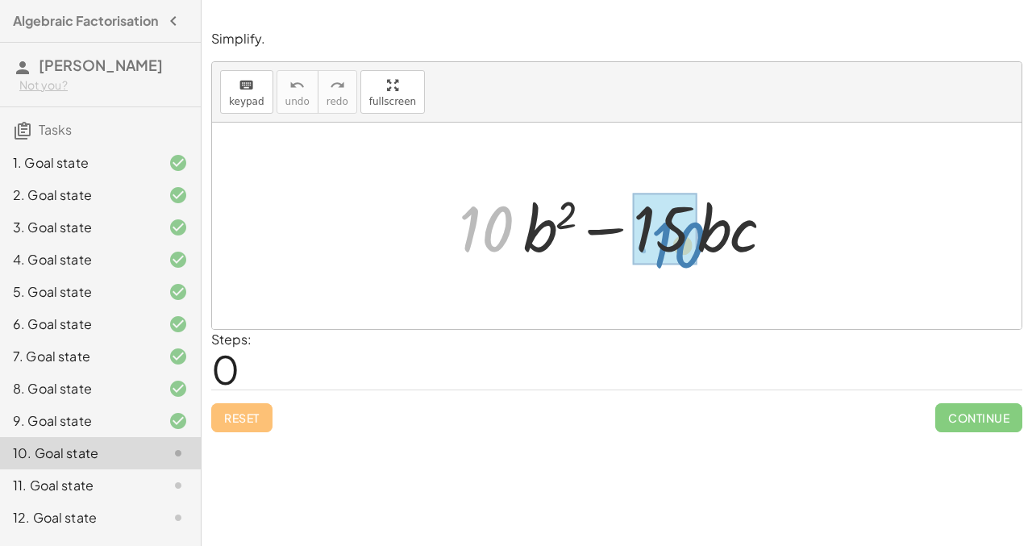
drag, startPoint x: 464, startPoint y: 230, endPoint x: 665, endPoint y: 246, distance: 201.5
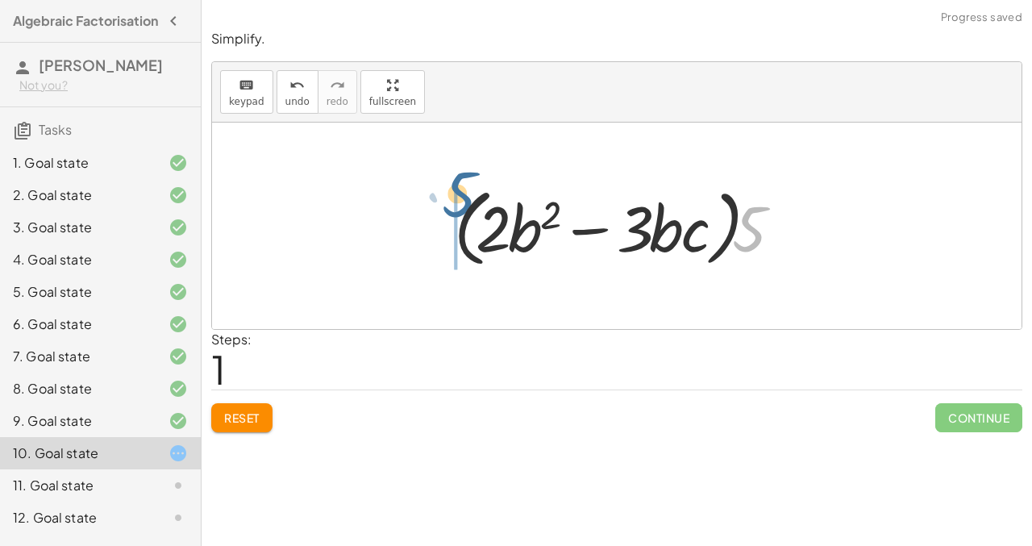
drag, startPoint x: 753, startPoint y: 240, endPoint x: 446, endPoint y: 213, distance: 308.5
click at [446, 213] on div at bounding box center [623, 226] width 355 height 93
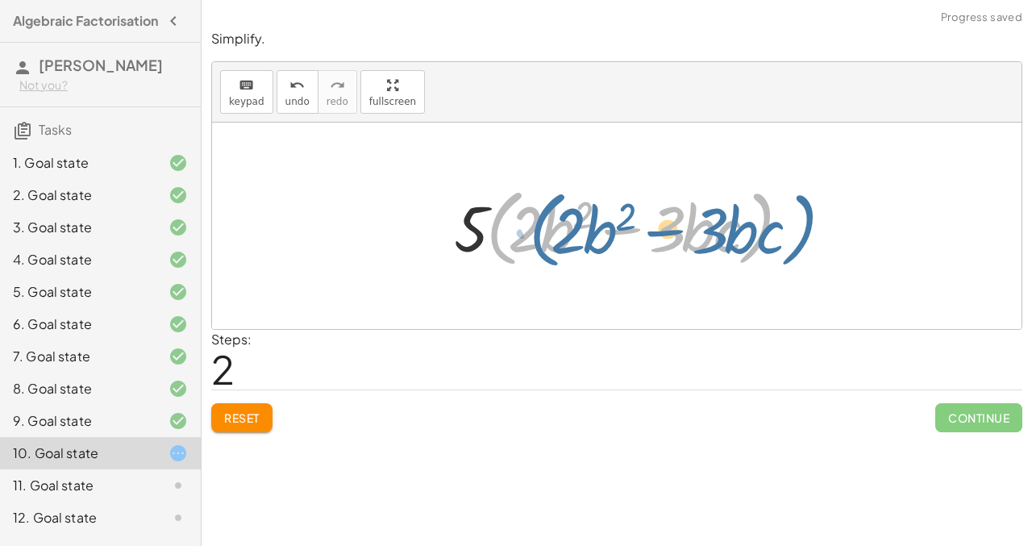
drag, startPoint x: 506, startPoint y: 233, endPoint x: 524, endPoint y: 231, distance: 18.6
click at [524, 231] on div at bounding box center [623, 226] width 355 height 93
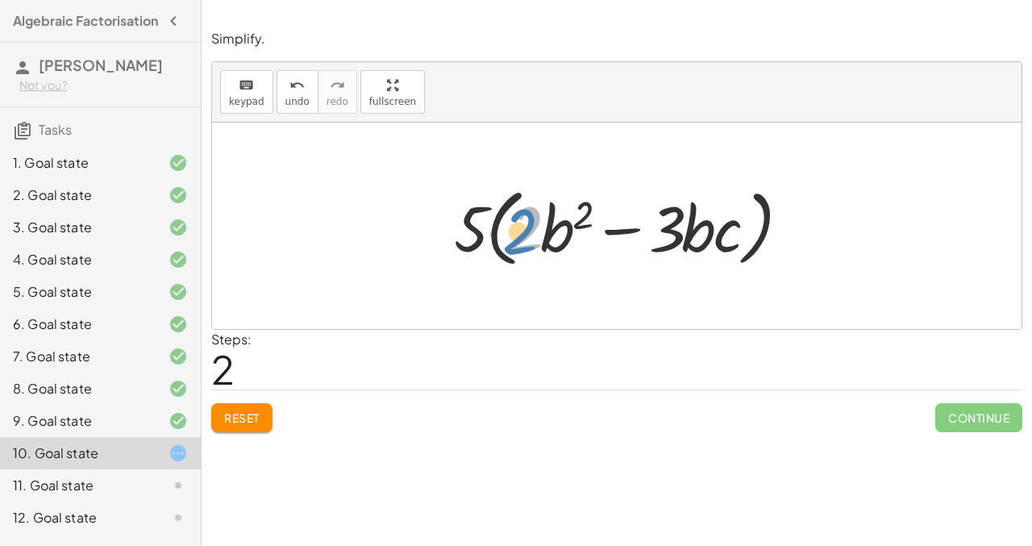
click at [520, 233] on div at bounding box center [623, 226] width 355 height 93
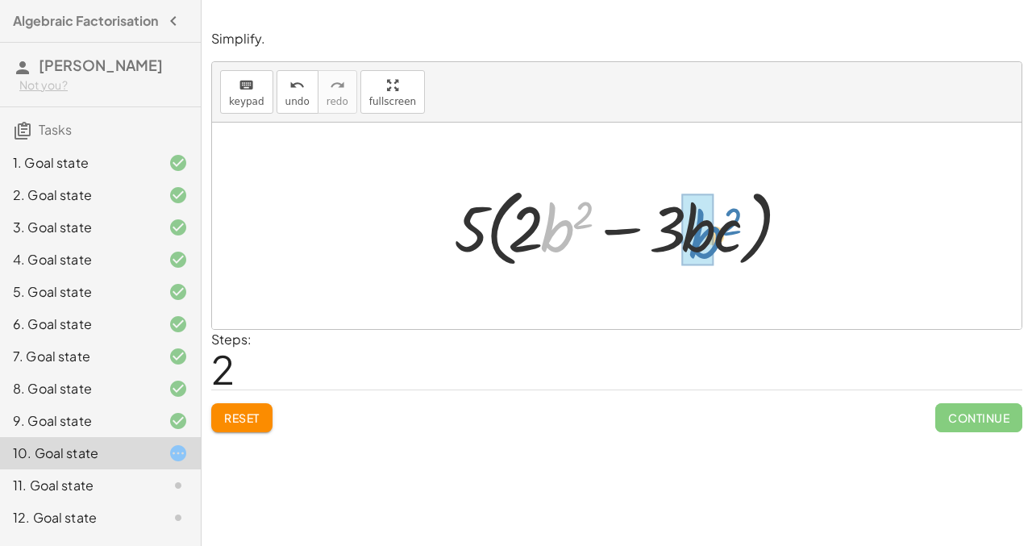
drag, startPoint x: 548, startPoint y: 243, endPoint x: 697, endPoint y: 249, distance: 149.4
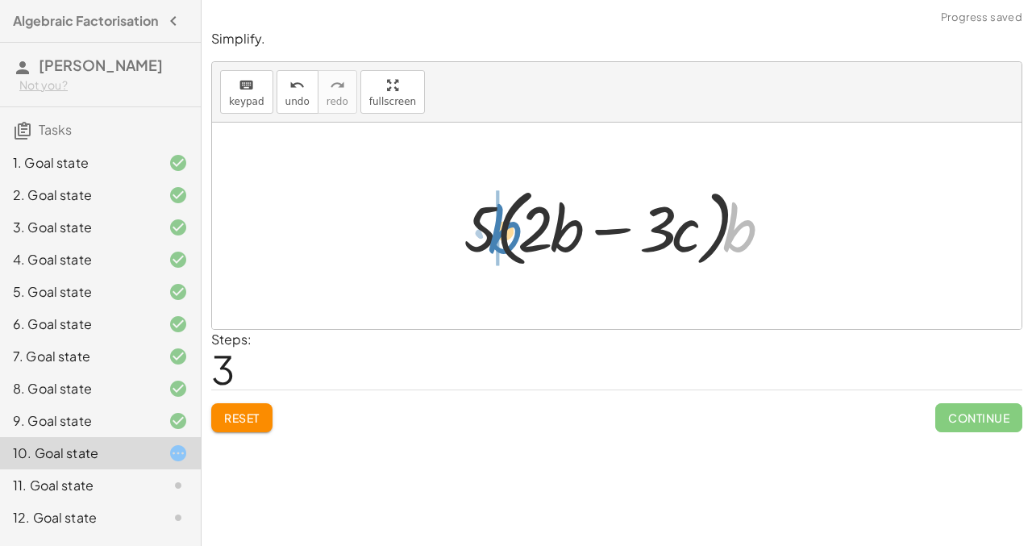
drag, startPoint x: 741, startPoint y: 232, endPoint x: 502, endPoint y: 236, distance: 238.8
click at [502, 236] on div at bounding box center [624, 226] width 336 height 93
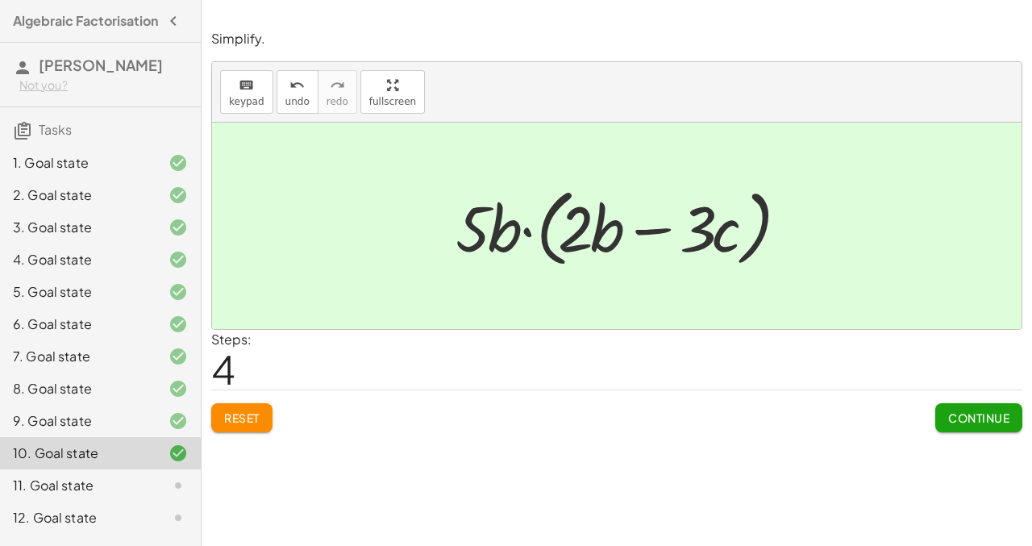
click at [255, 412] on span "Reset" at bounding box center [241, 418] width 35 height 15
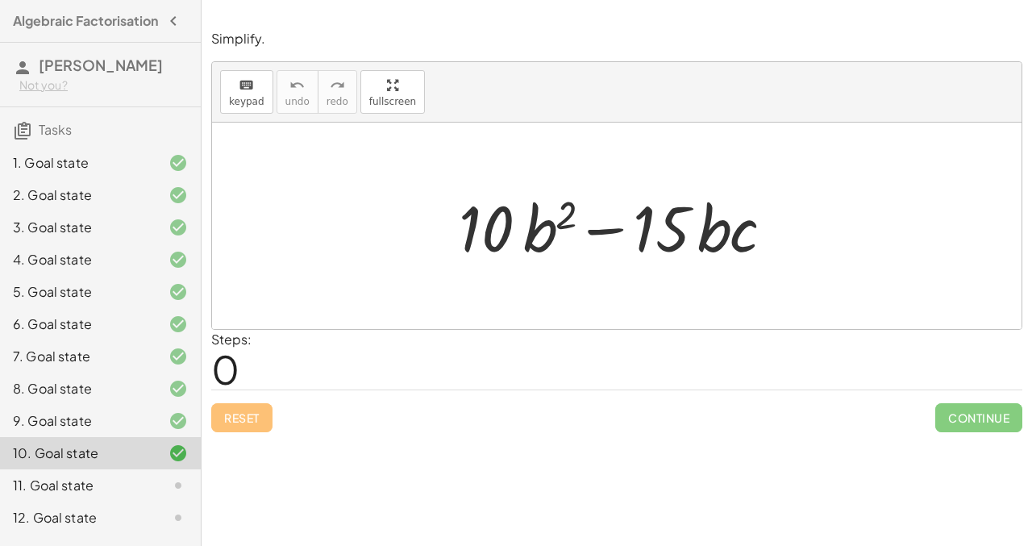
click at [255, 412] on div "Reset Continue" at bounding box center [616, 411] width 811 height 43
click at [125, 490] on div "11. Goal state" at bounding box center [78, 485] width 130 height 19
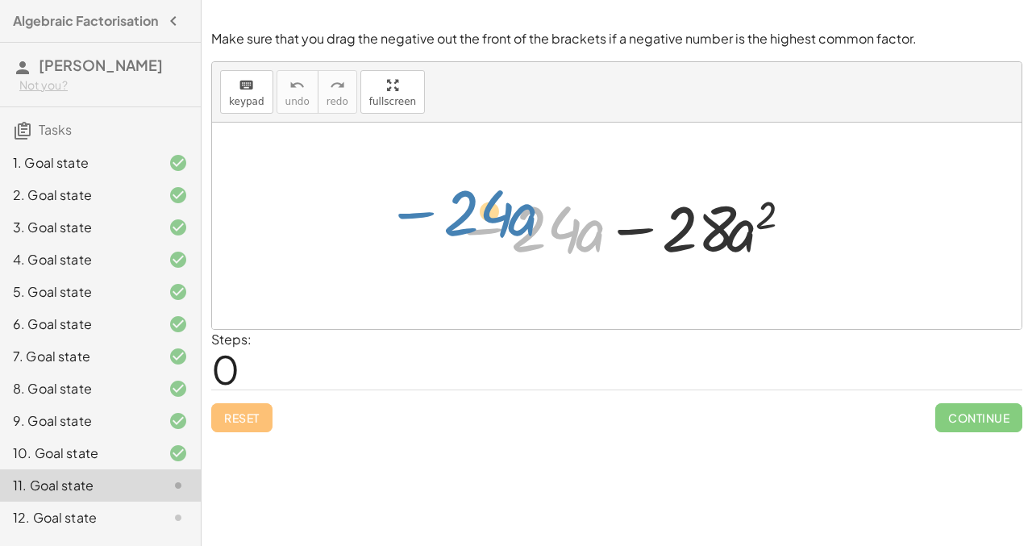
drag, startPoint x: 477, startPoint y: 224, endPoint x: 411, endPoint y: 213, distance: 67.9
click at [411, 213] on div "− · 24 · a − · 24 · a − · 28 · a 2" at bounding box center [617, 226] width 810 height 206
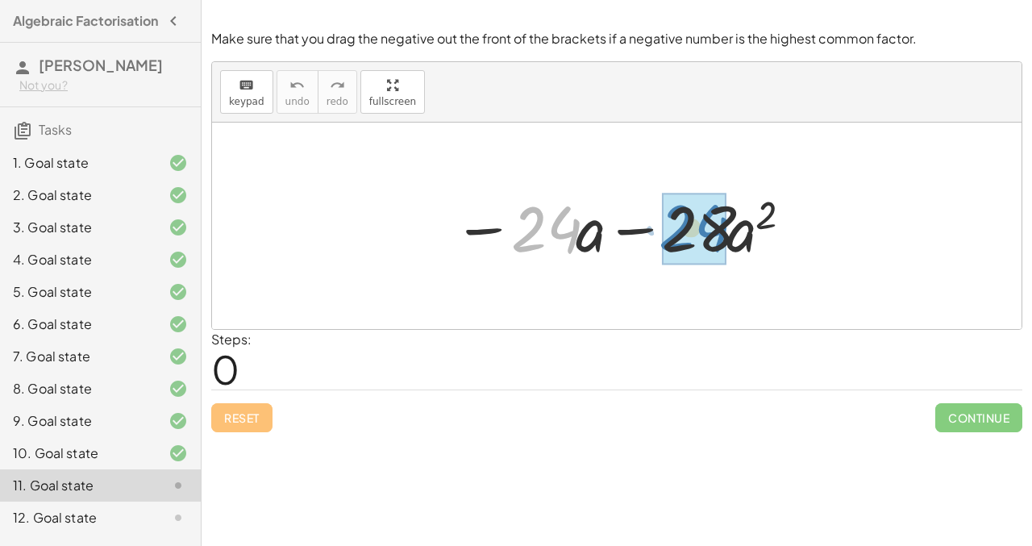
drag, startPoint x: 531, startPoint y: 243, endPoint x: 698, endPoint y: 245, distance: 167.0
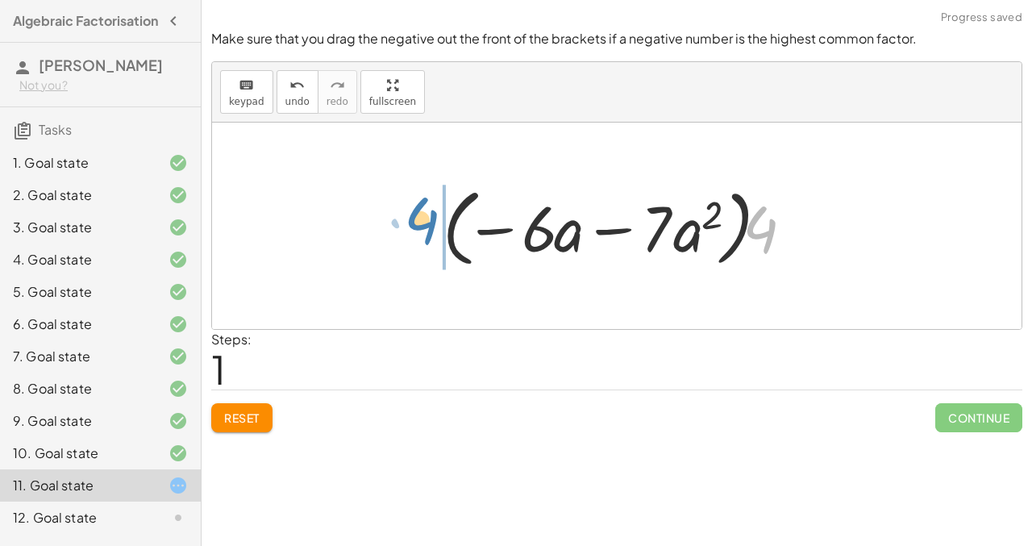
drag, startPoint x: 769, startPoint y: 230, endPoint x: 422, endPoint y: 229, distance: 347.6
click at [422, 229] on div "− · 24 · a − · 28 · a 2 − · 4 · 6 · a − · 4 · 7 · a 2 · 4 − · · a − · a 2 4 · 6…" at bounding box center [617, 226] width 397 height 101
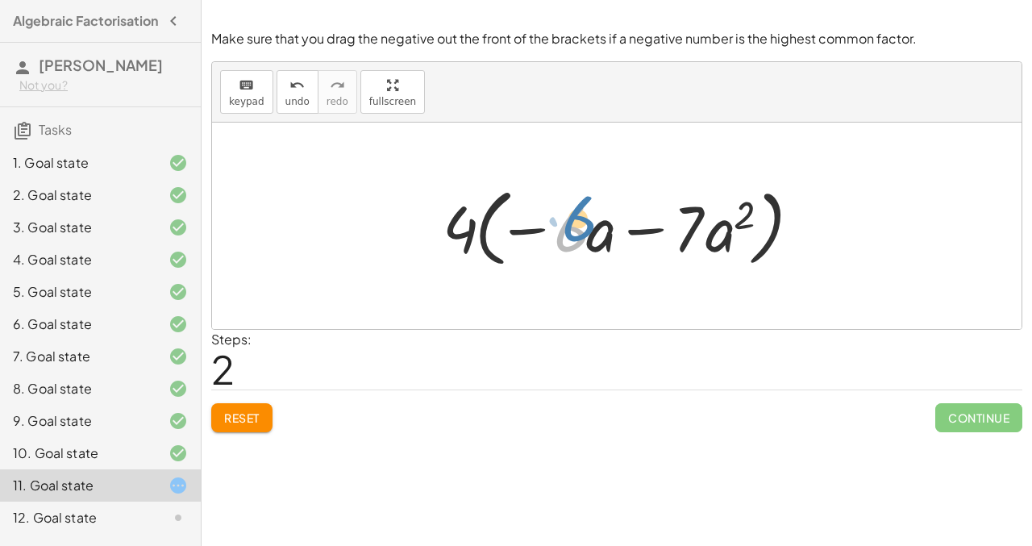
drag, startPoint x: 573, startPoint y: 239, endPoint x: 559, endPoint y: 236, distance: 14.9
click at [559, 236] on div at bounding box center [623, 226] width 377 height 93
drag, startPoint x: 591, startPoint y: 243, endPoint x: 728, endPoint y: 244, distance: 137.1
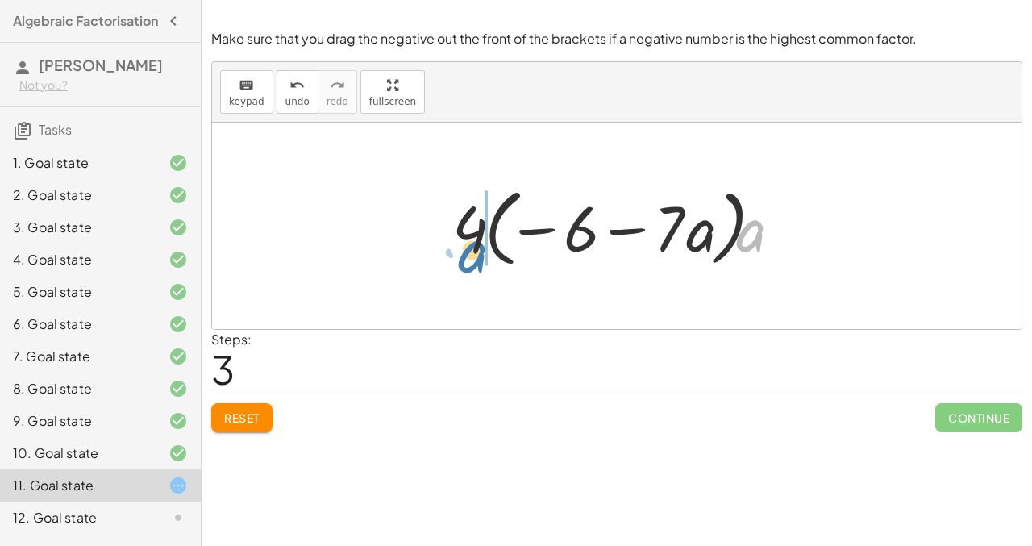
drag, startPoint x: 740, startPoint y: 238, endPoint x: 476, endPoint y: 252, distance: 265.0
click at [476, 252] on div at bounding box center [622, 226] width 357 height 93
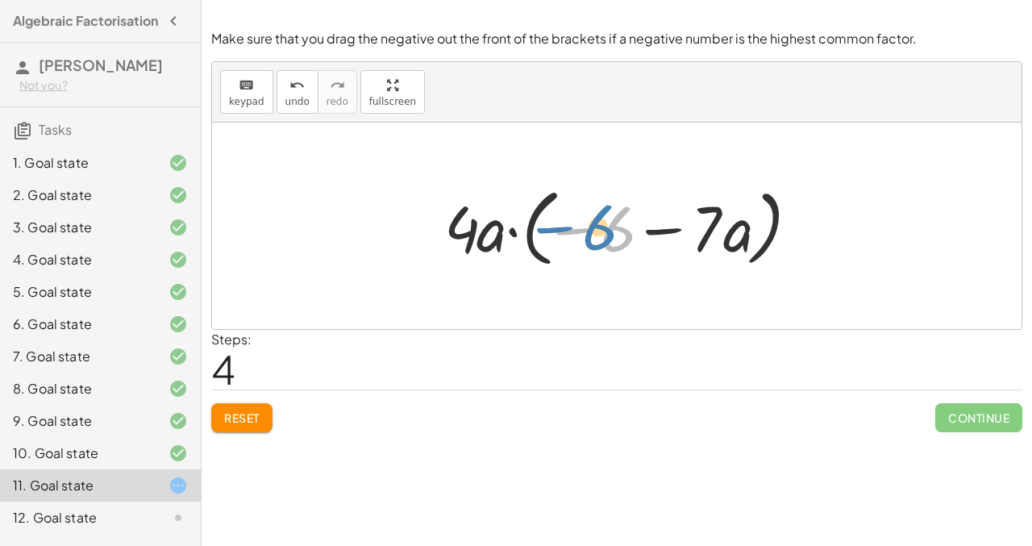
drag, startPoint x: 607, startPoint y: 240, endPoint x: 595, endPoint y: 240, distance: 11.3
click at [595, 240] on div at bounding box center [622, 226] width 373 height 93
drag, startPoint x: 571, startPoint y: 229, endPoint x: 582, endPoint y: 230, distance: 11.3
click at [582, 230] on div at bounding box center [622, 226] width 373 height 93
drag, startPoint x: 650, startPoint y: 234, endPoint x: 668, endPoint y: 238, distance: 18.2
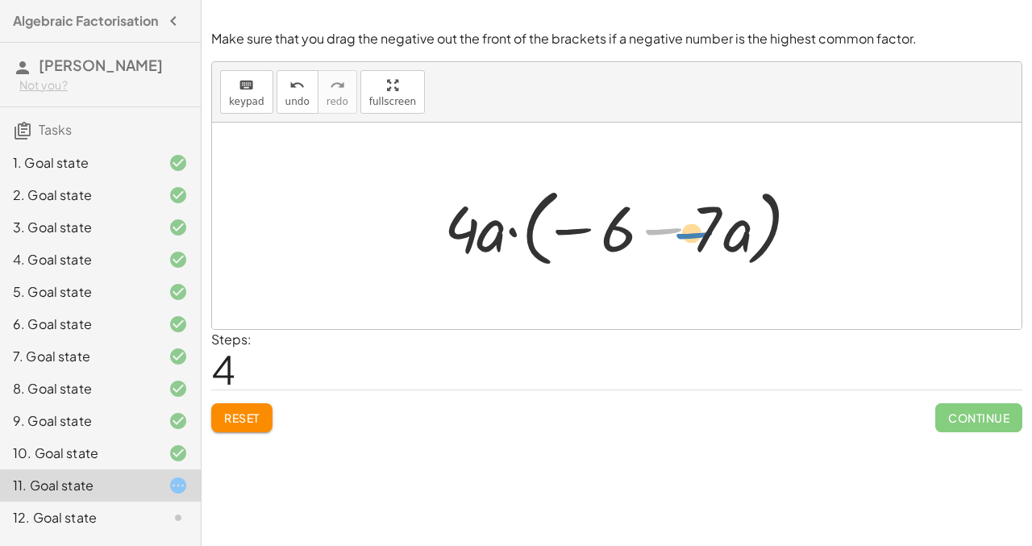
click at [668, 238] on div at bounding box center [622, 226] width 373 height 93
click at [703, 238] on div at bounding box center [622, 226] width 373 height 93
click at [734, 229] on div at bounding box center [622, 226] width 373 height 93
